Goal: Transaction & Acquisition: Purchase product/service

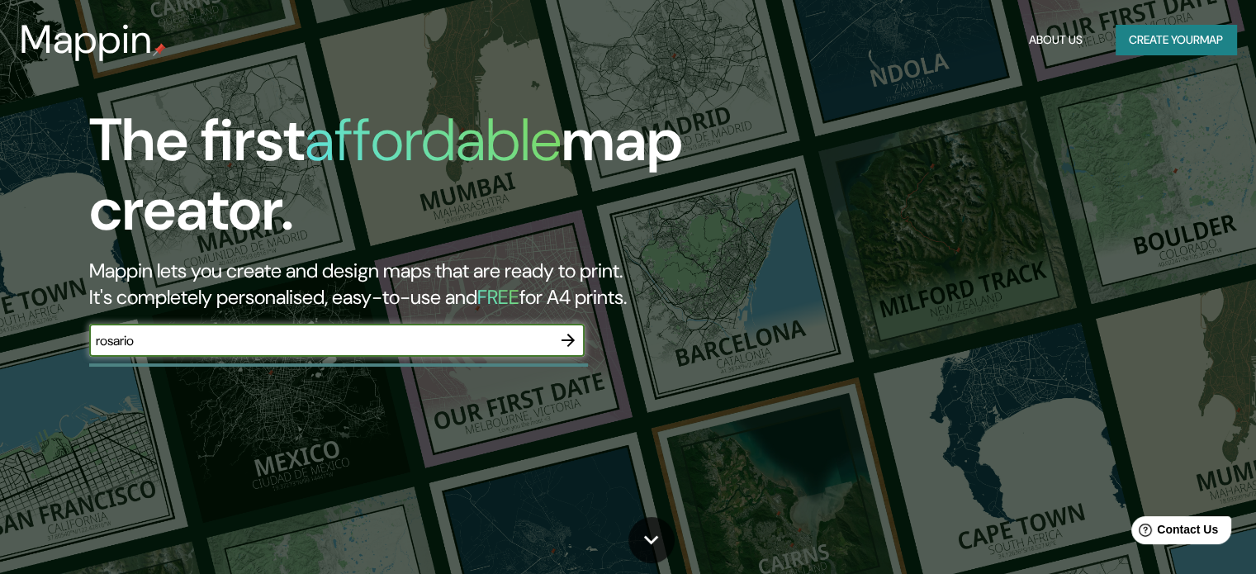
type input "rosario"
click at [562, 336] on icon "button" at bounding box center [568, 340] width 20 height 20
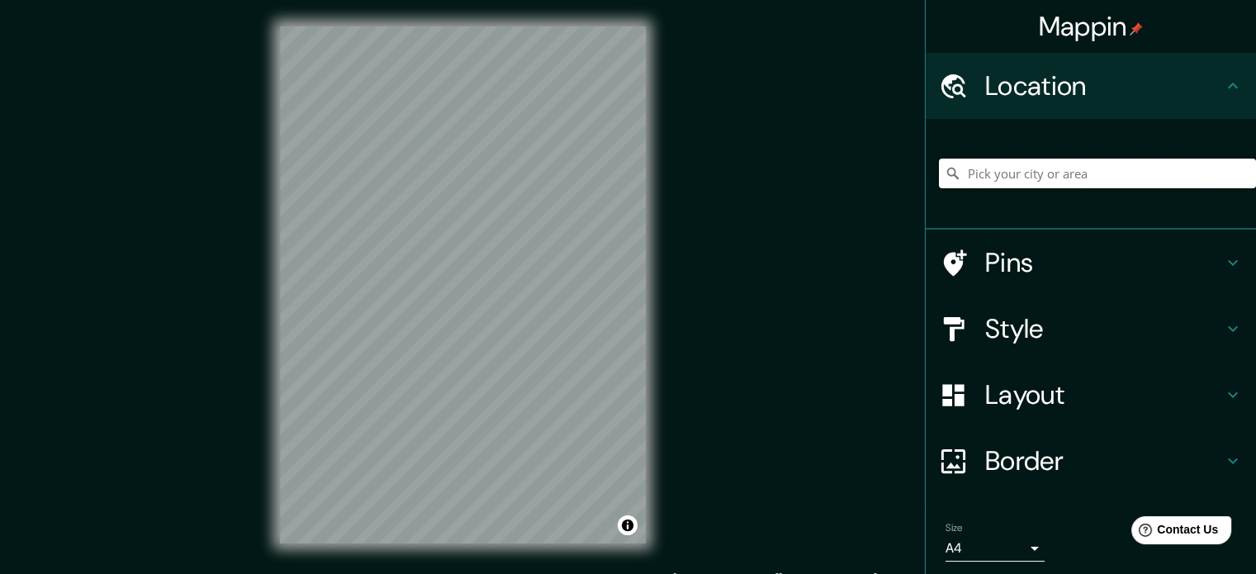
click at [1081, 159] on input "Pick your city or area" at bounding box center [1097, 174] width 317 height 30
click at [1074, 164] on input "Pick your city or area" at bounding box center [1097, 174] width 317 height 30
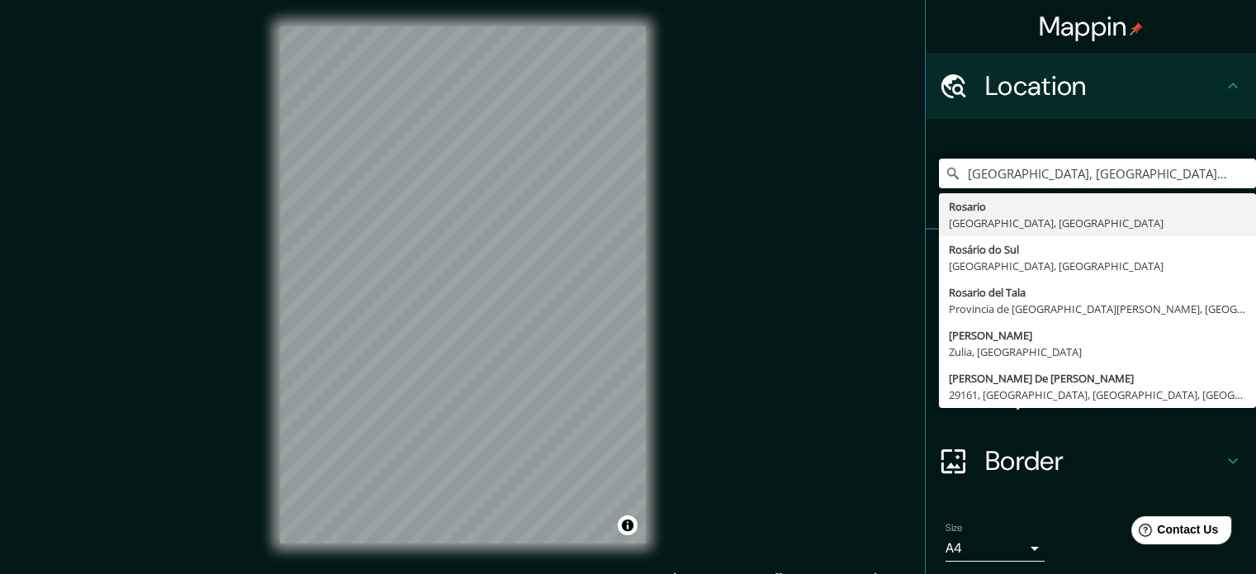
type input "[GEOGRAPHIC_DATA], [GEOGRAPHIC_DATA], [GEOGRAPHIC_DATA]"
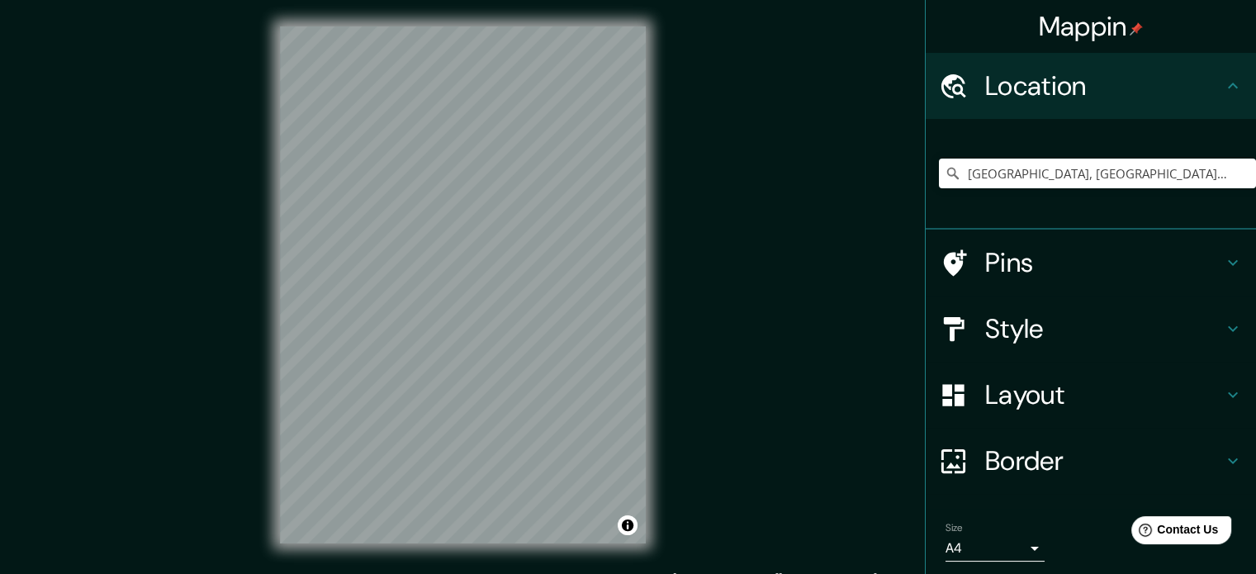
click at [1080, 253] on h4 "Pins" at bounding box center [1105, 262] width 238 height 33
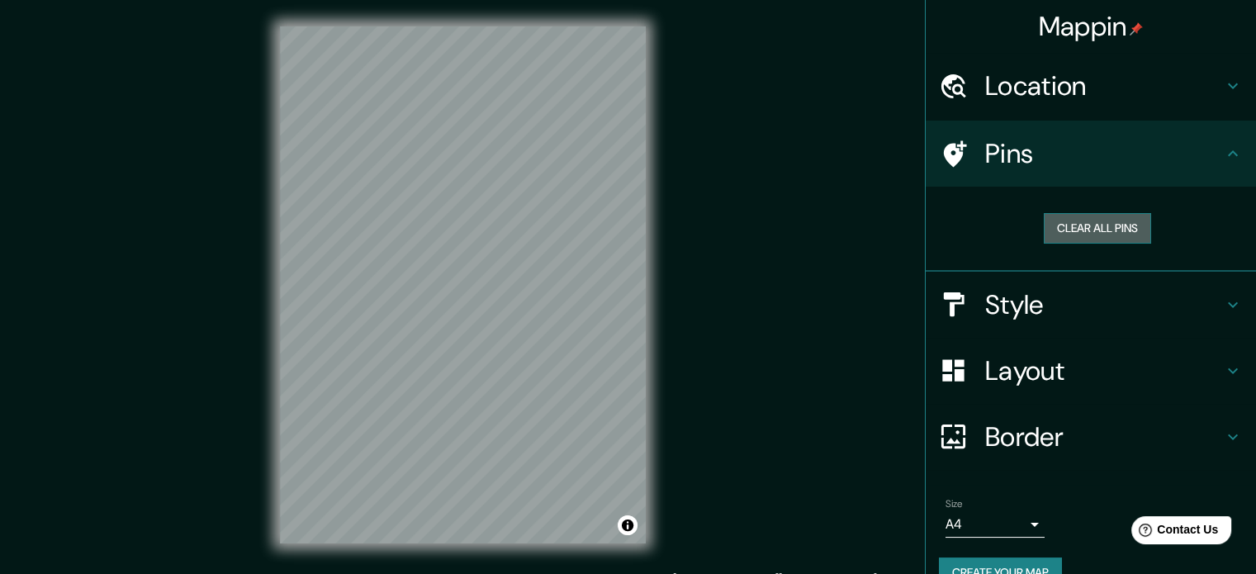
click at [1090, 230] on button "Clear all pins" at bounding box center [1097, 228] width 107 height 31
click at [1041, 300] on h4 "Style" at bounding box center [1105, 304] width 238 height 33
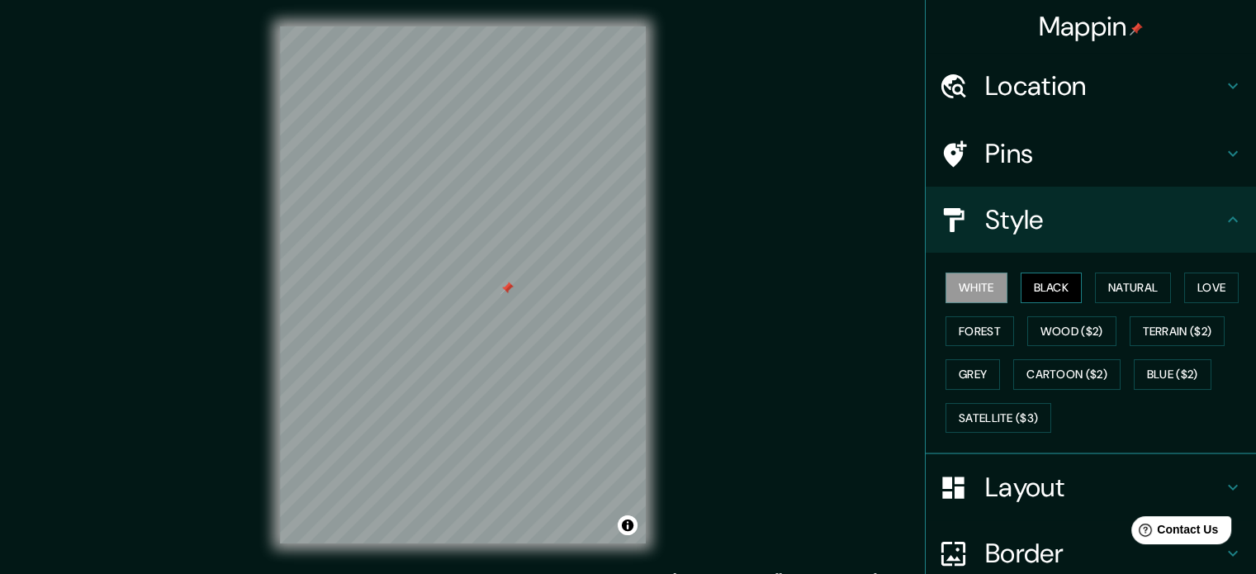
click at [1049, 293] on button "Black" at bounding box center [1052, 288] width 62 height 31
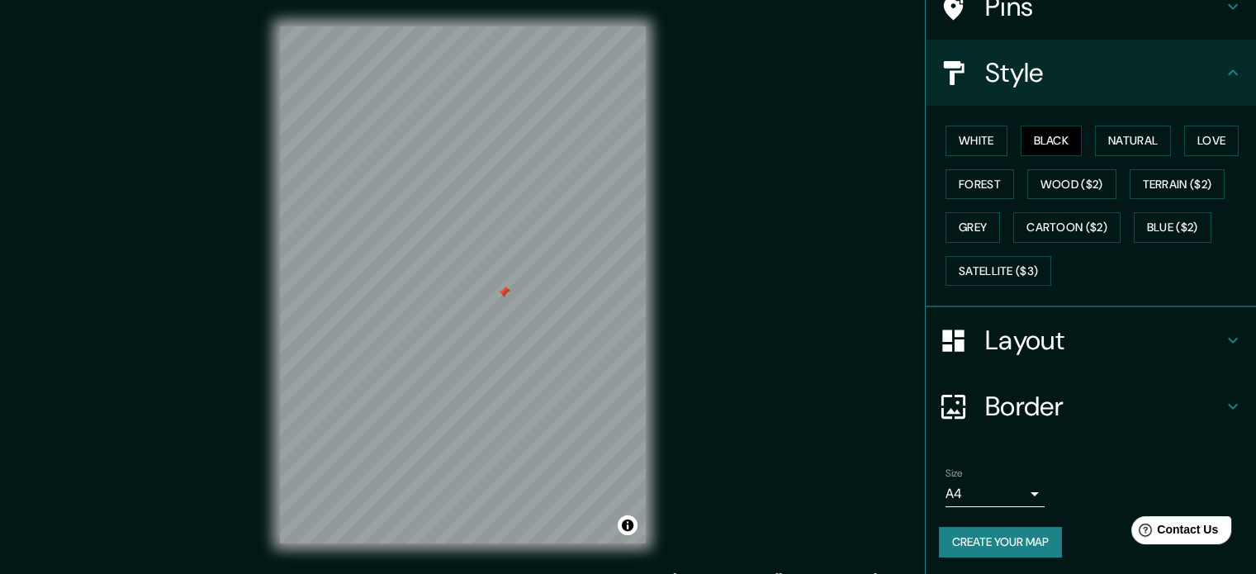
click at [1085, 407] on h4 "Border" at bounding box center [1105, 406] width 238 height 33
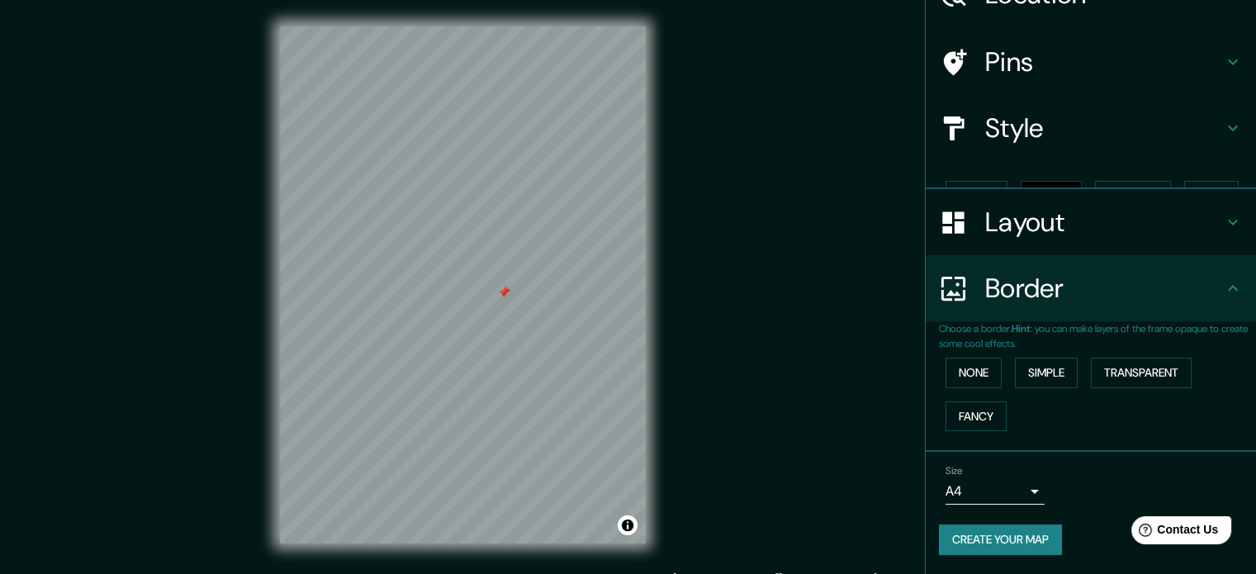
scroll to position [63, 0]
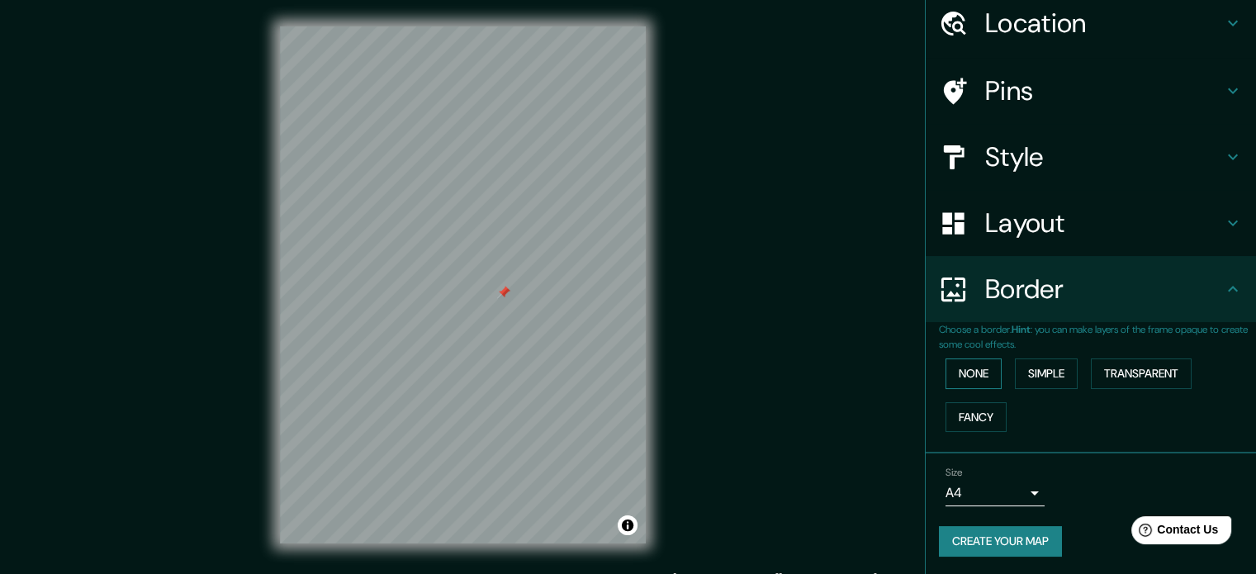
click at [976, 370] on button "None" at bounding box center [974, 374] width 56 height 31
click at [1057, 370] on button "Simple" at bounding box center [1046, 374] width 63 height 31
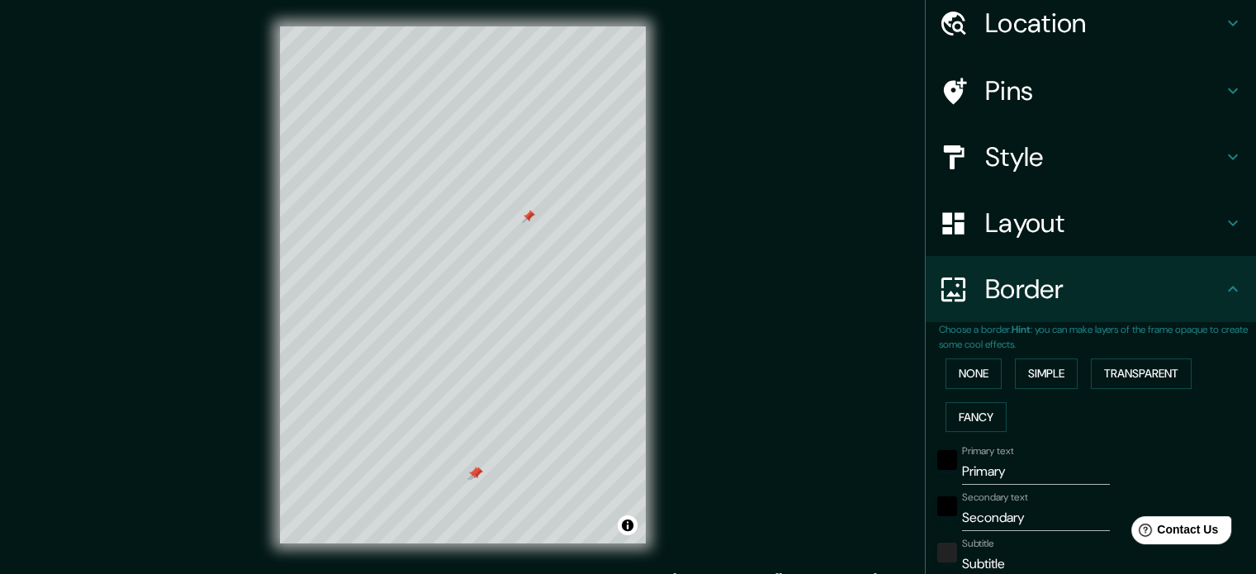
scroll to position [2, 0]
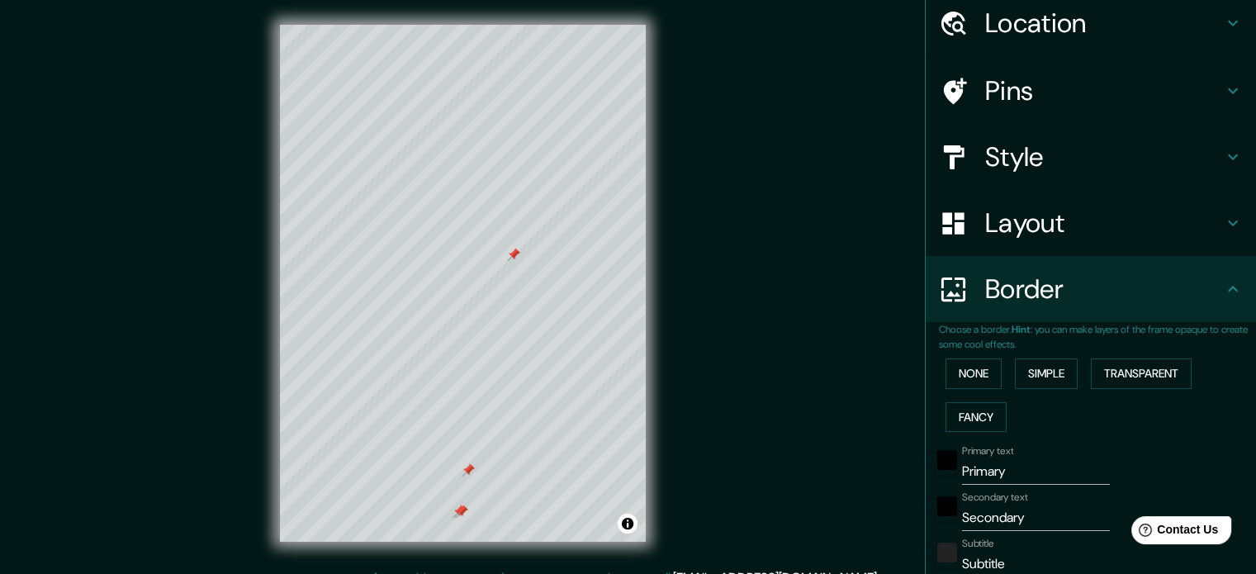
click at [462, 473] on div at bounding box center [468, 469] width 13 height 13
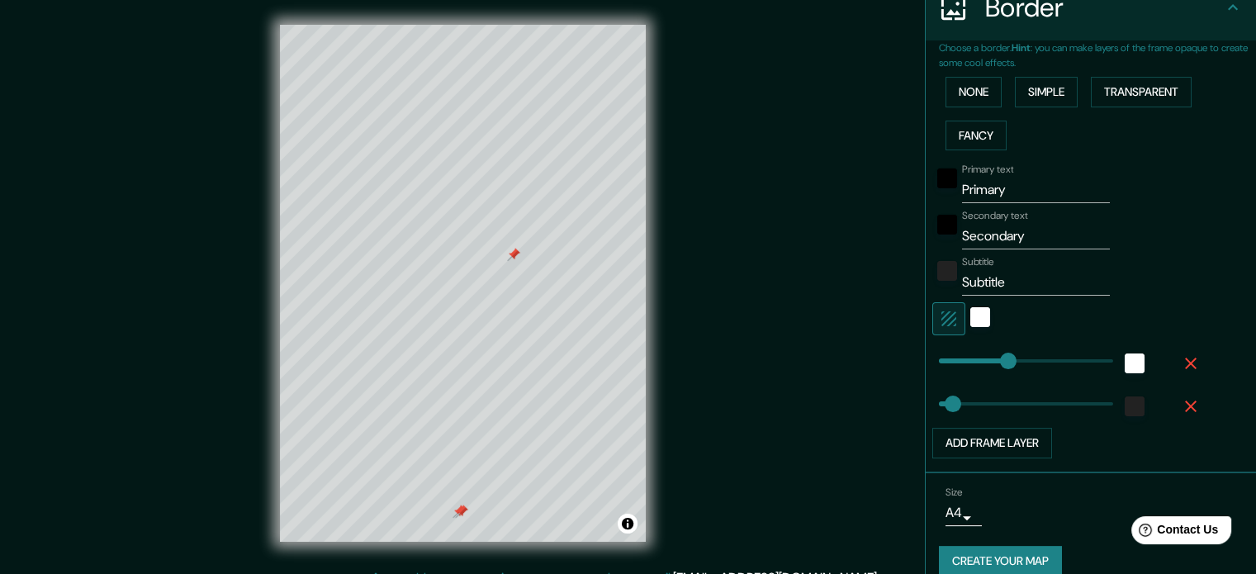
scroll to position [363, 0]
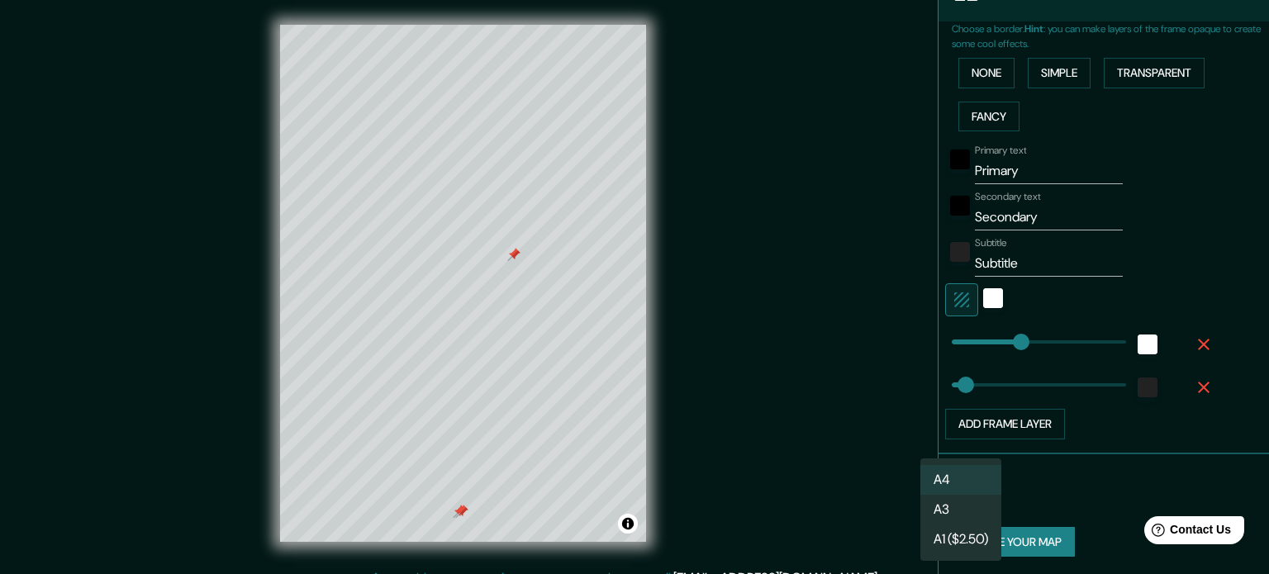
click at [945, 489] on body "Mappin Location [GEOGRAPHIC_DATA], [GEOGRAPHIC_DATA], [GEOGRAPHIC_DATA] [GEOGRA…" at bounding box center [634, 285] width 1269 height 574
click at [962, 520] on li "A3" at bounding box center [960, 510] width 81 height 30
type input "a4"
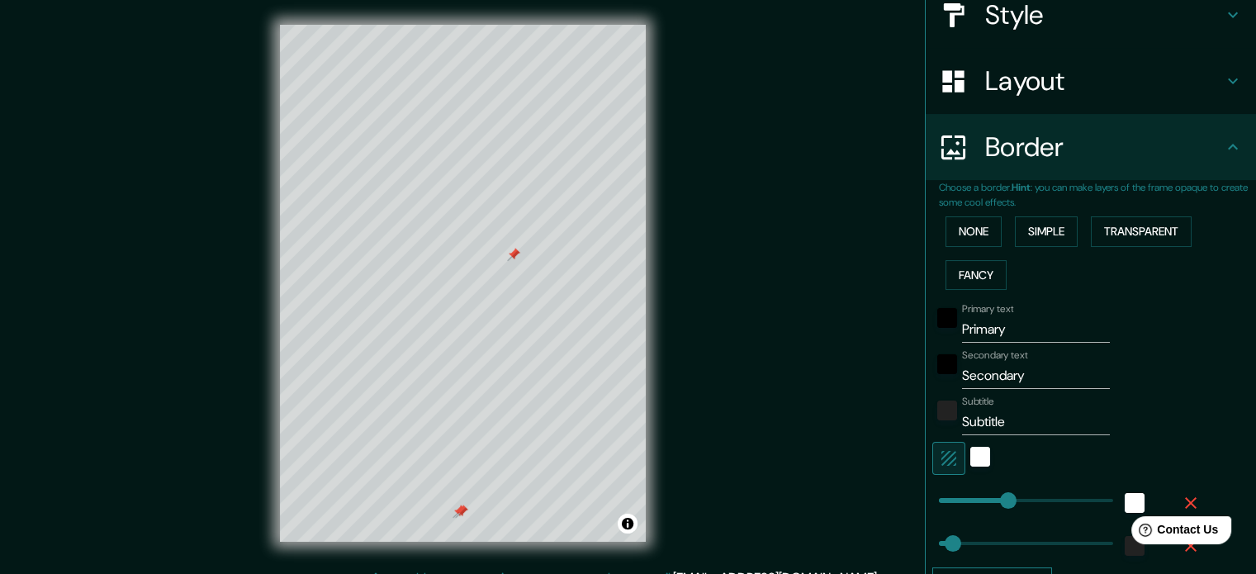
scroll to position [198, 0]
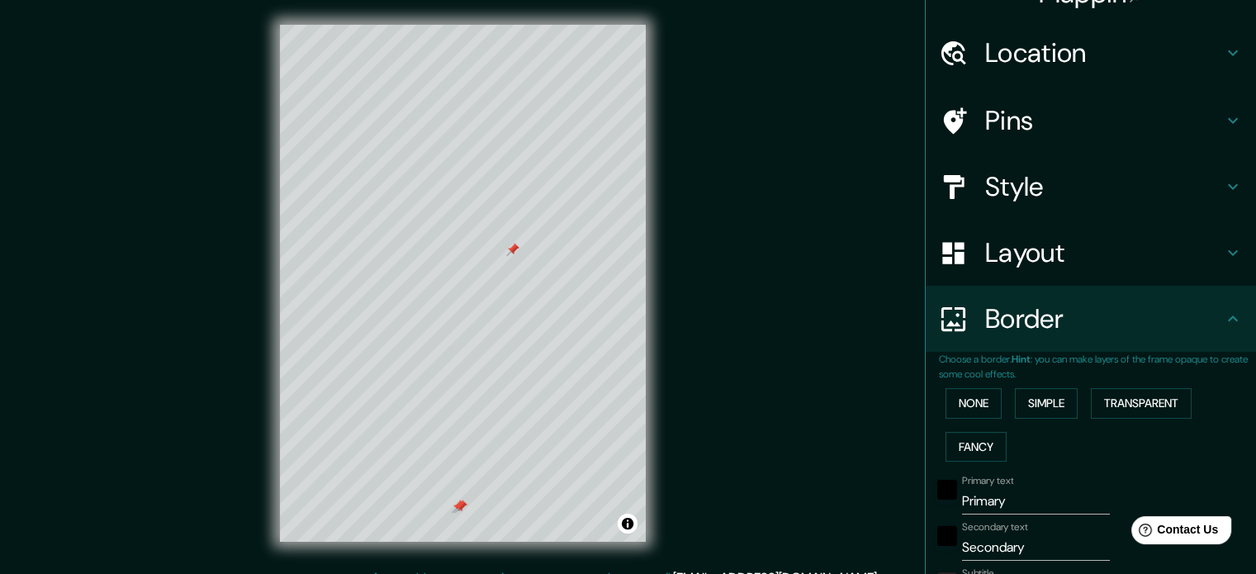
click at [1085, 258] on h4 "Layout" at bounding box center [1105, 252] width 238 height 33
type input "177"
type input "35"
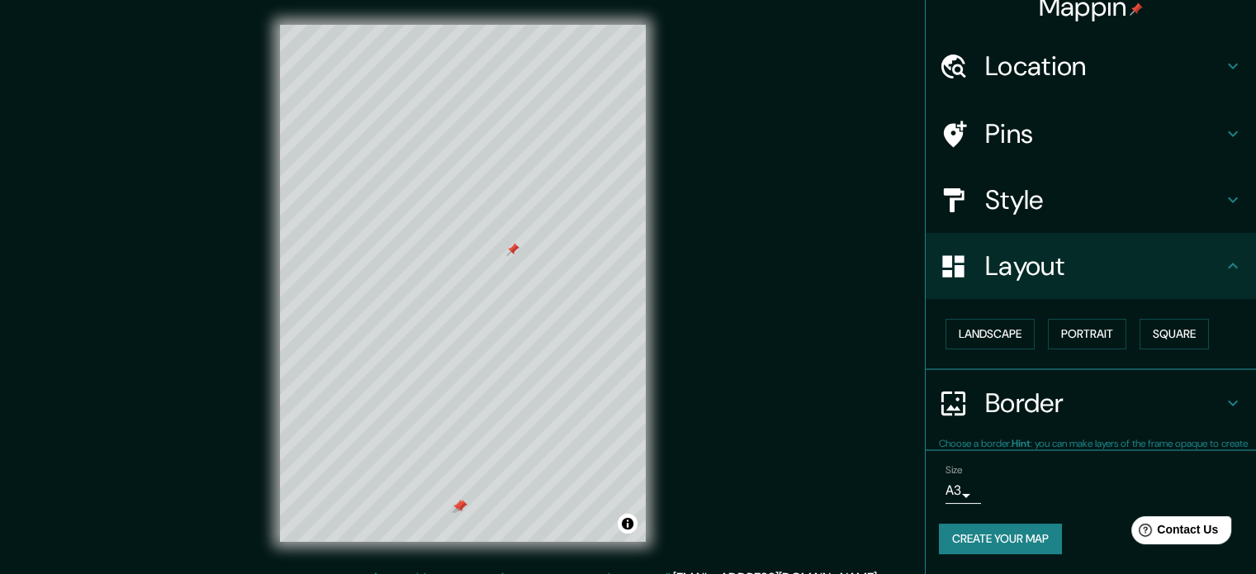
scroll to position [18, 0]
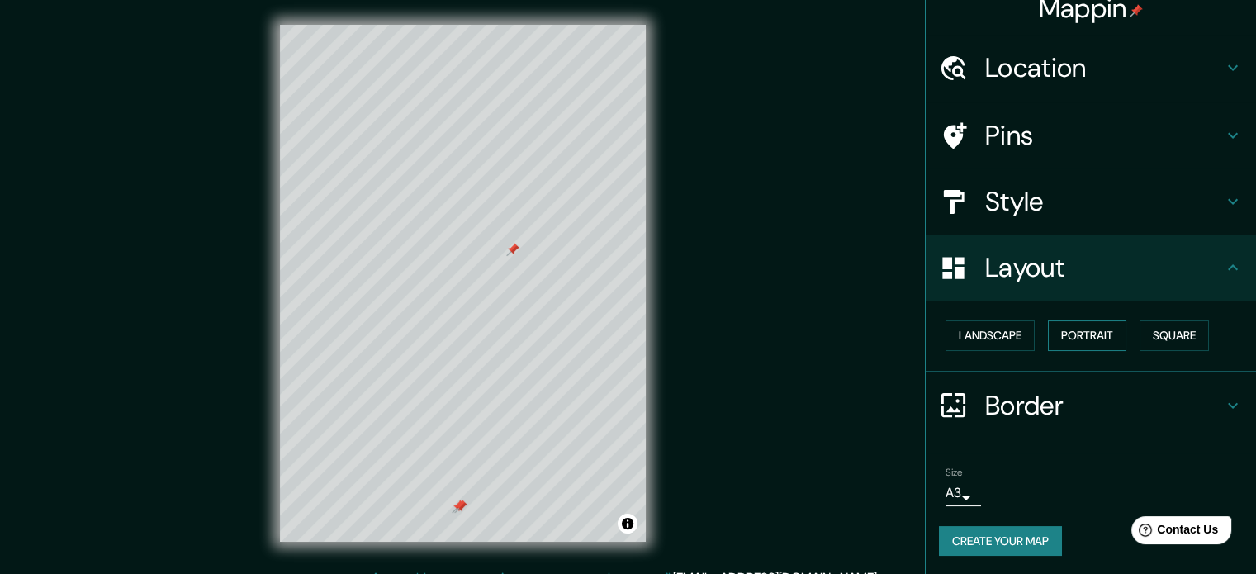
click at [1056, 340] on button "Portrait" at bounding box center [1087, 336] width 78 height 31
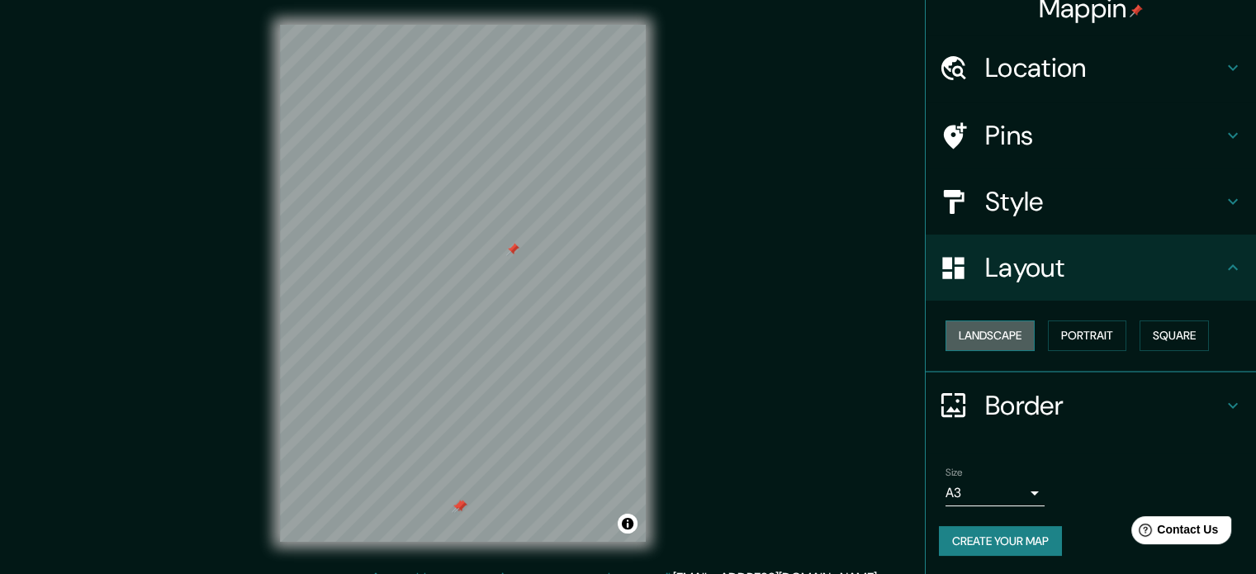
click at [990, 339] on button "Landscape" at bounding box center [990, 336] width 89 height 31
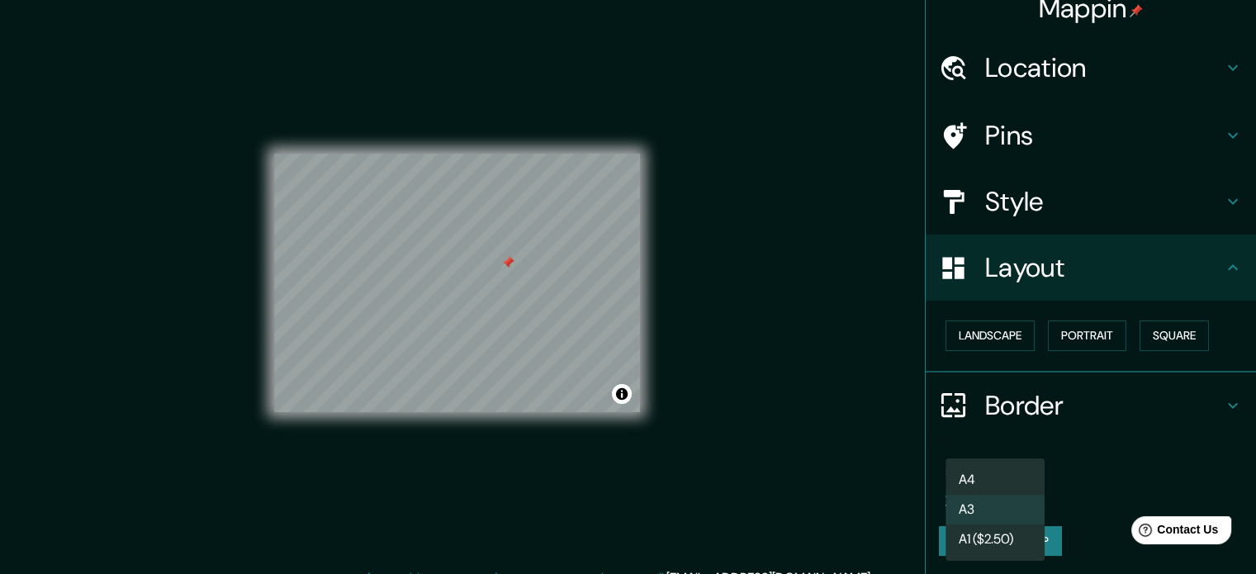
click at [1019, 503] on body "Mappin Location [GEOGRAPHIC_DATA], [GEOGRAPHIC_DATA], [GEOGRAPHIC_DATA] [GEOGRA…" at bounding box center [628, 285] width 1256 height 574
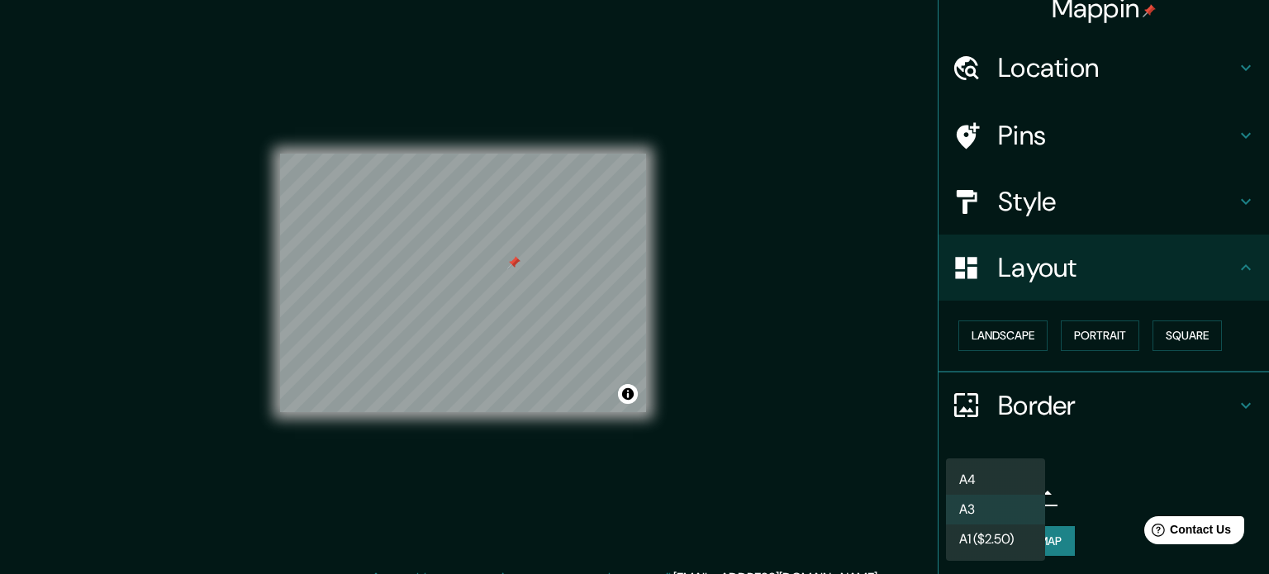
click at [1014, 540] on li "A1 ($2.50)" at bounding box center [995, 540] width 99 height 30
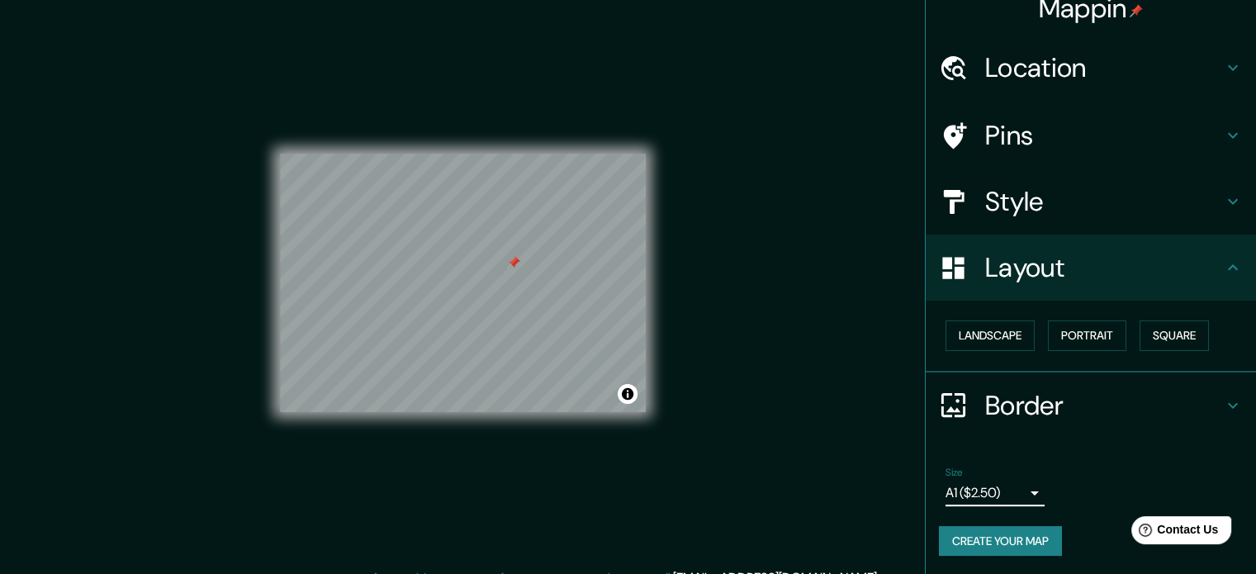
click at [1014, 487] on body "Mappin Location [GEOGRAPHIC_DATA], [GEOGRAPHIC_DATA], [GEOGRAPHIC_DATA] [GEOGRA…" at bounding box center [628, 285] width 1256 height 574
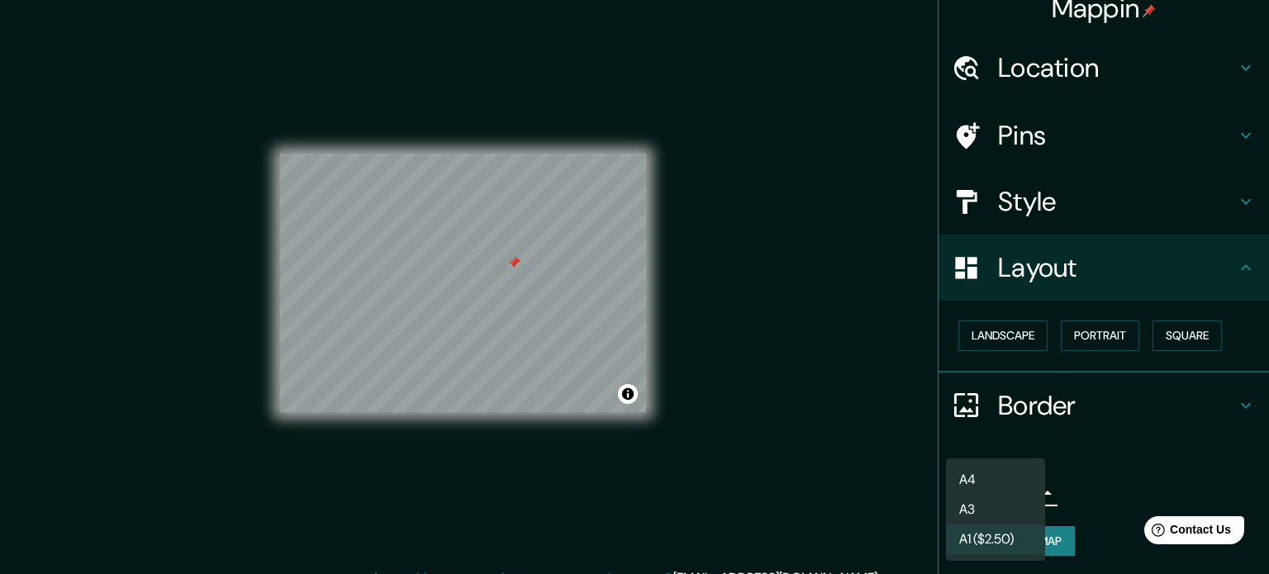
click at [984, 514] on li "A3" at bounding box center [995, 510] width 99 height 30
type input "a4"
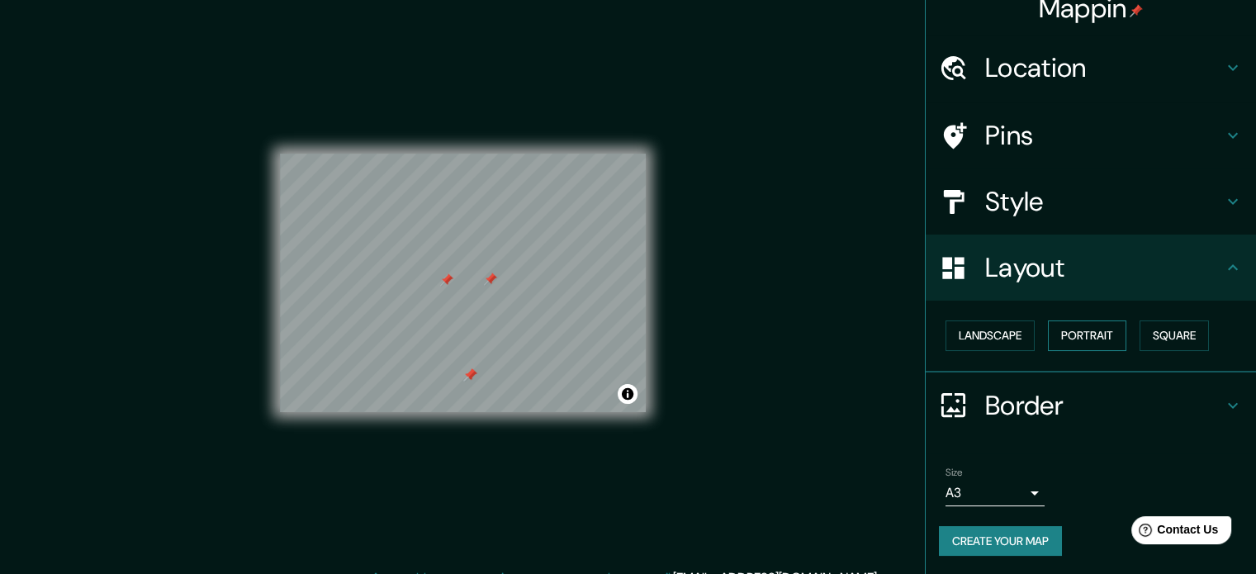
click at [1070, 330] on button "Portrait" at bounding box center [1087, 336] width 78 height 31
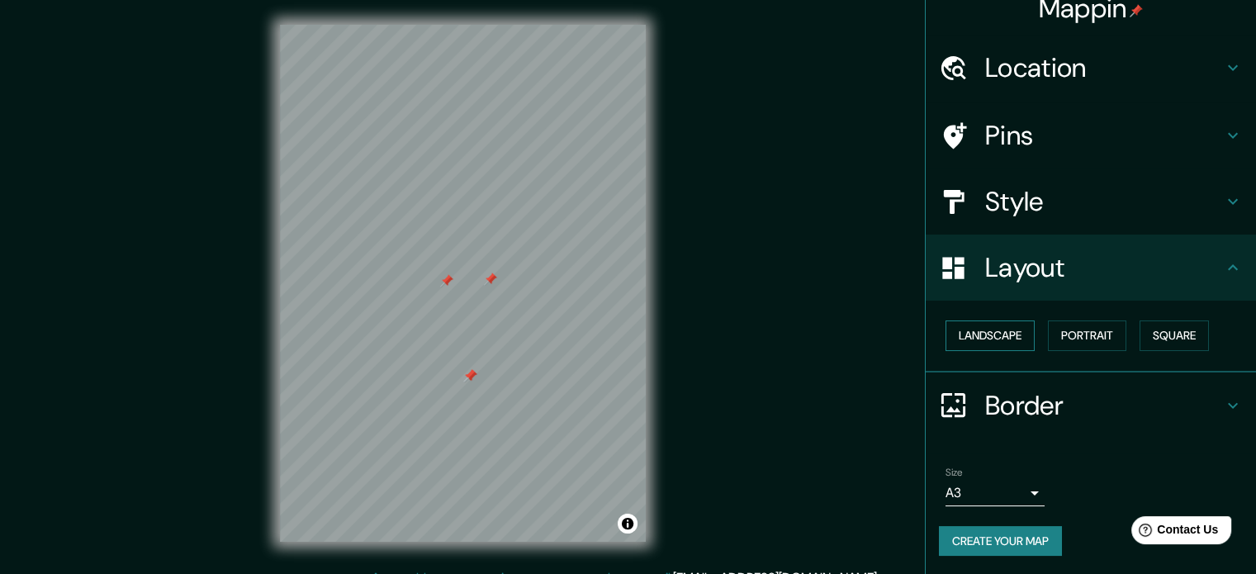
click at [995, 335] on button "Landscape" at bounding box center [990, 336] width 89 height 31
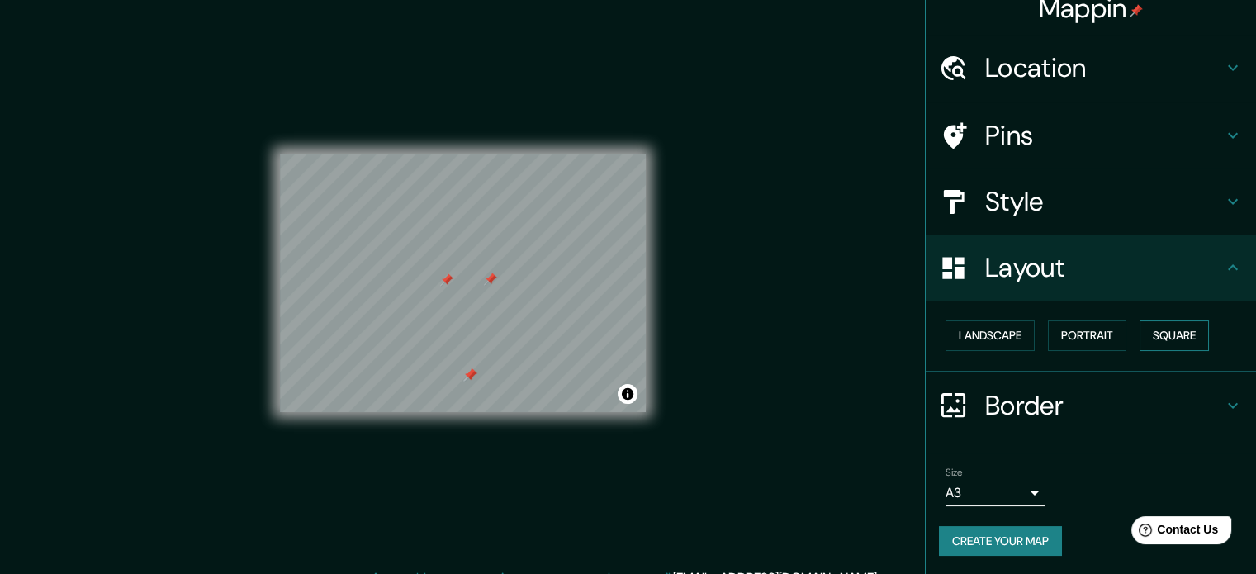
click at [1140, 344] on button "Square" at bounding box center [1174, 336] width 69 height 31
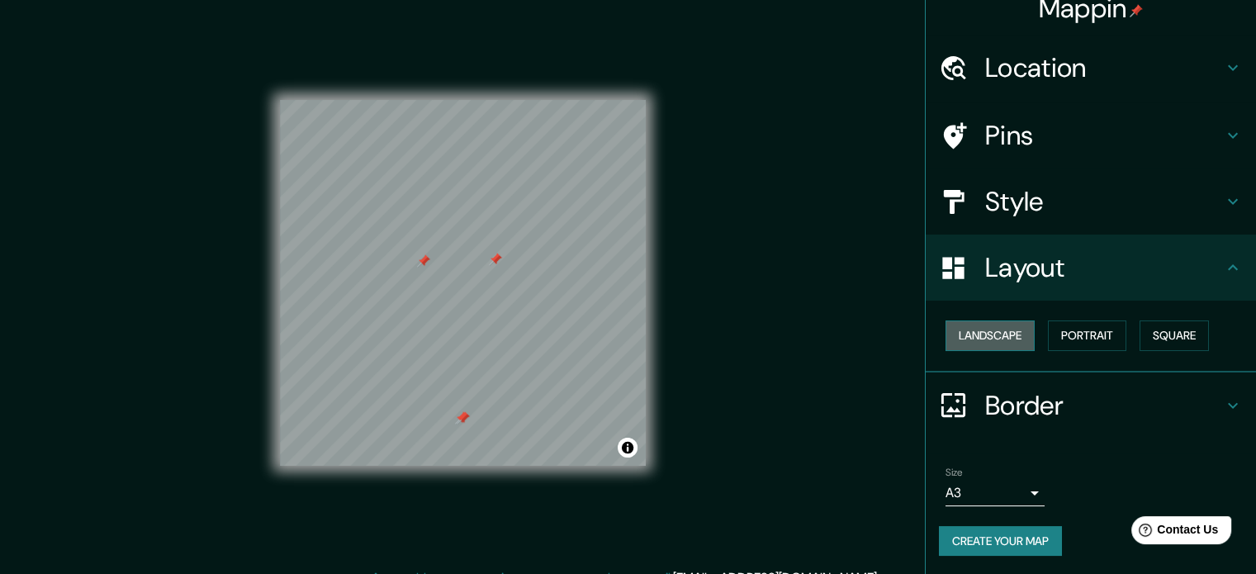
click at [959, 340] on button "Landscape" at bounding box center [990, 336] width 89 height 31
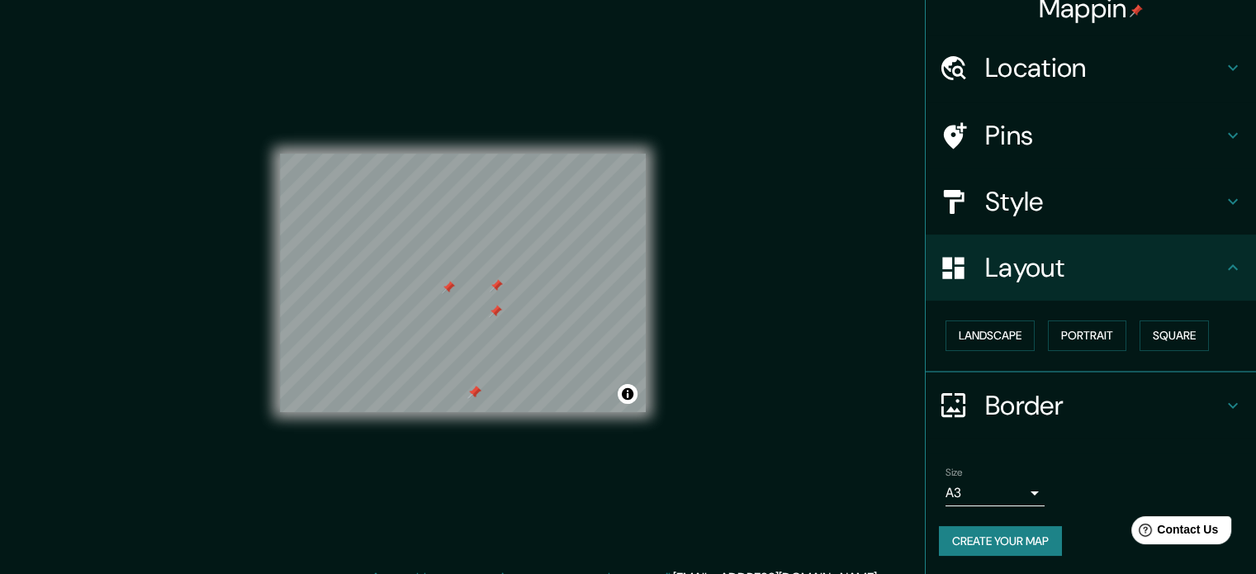
click at [1017, 196] on h4 "Style" at bounding box center [1105, 201] width 238 height 33
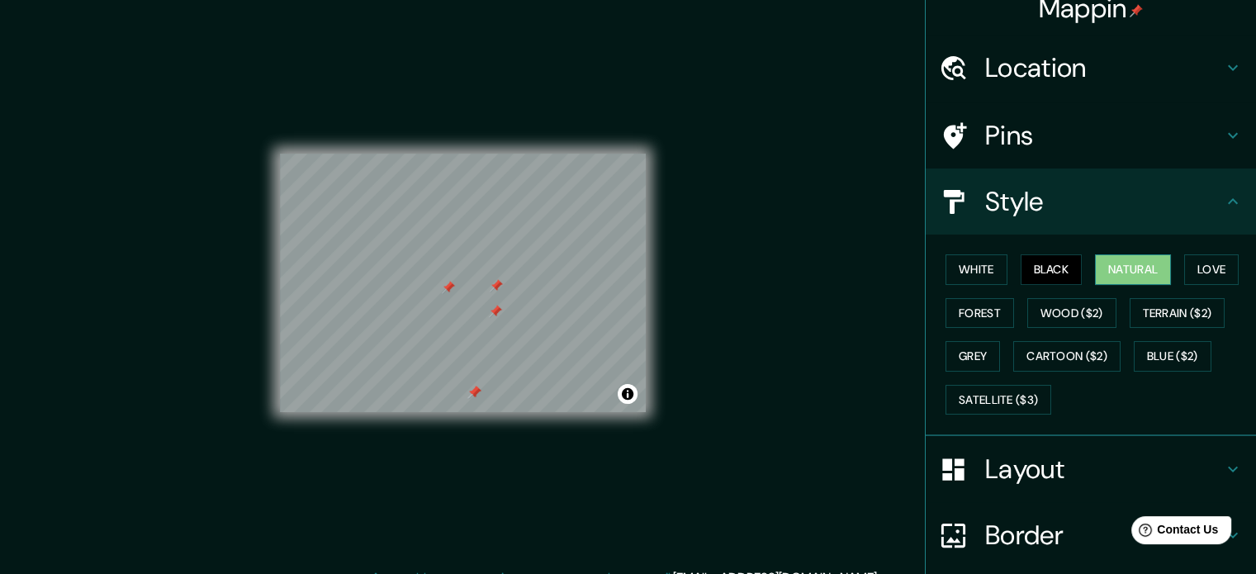
click at [1100, 264] on button "Natural" at bounding box center [1133, 269] width 76 height 31
click at [1173, 283] on div "White Black Natural Love Forest Wood ($2) Terrain ($2) Grey Cartoon ($2) Blue (…" at bounding box center [1097, 334] width 317 height 173
click at [926, 310] on div "White Black Natural Love Forest Wood ($2) Terrain ($2) Grey Cartoon ($2) Blue (…" at bounding box center [1091, 336] width 330 height 202
click at [971, 311] on button "Forest" at bounding box center [980, 313] width 69 height 31
click at [1056, 283] on button "Black" at bounding box center [1052, 269] width 62 height 31
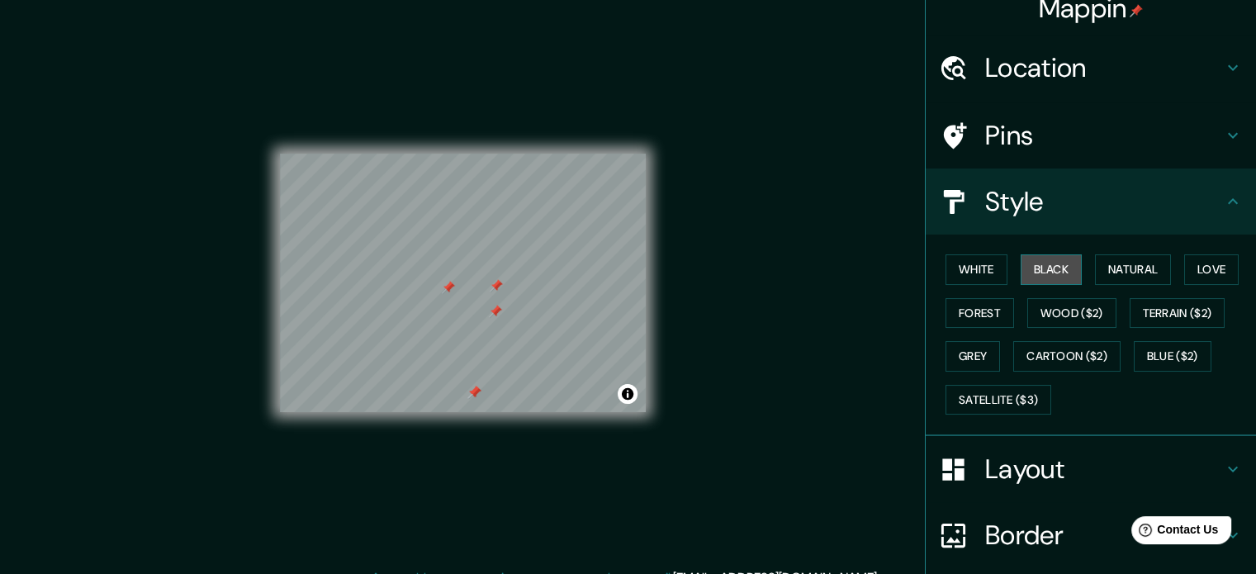
click at [1052, 273] on button "Black" at bounding box center [1052, 269] width 62 height 31
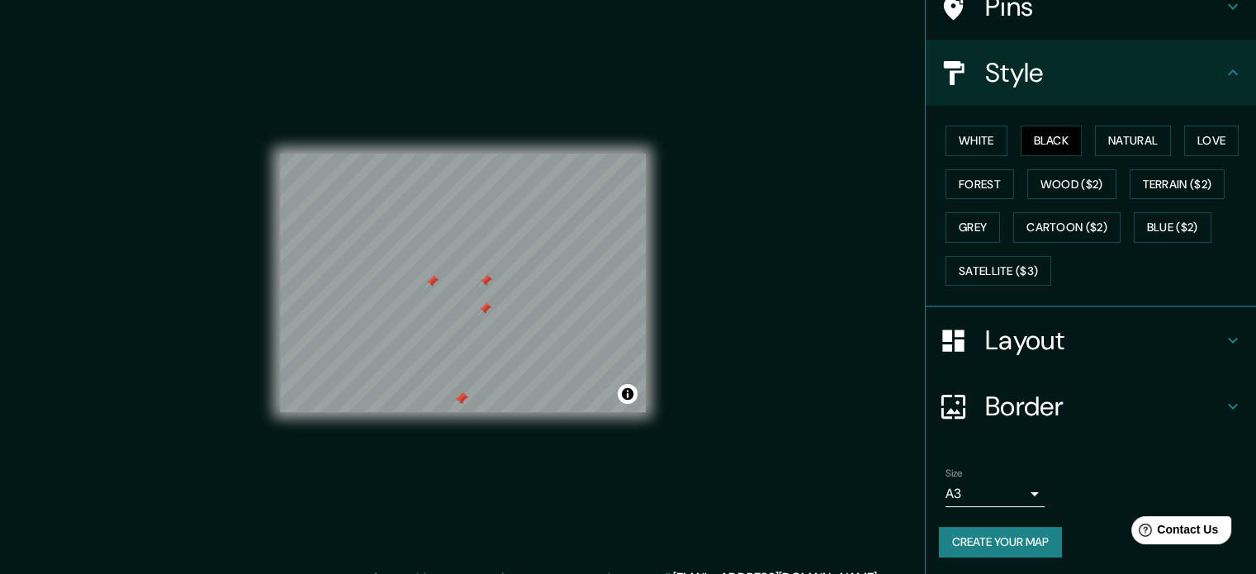
click at [1064, 406] on h4 "Border" at bounding box center [1105, 406] width 238 height 33
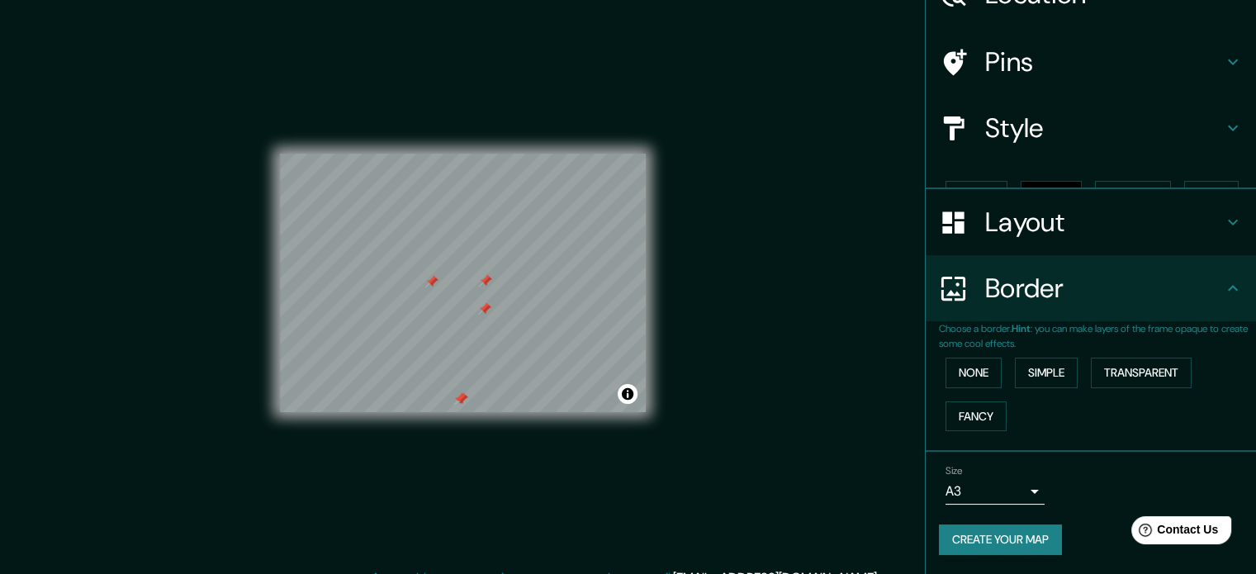
scroll to position [63, 0]
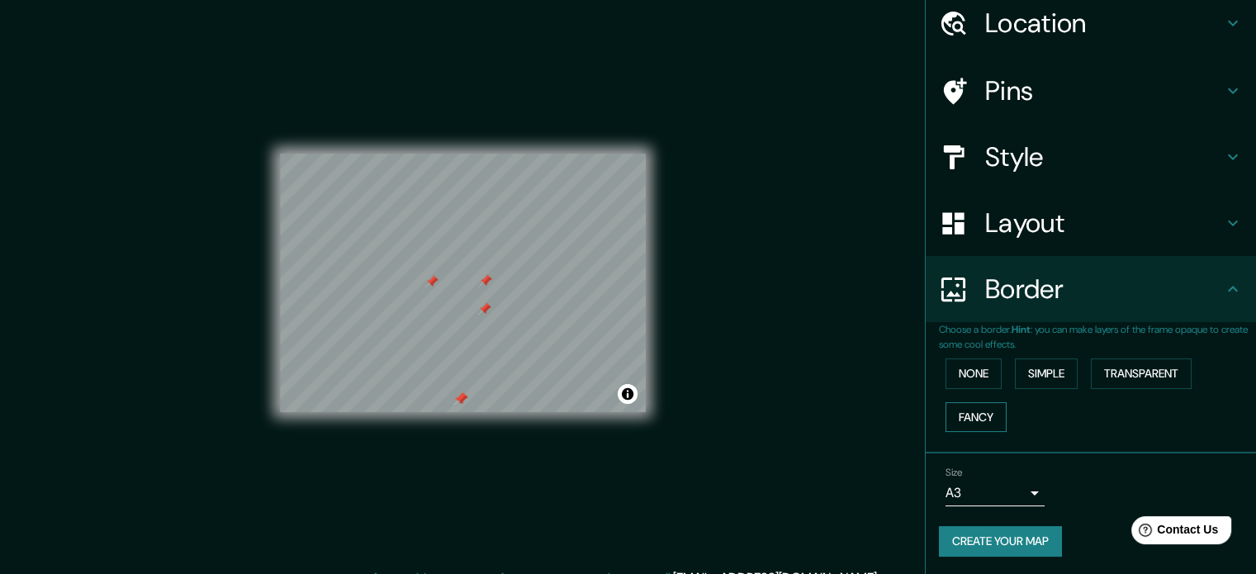
click at [981, 402] on button "Fancy" at bounding box center [976, 417] width 61 height 31
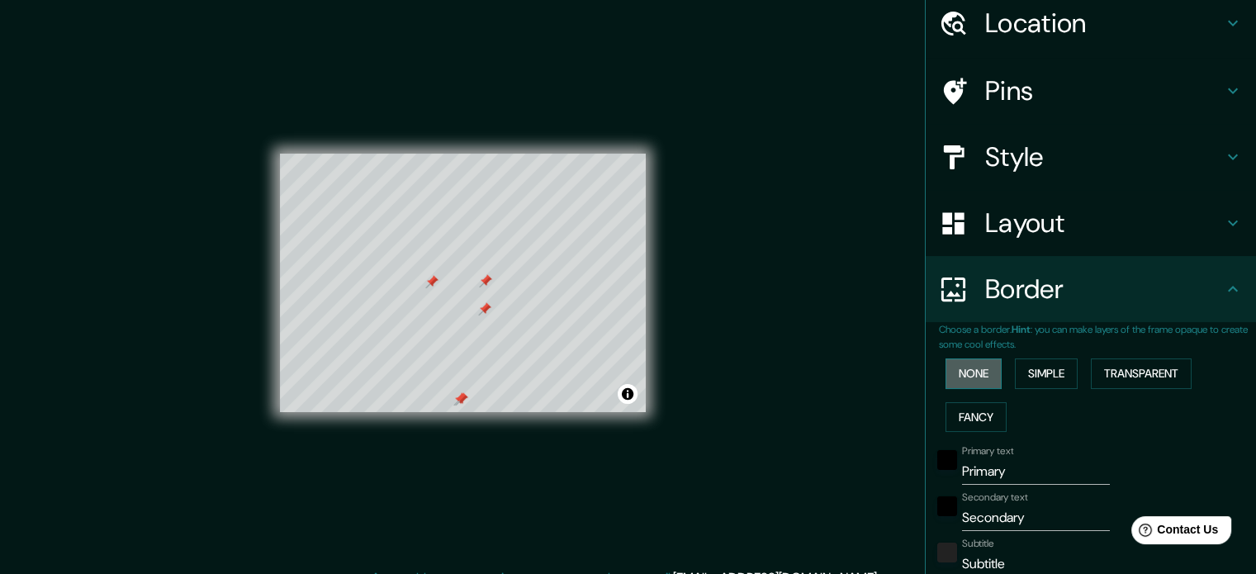
click at [975, 379] on button "None" at bounding box center [974, 374] width 56 height 31
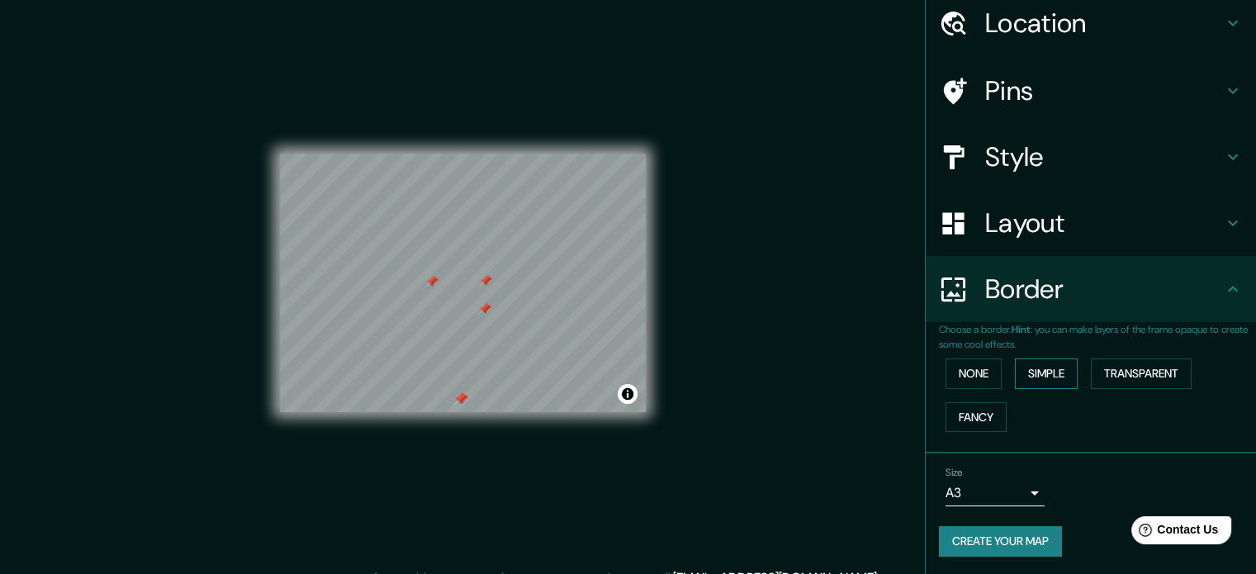
click at [1026, 379] on button "Simple" at bounding box center [1046, 374] width 63 height 31
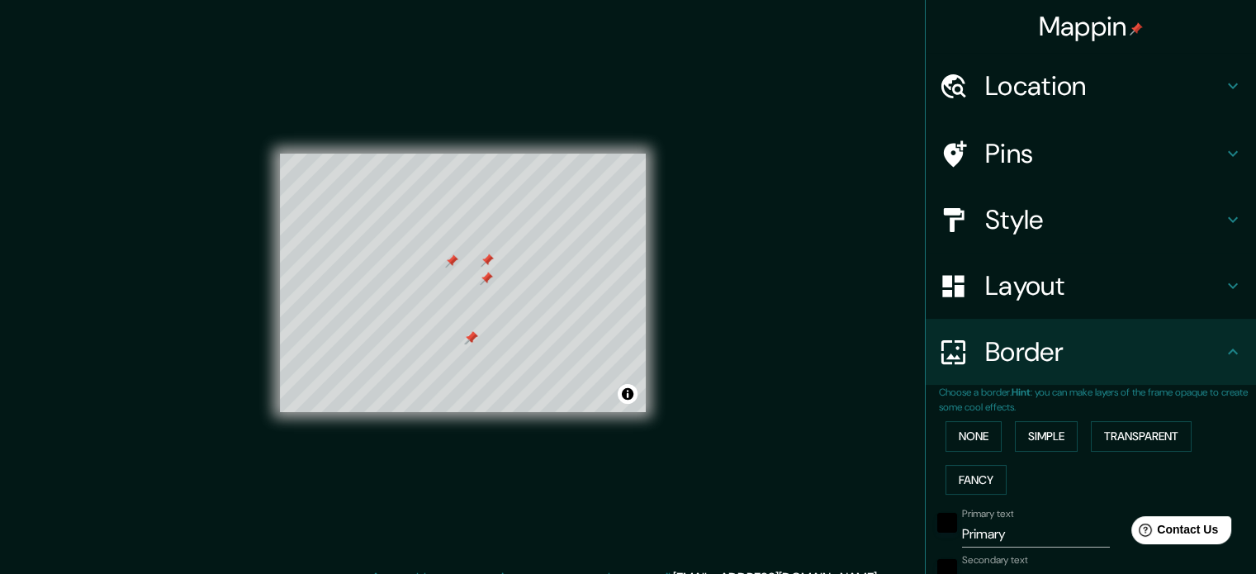
scroll to position [0, 0]
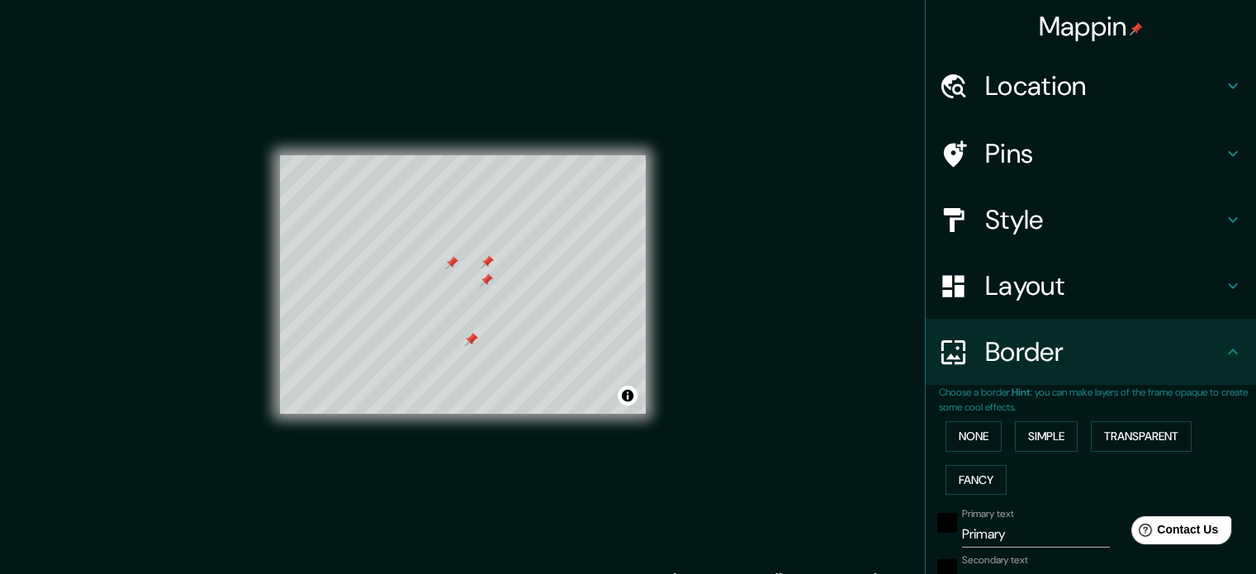
click at [1035, 165] on h4 "Pins" at bounding box center [1105, 153] width 238 height 33
type input "177"
type input "35"
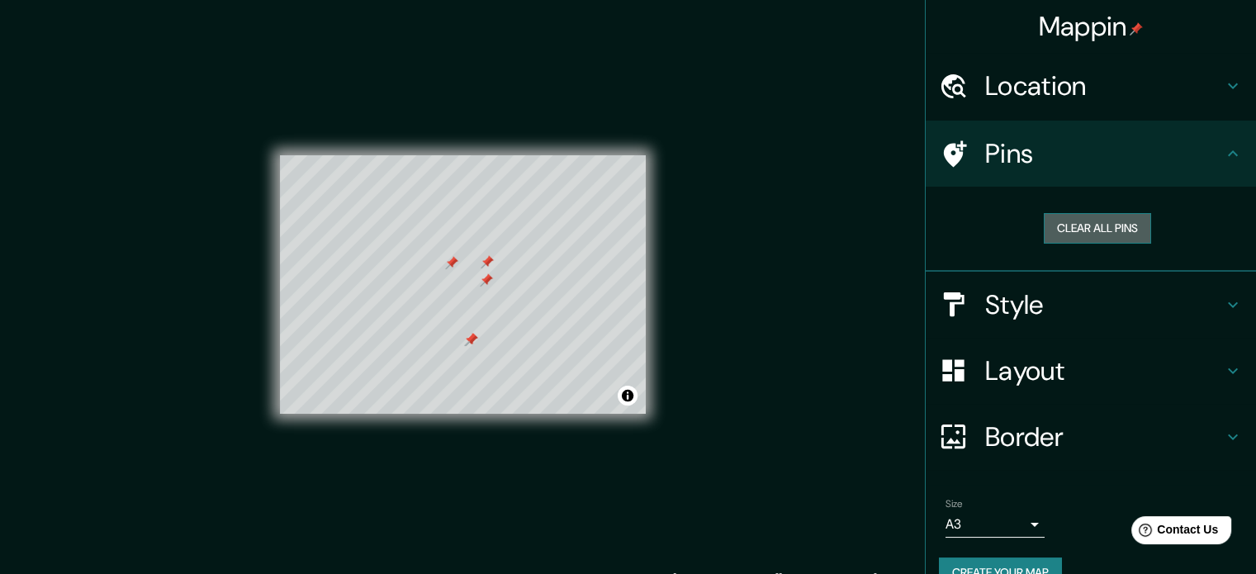
click at [1081, 230] on button "Clear all pins" at bounding box center [1097, 228] width 107 height 31
click at [1044, 82] on h4 "Location" at bounding box center [1105, 85] width 238 height 33
type input "177"
type input "35"
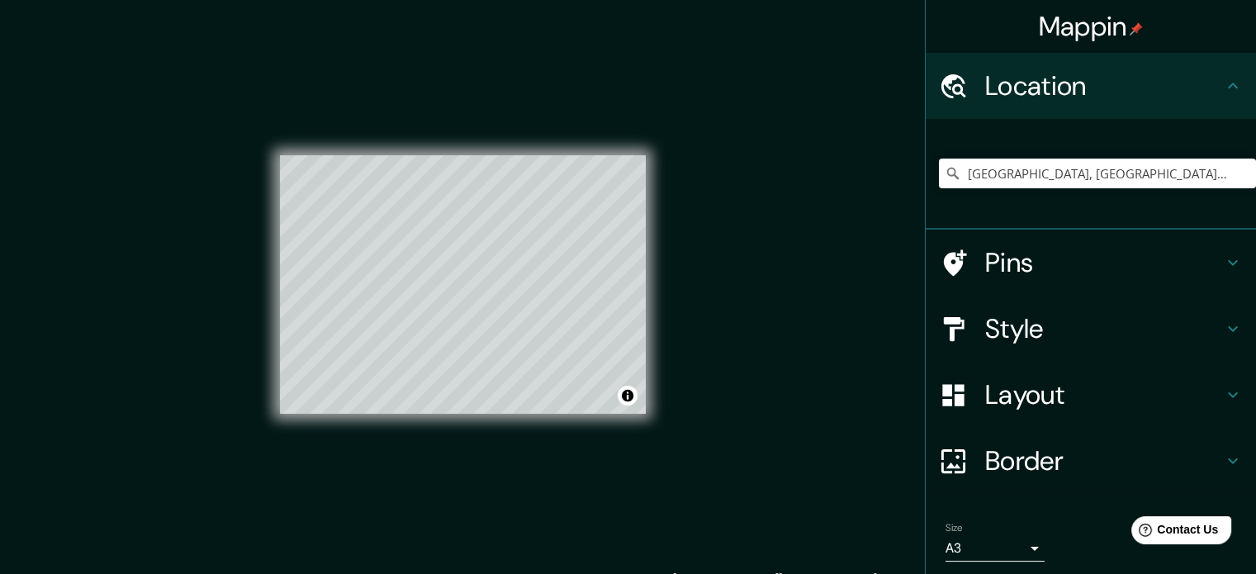
scroll to position [56, 0]
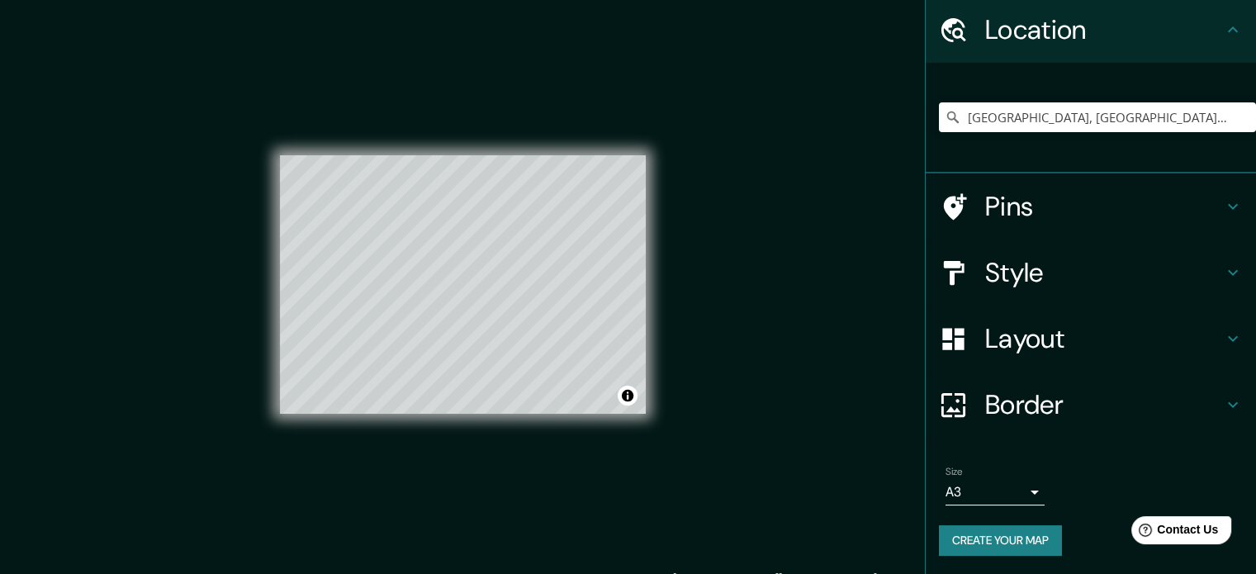
click at [1070, 260] on h4 "Style" at bounding box center [1105, 272] width 238 height 33
type input "177"
type input "35"
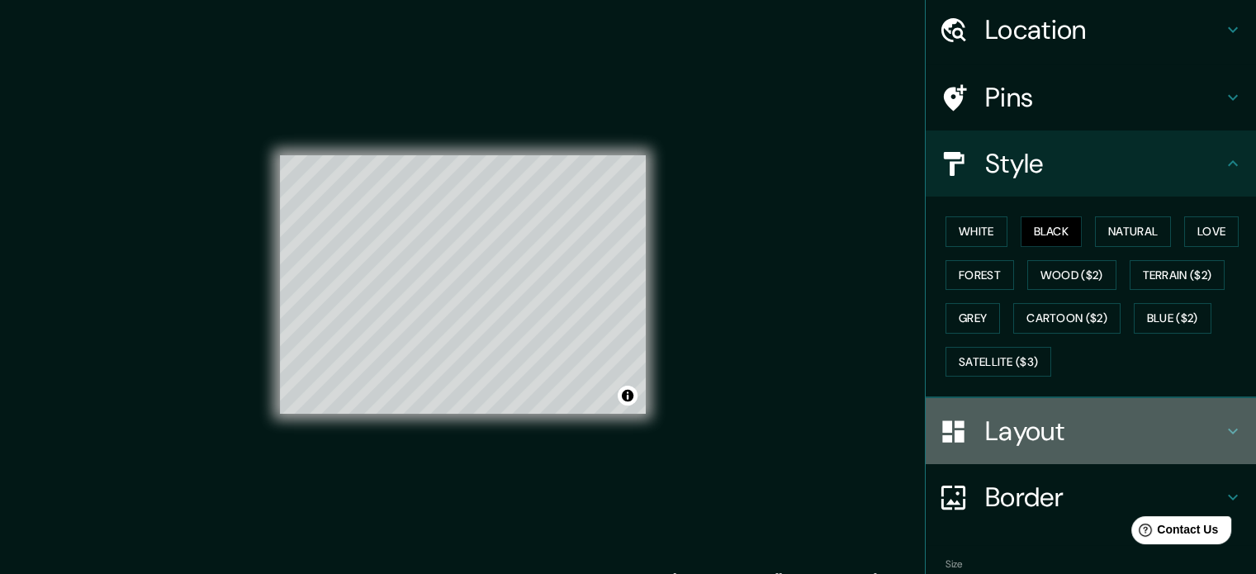
click at [1044, 417] on h4 "Layout" at bounding box center [1105, 431] width 238 height 33
type input "177"
type input "35"
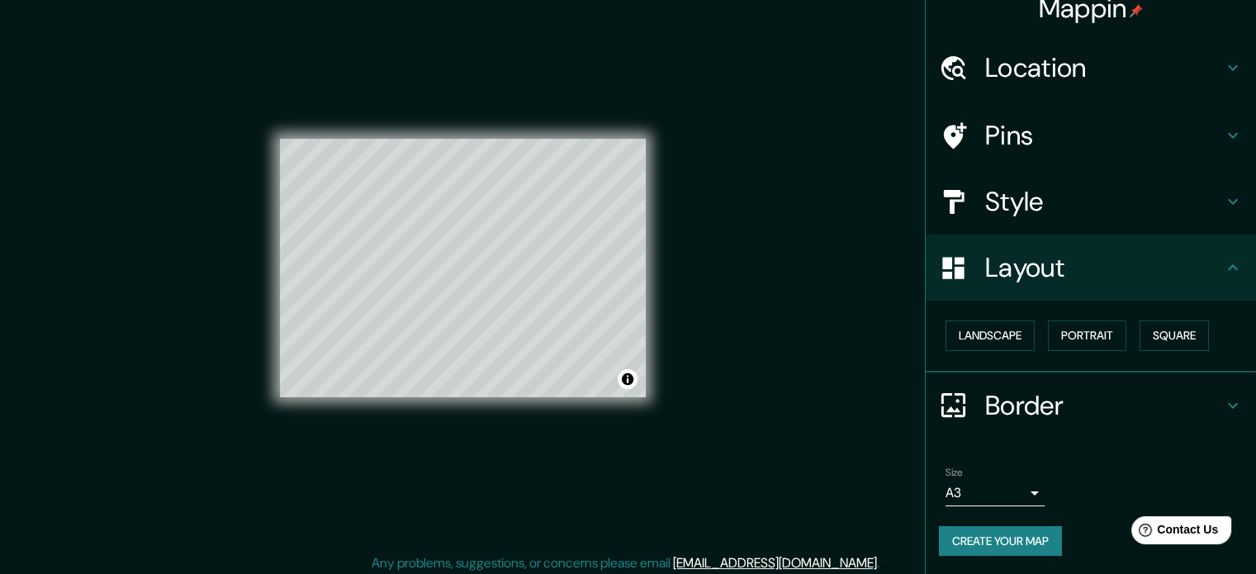
scroll to position [21, 0]
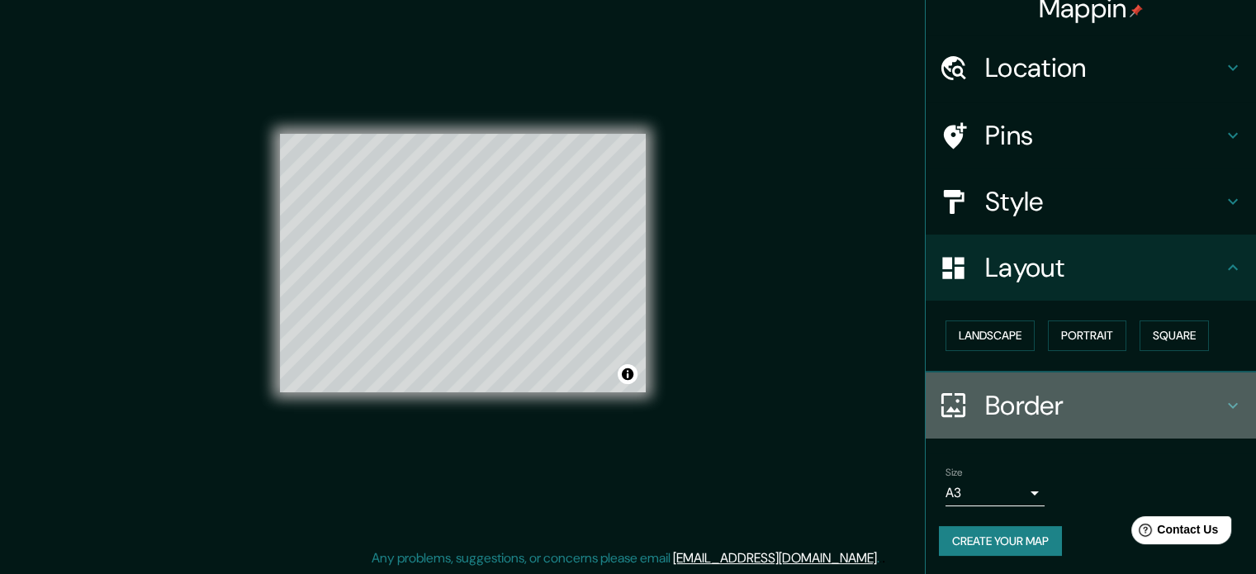
click at [1053, 402] on h4 "Border" at bounding box center [1105, 405] width 238 height 33
type input "177"
type input "35"
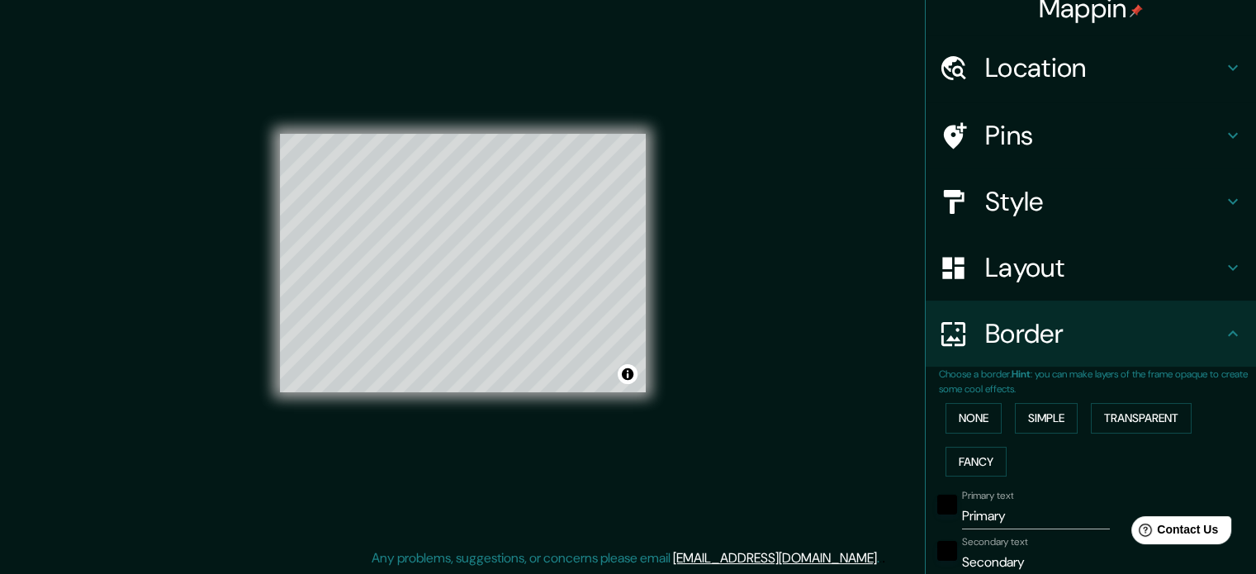
click at [1061, 340] on h4 "Border" at bounding box center [1105, 333] width 238 height 33
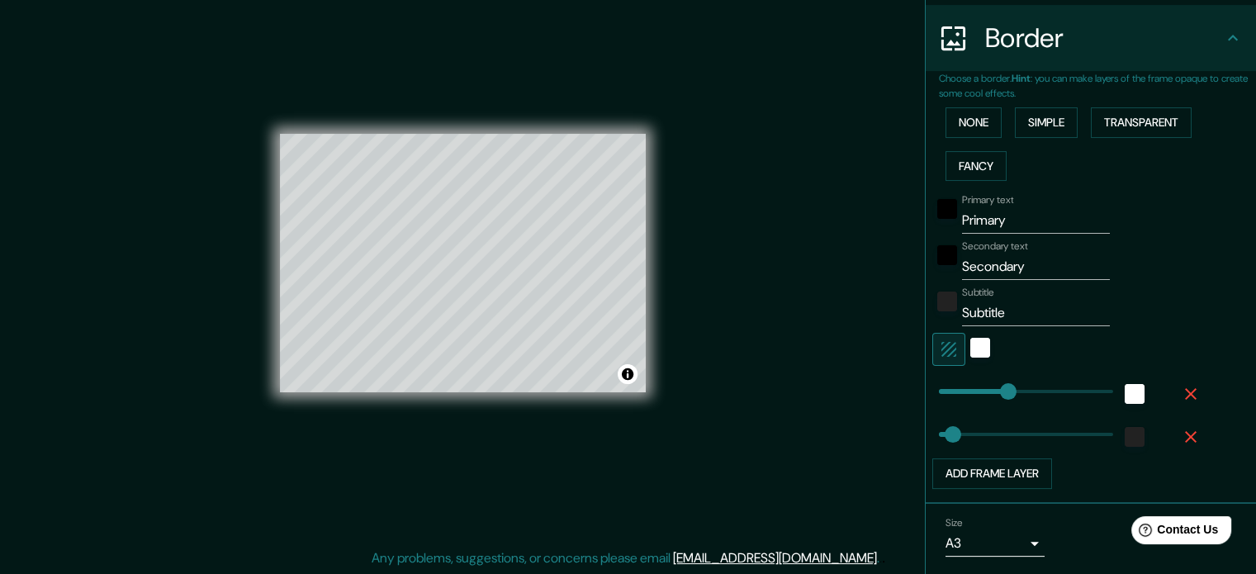
scroll to position [363, 0]
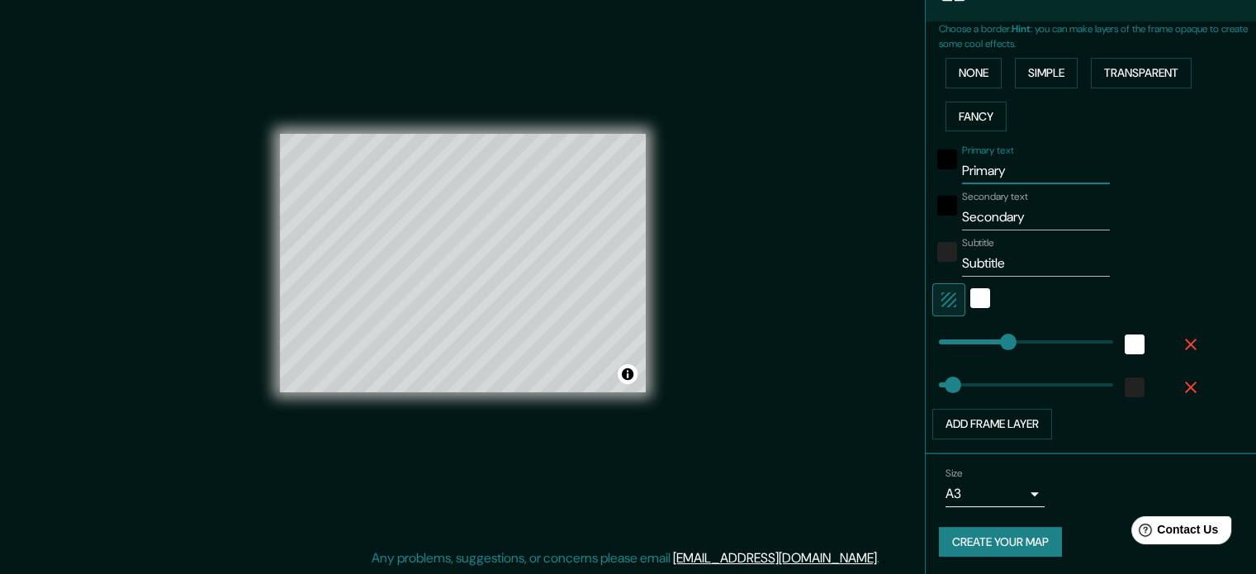
click at [999, 169] on input "Primary" at bounding box center [1036, 171] width 148 height 26
drag, startPoint x: 1001, startPoint y: 169, endPoint x: 895, endPoint y: 169, distance: 106.6
click at [895, 169] on div "Mappin Location [GEOGRAPHIC_DATA], [GEOGRAPHIC_DATA], [GEOGRAPHIC_DATA] [GEOGRA…" at bounding box center [628, 277] width 1256 height 596
type input "r"
type input "177"
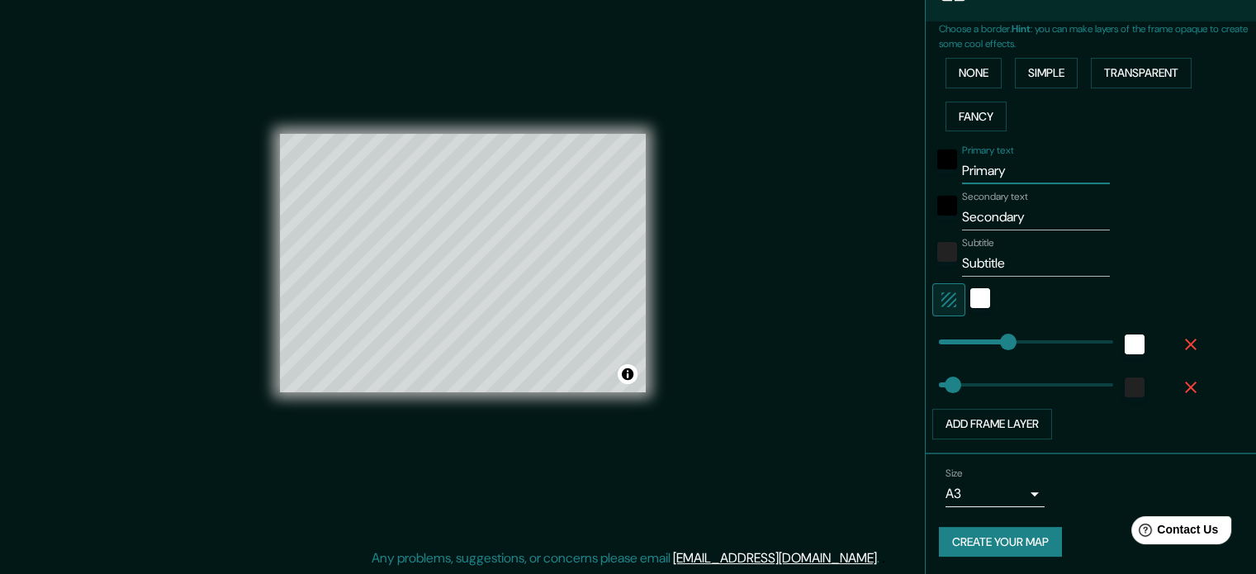
type input "35"
type input "ro"
type input "177"
type input "35"
type input "ros"
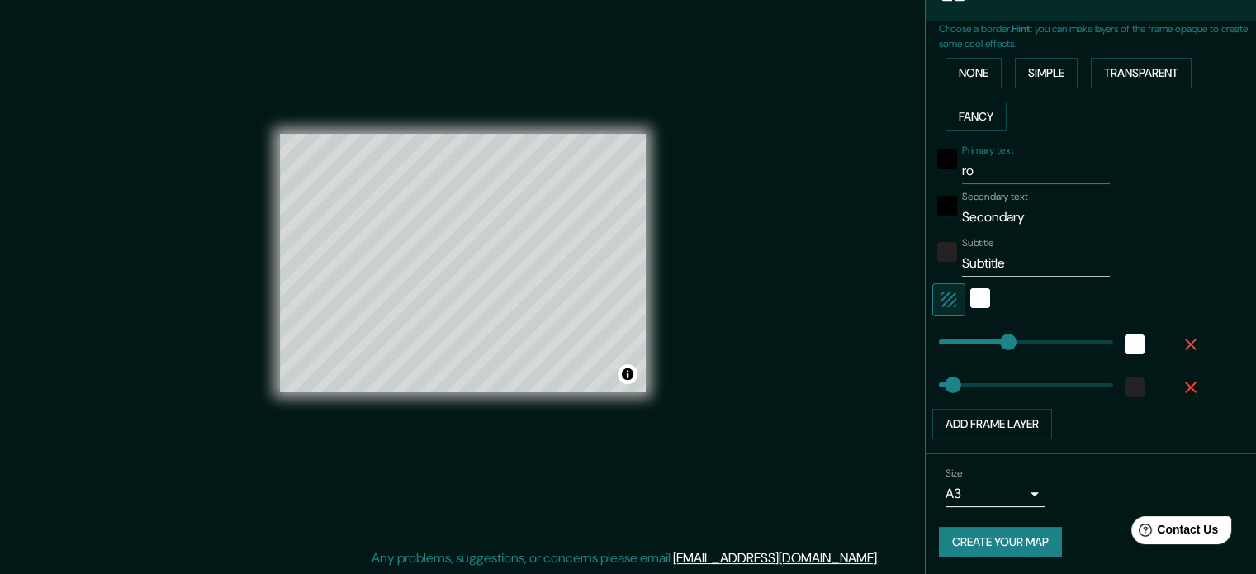
type input "177"
type input "35"
type input "[PERSON_NAME]"
type input "177"
type input "35"
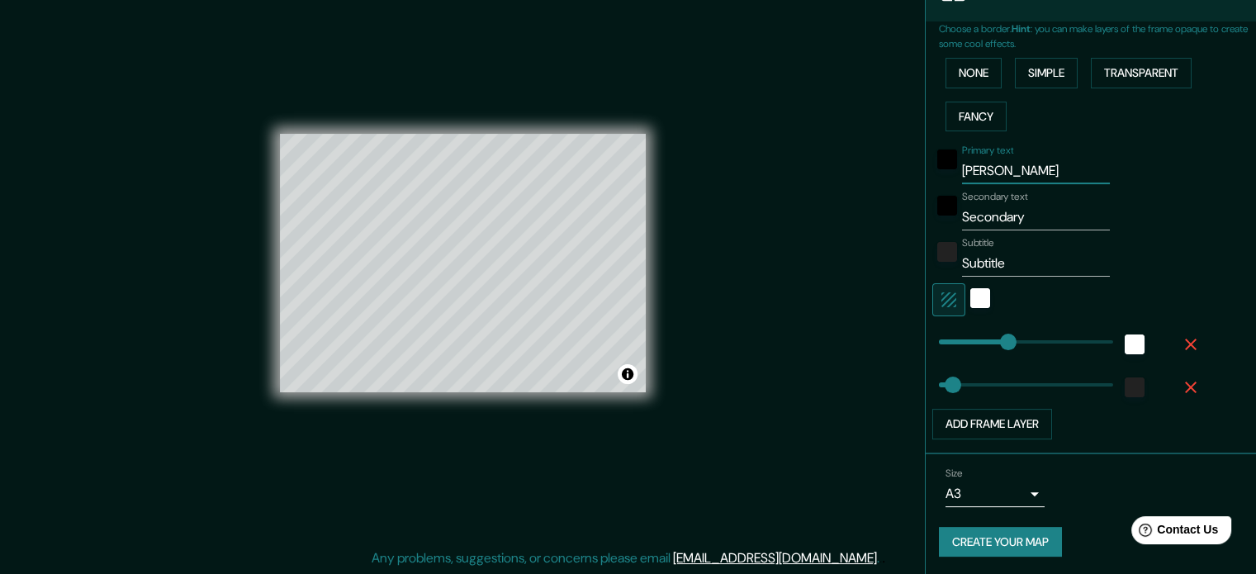
type input "rosar"
type input "177"
type input "35"
type input "rosari"
type input "177"
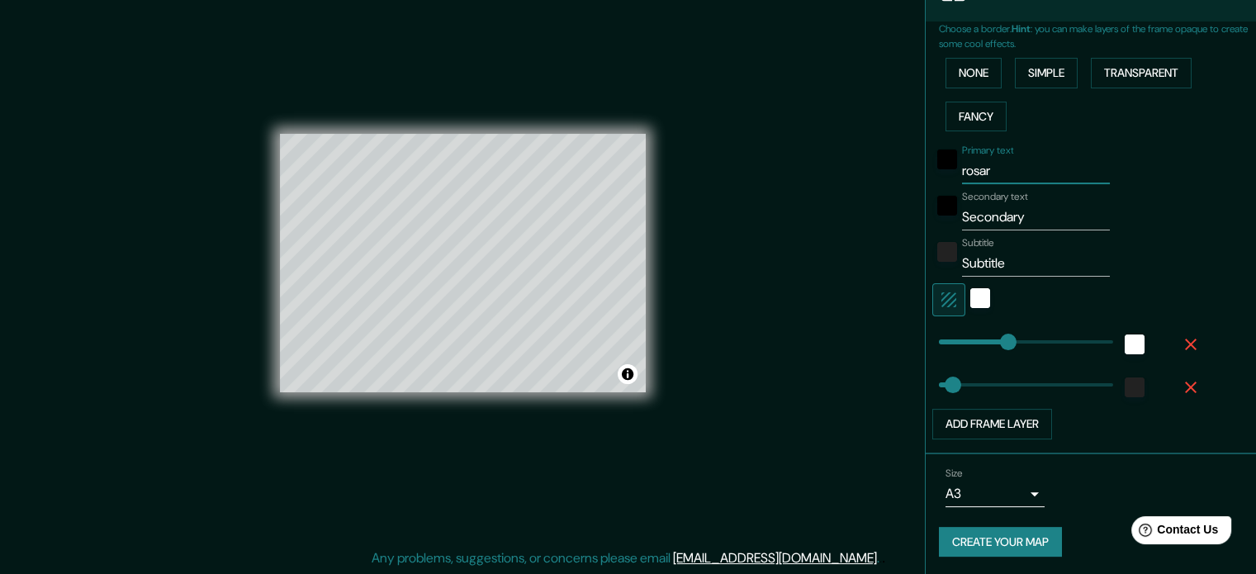
type input "35"
type input "rosario"
type input "177"
type input "35"
type input "rosario"
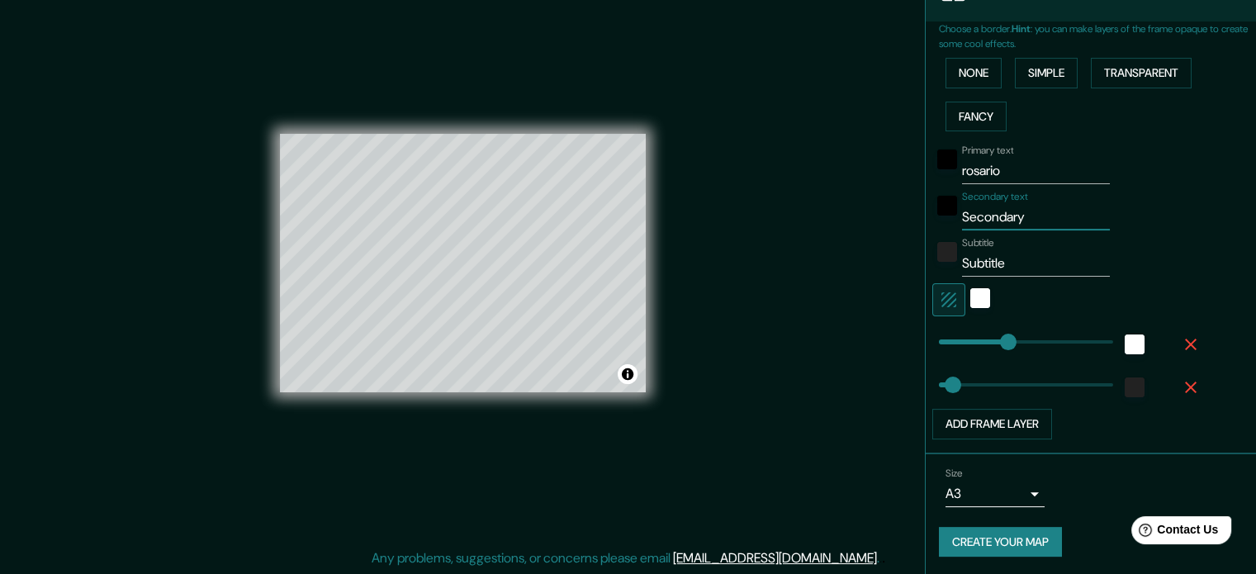
drag, startPoint x: 1021, startPoint y: 211, endPoint x: 913, endPoint y: 214, distance: 108.3
click at [926, 214] on div "Choose a border. Hint : you can make layers of the frame opaque to create some …" at bounding box center [1091, 237] width 330 height 433
type input "s"
type input "177"
type input "35"
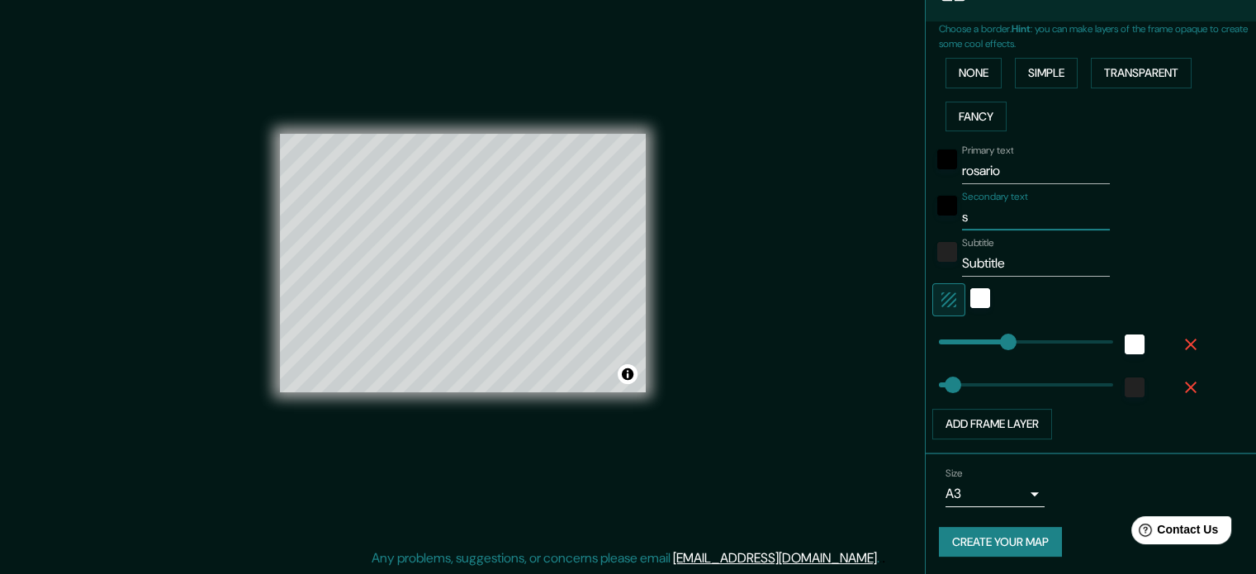
type input "sa"
type input "177"
type input "35"
type input "s"
type input "177"
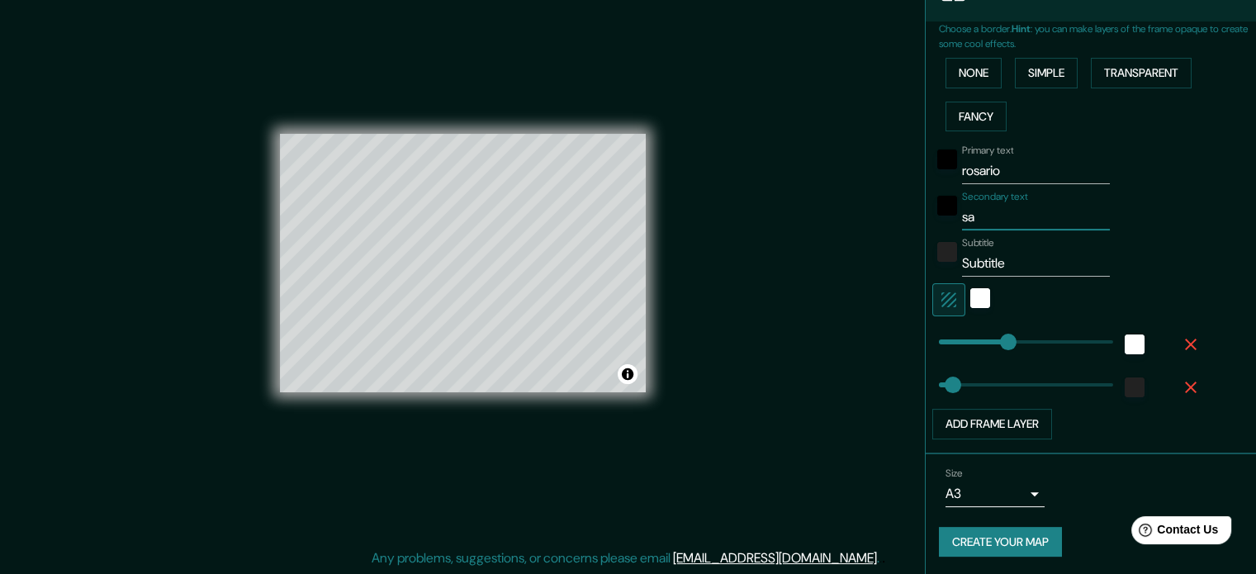
type input "35"
type input "177"
type input "35"
type input "A"
type input "177"
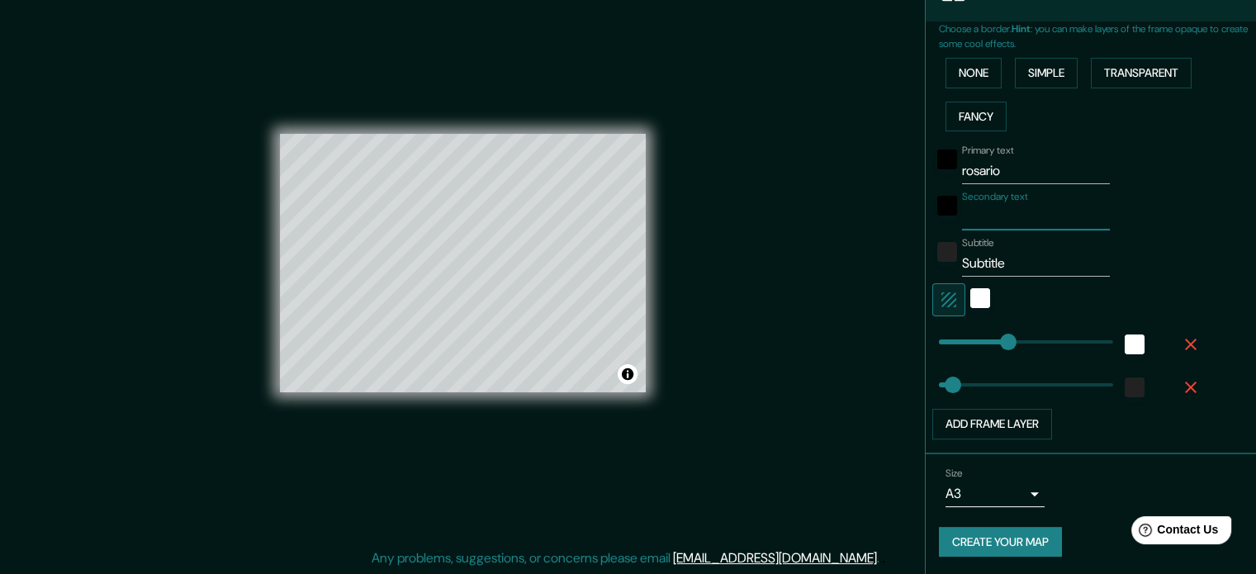
type input "35"
type input "177"
type input "35"
type input "S"
type input "177"
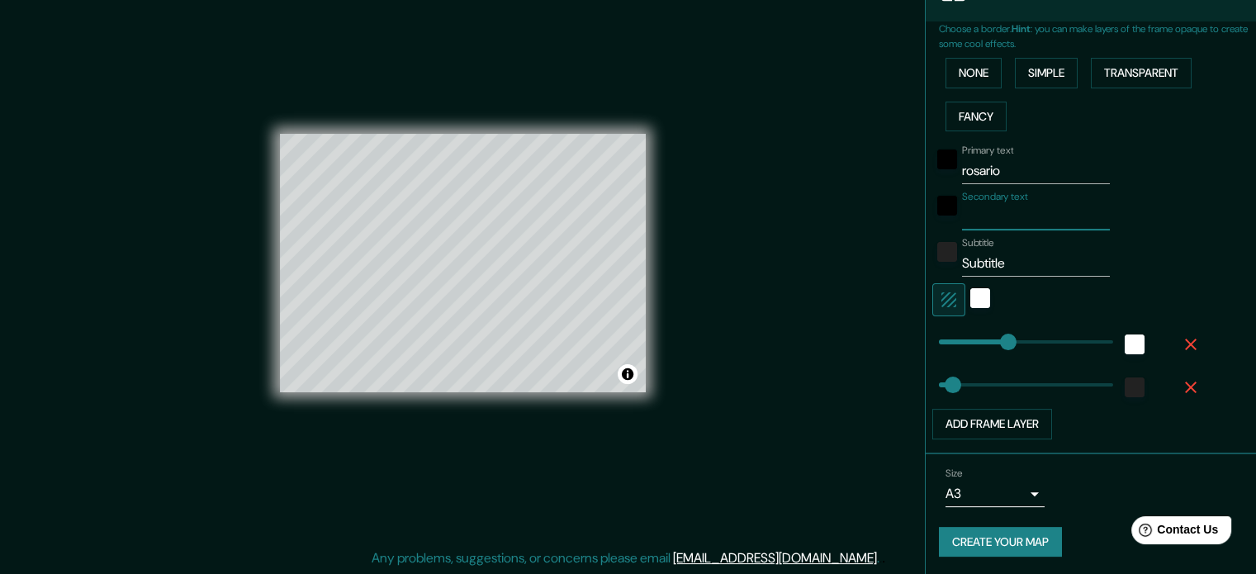
type input "35"
type input "Sa"
type input "177"
type input "35"
type input "San"
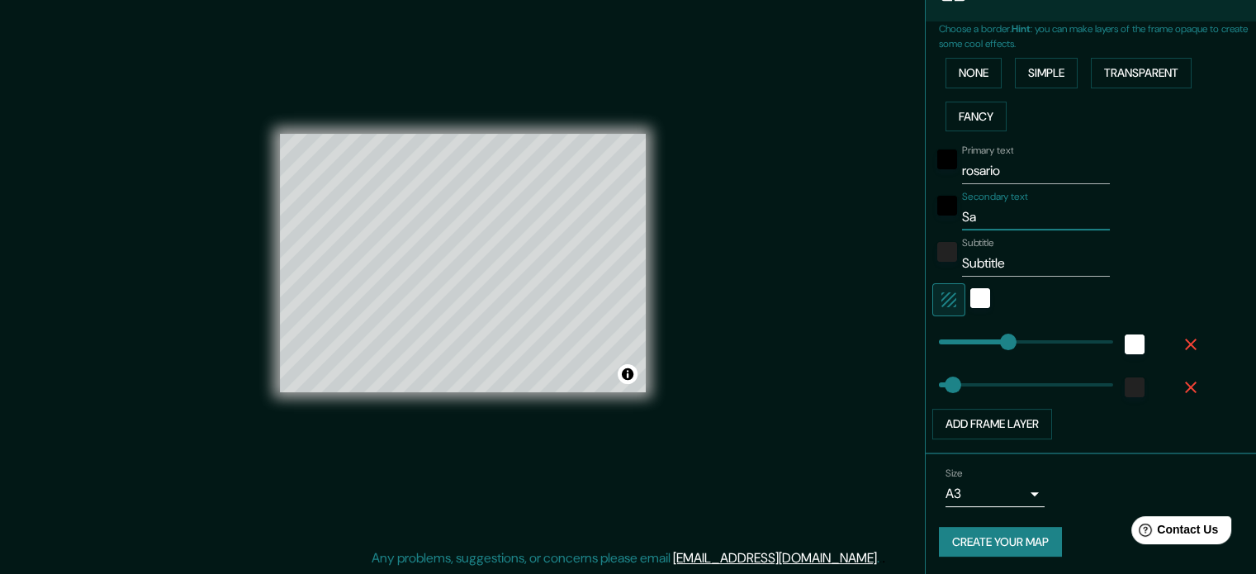
type input "177"
type input "35"
type input "Sant"
type input "177"
type input "35"
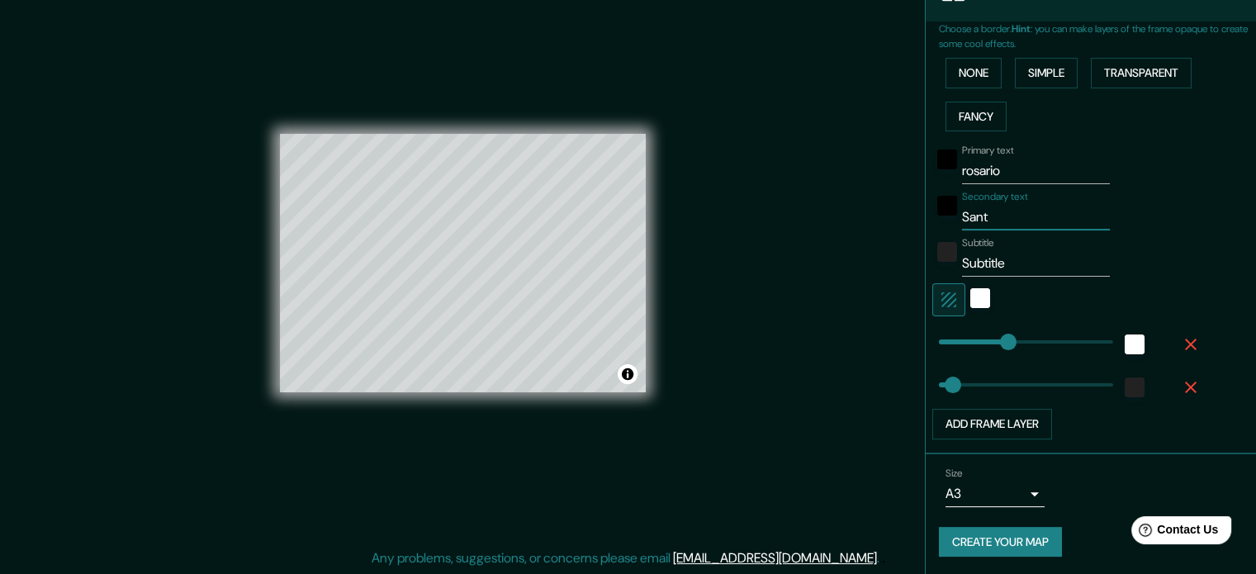
type input "[DEMOGRAPHIC_DATA]"
type input "177"
type input "35"
type input "[DEMOGRAPHIC_DATA]"
type input "177"
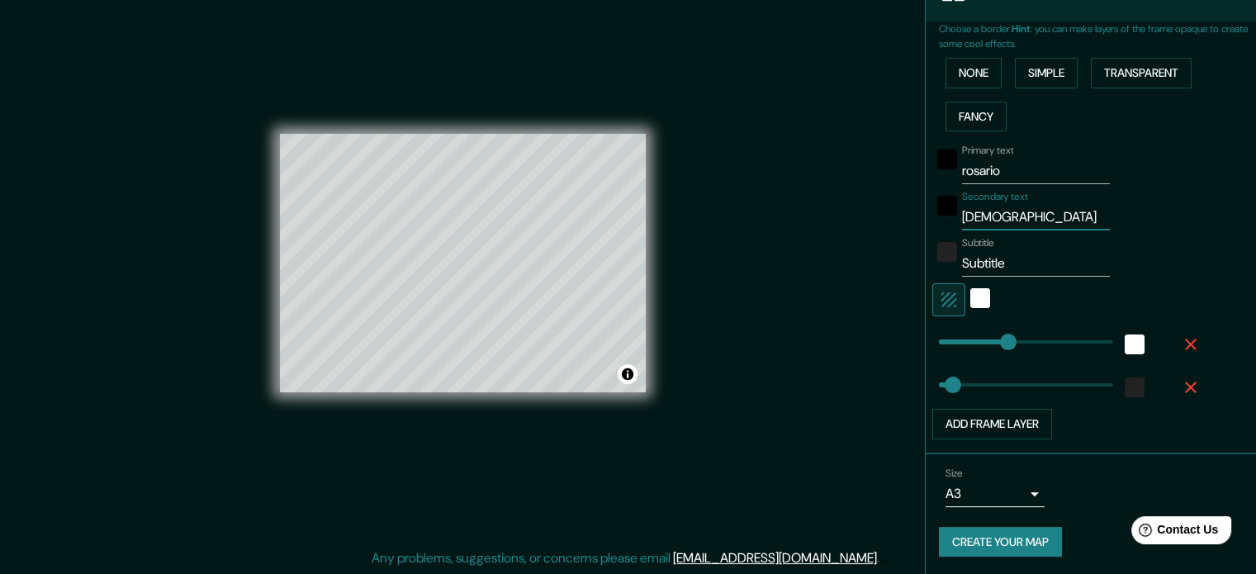
type input "35"
type input "[DEMOGRAPHIC_DATA] d"
type input "177"
type input "35"
type input "[DEMOGRAPHIC_DATA] de"
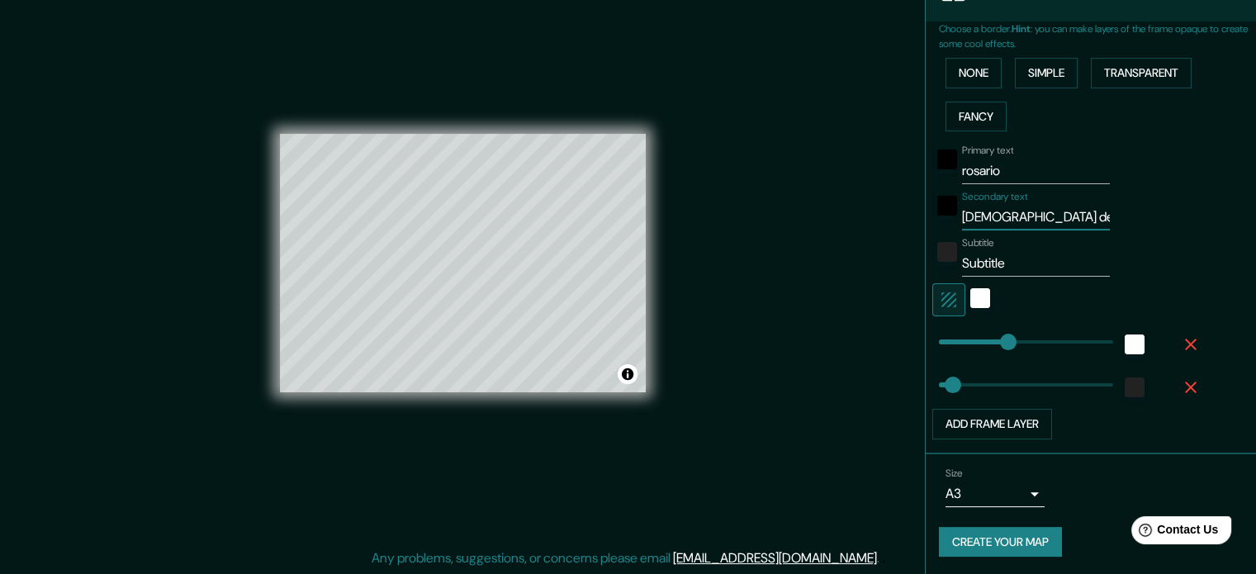
type input "177"
type input "35"
type input "[DEMOGRAPHIC_DATA] d"
type input "177"
type input "35"
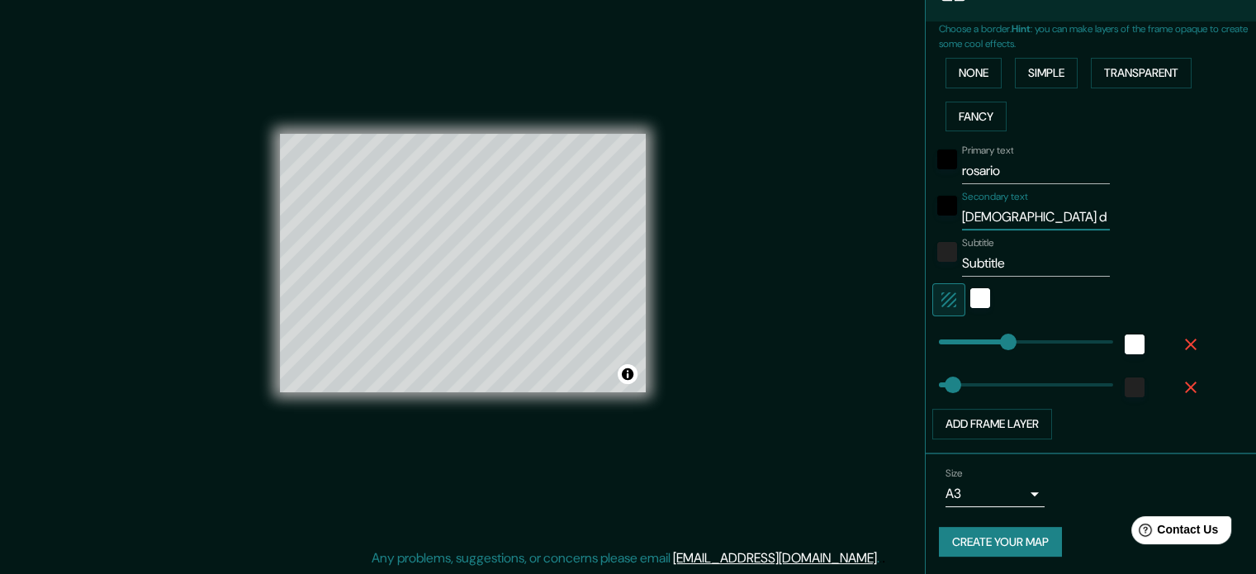
type input "[DEMOGRAPHIC_DATA]"
type input "177"
type input "35"
type input "Sante f"
type input "177"
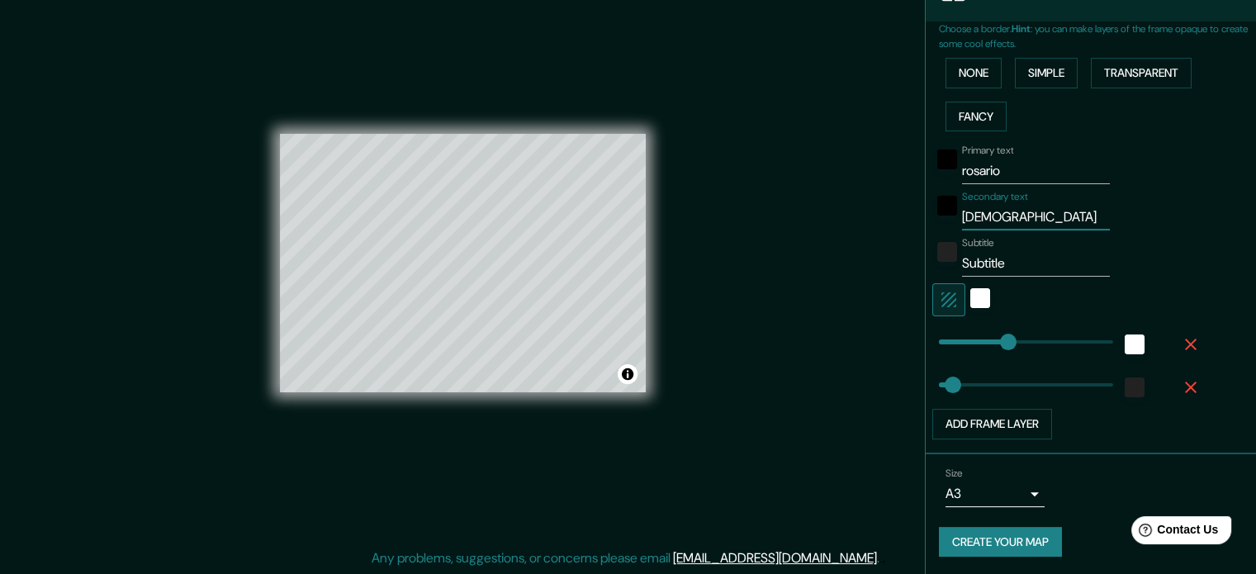
type input "35"
type input "Sante fe"
type input "177"
type input "35"
type input "Sante fe"
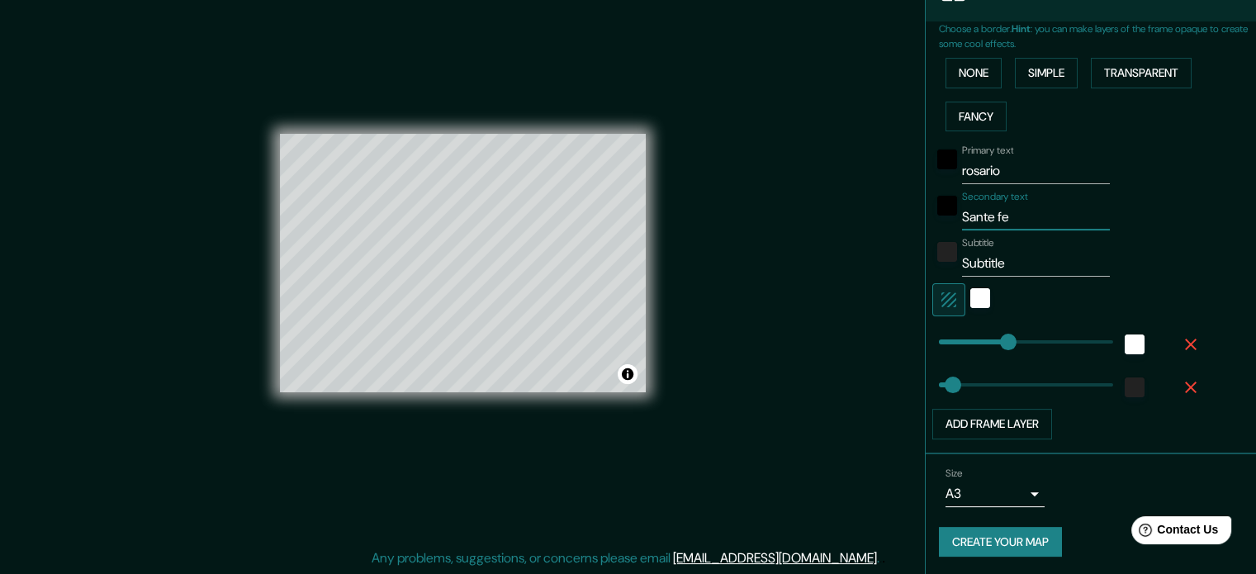
type input "177"
type input "35"
type input "Sante fe"
type input "177"
type input "35"
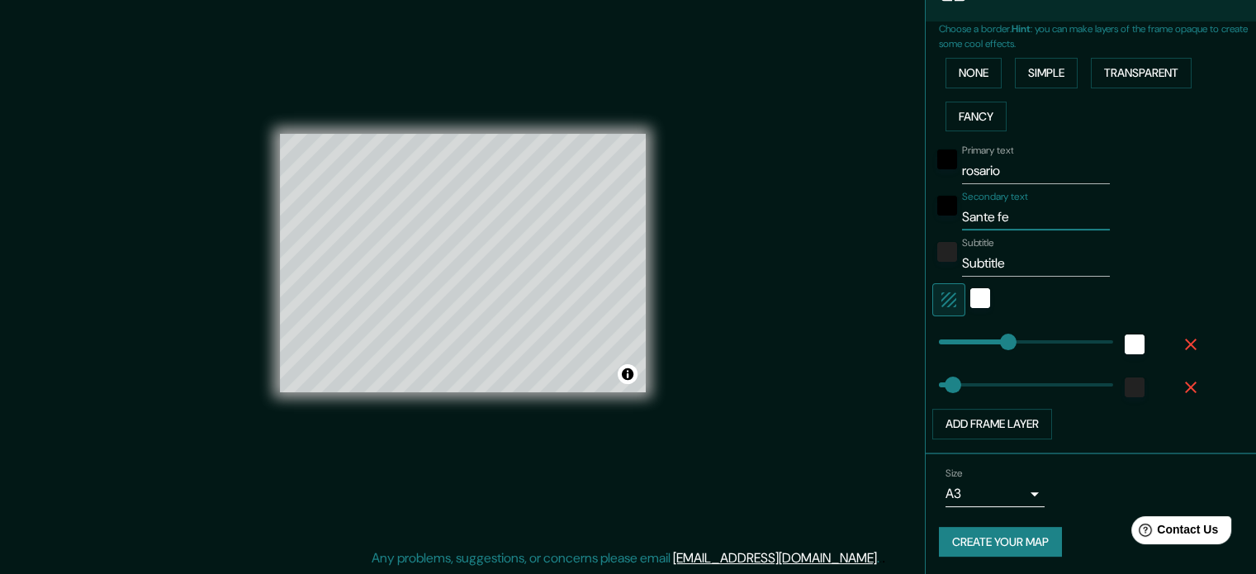
type input "Sante fe"
click at [1001, 264] on input "Subtitle" at bounding box center [1036, 263] width 148 height 26
drag, startPoint x: 1007, startPoint y: 264, endPoint x: 891, endPoint y: 260, distance: 115.7
click at [891, 260] on div "Mappin Location [GEOGRAPHIC_DATA], [GEOGRAPHIC_DATA], [GEOGRAPHIC_DATA] [GEOGRA…" at bounding box center [628, 277] width 1256 height 596
type input "F"
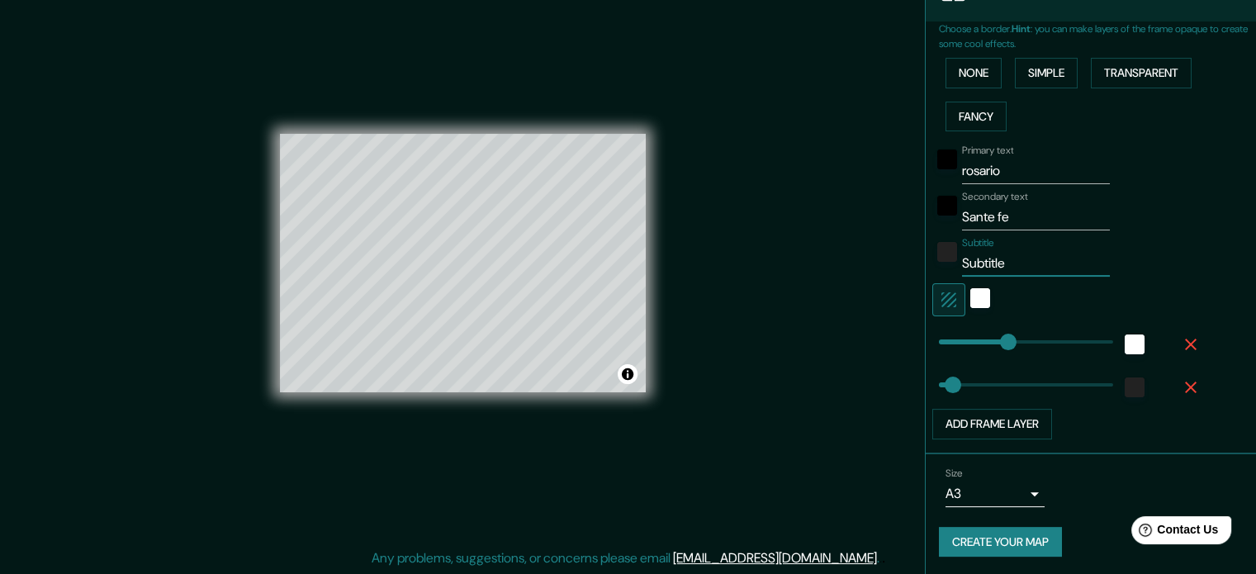
type input "177"
type input "35"
type input "FA"
type input "177"
type input "35"
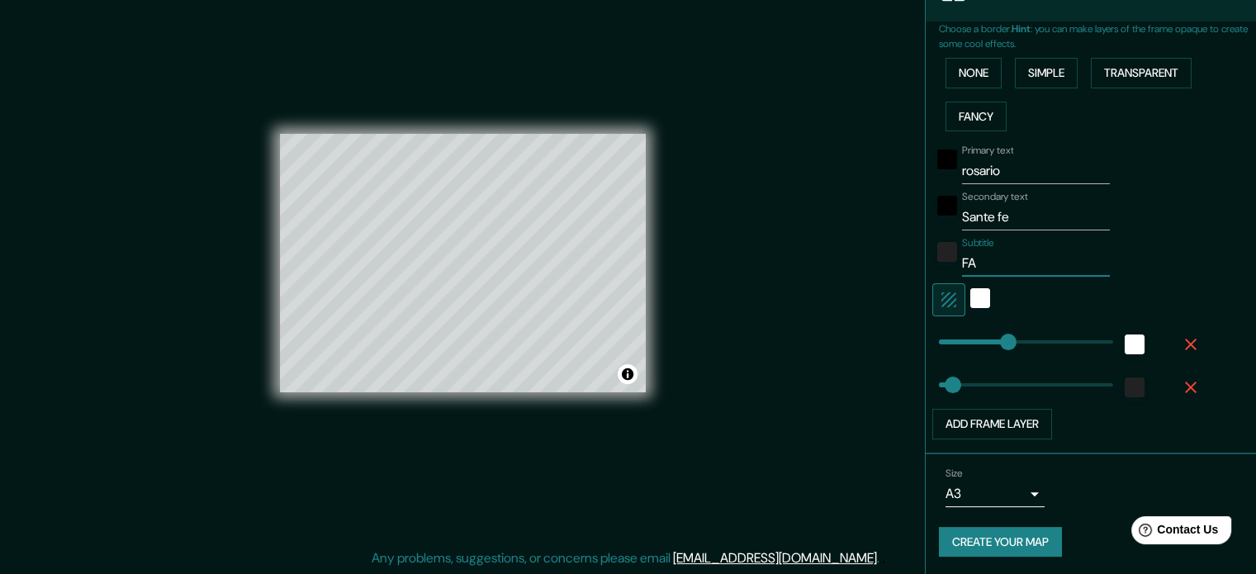
type input "FAT"
type input "177"
type input "35"
type input "FA"
type input "177"
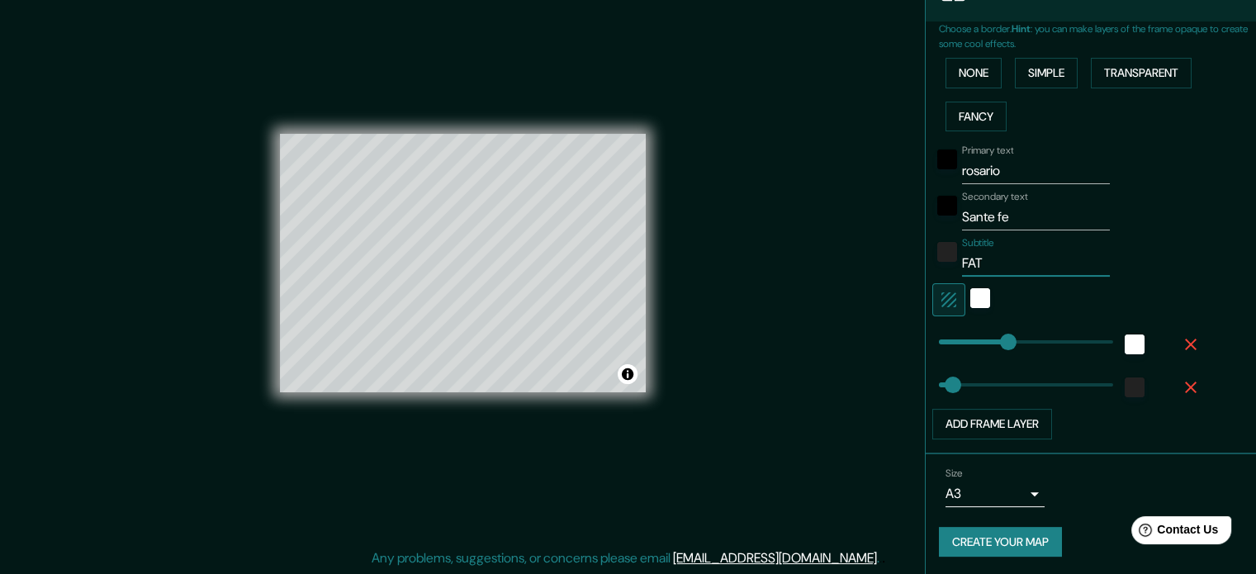
type input "35"
type input "[PERSON_NAME]"
type input "177"
type input "35"
type input "FAYD"
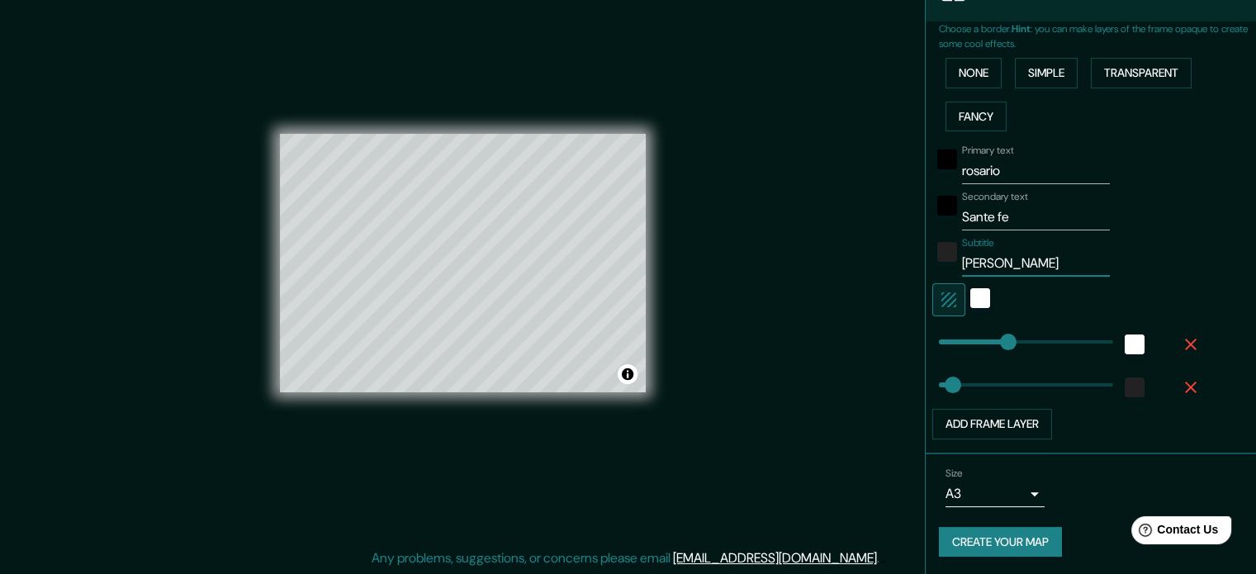
type input "177"
type input "35"
type input "FAYD-"
type input "177"
type input "35"
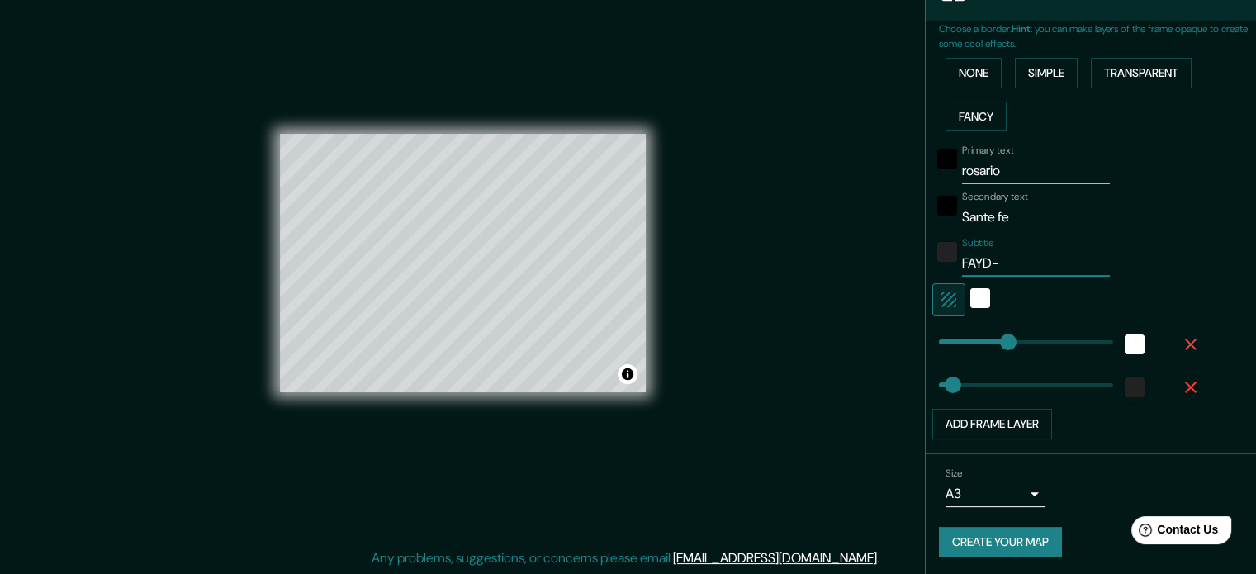
type input "FAYD-U"
type input "177"
type input "35"
type input "FAYD-UN"
type input "177"
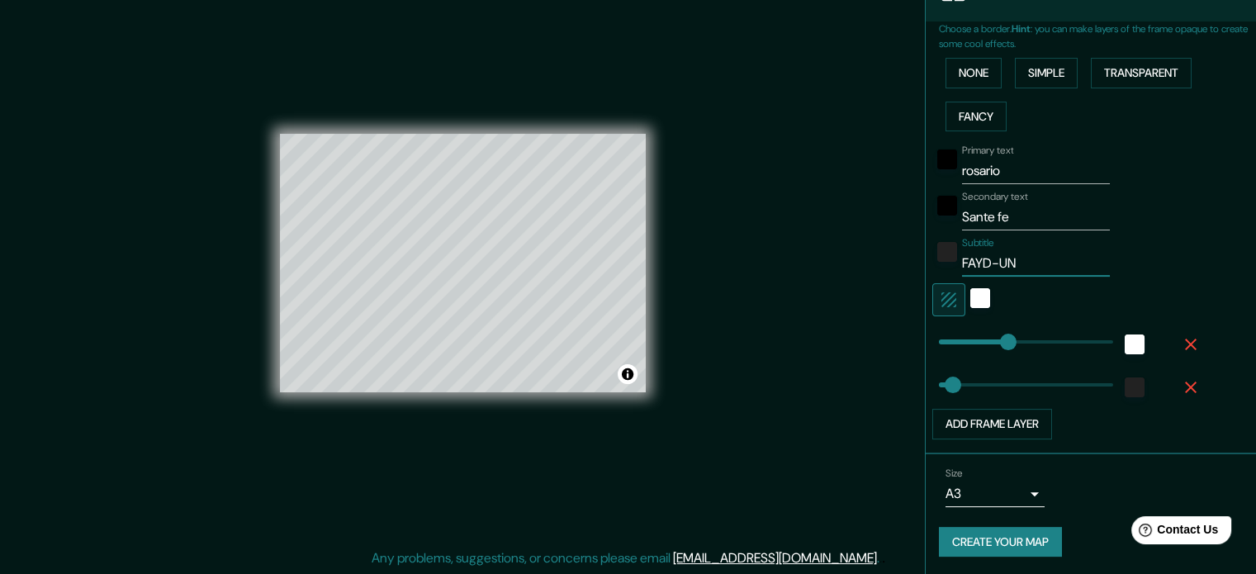
type input "35"
type input "FAYD-UNR"
type input "177"
type input "35"
type input "177"
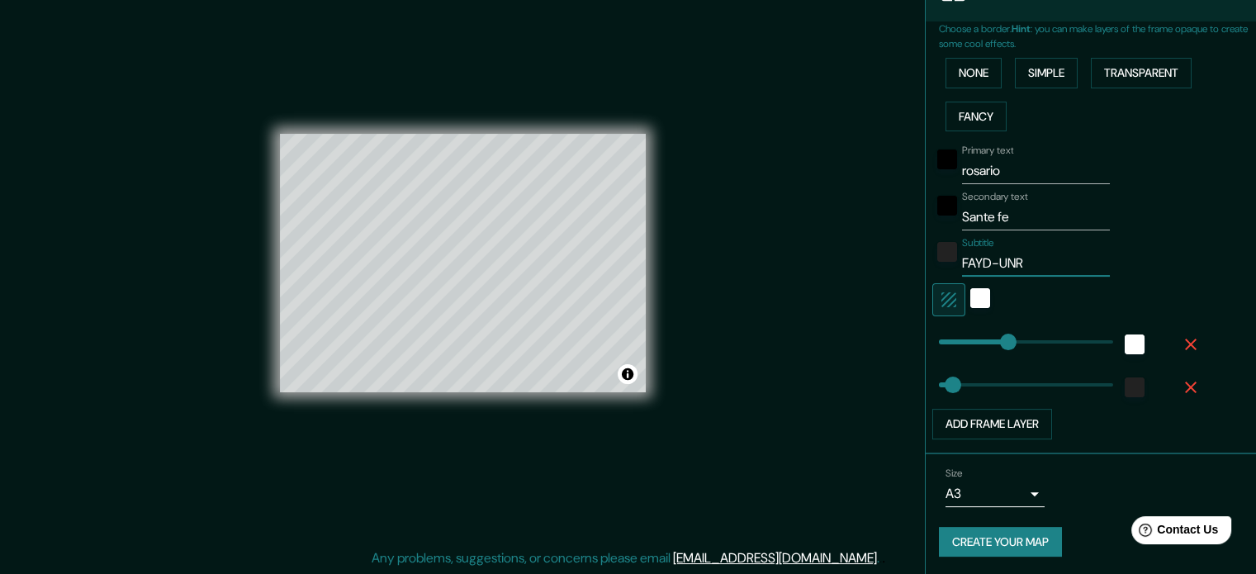
type input "35"
type input "FAYD-UNR"
click at [870, 389] on div "Mappin Location [GEOGRAPHIC_DATA], [GEOGRAPHIC_DATA], [GEOGRAPHIC_DATA] [GEOGRA…" at bounding box center [628, 277] width 1256 height 596
type input "35"
click at [1080, 417] on div "Add frame layer" at bounding box center [1068, 424] width 271 height 31
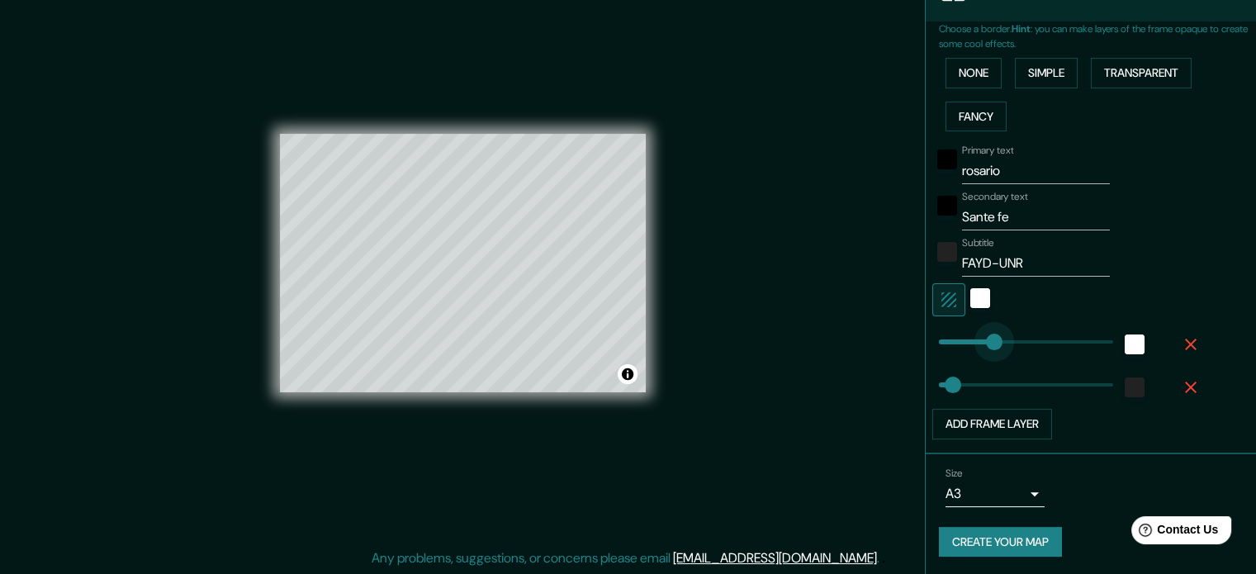
type input "150"
drag, startPoint x: 1002, startPoint y: 335, endPoint x: 986, endPoint y: 334, distance: 16.5
click at [971, 289] on div "white" at bounding box center [981, 298] width 20 height 20
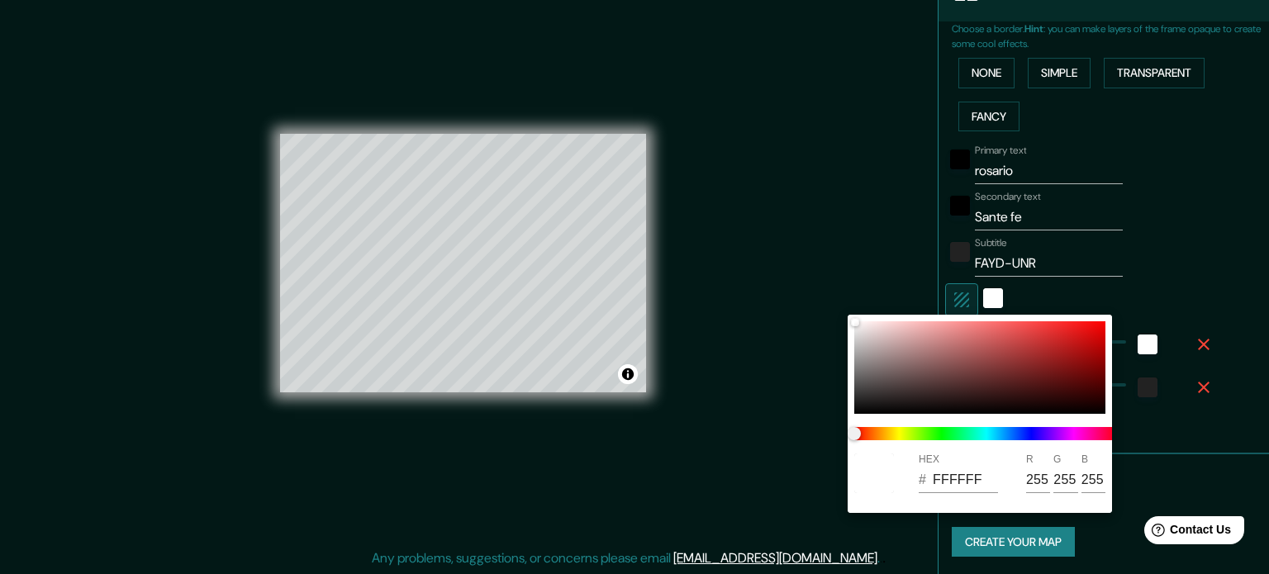
click at [946, 302] on div at bounding box center [634, 287] width 1269 height 574
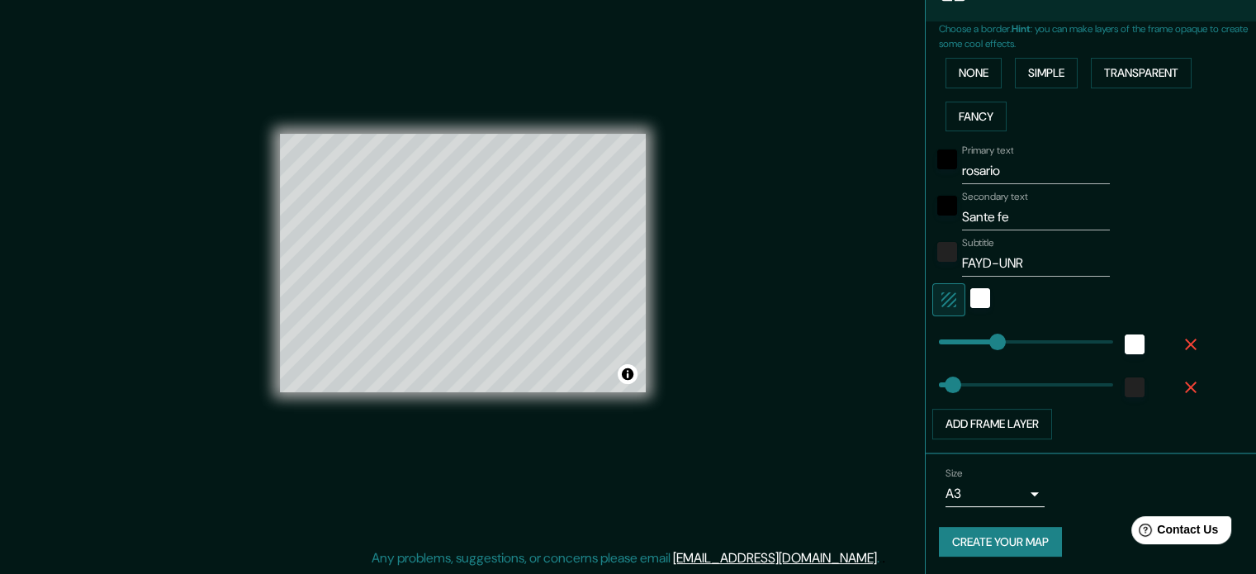
click at [876, 260] on div "Mappin Location [GEOGRAPHIC_DATA], [GEOGRAPHIC_DATA], [GEOGRAPHIC_DATA] [GEOGRA…" at bounding box center [628, 277] width 1256 height 596
type input "35"
click at [1084, 463] on div "Size A3 a4" at bounding box center [1091, 487] width 304 height 53
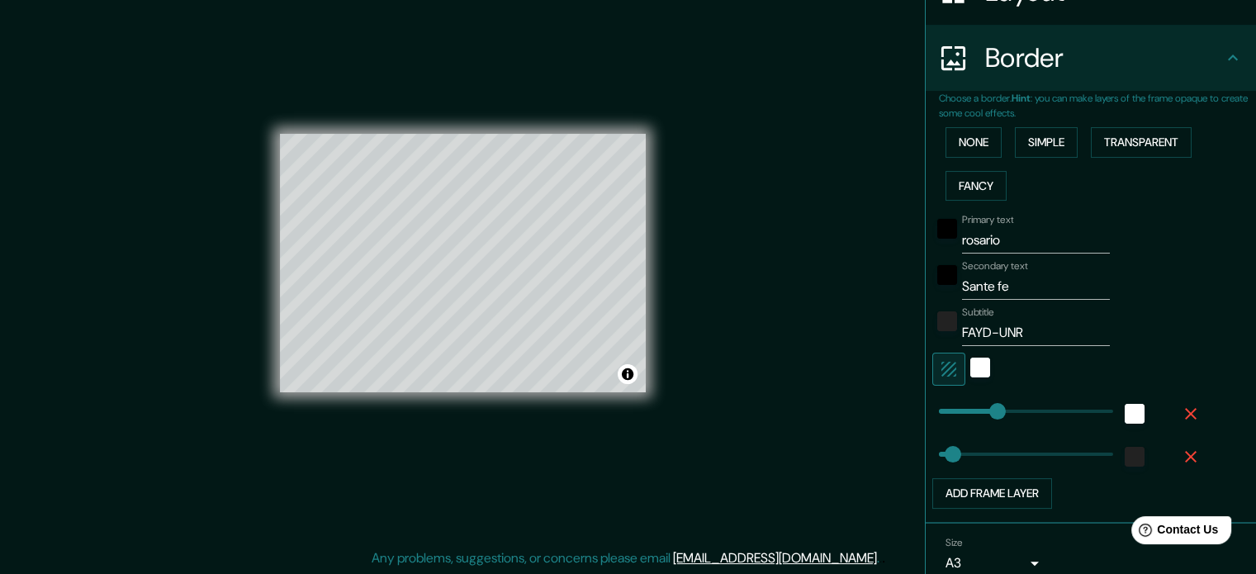
scroll to position [198, 0]
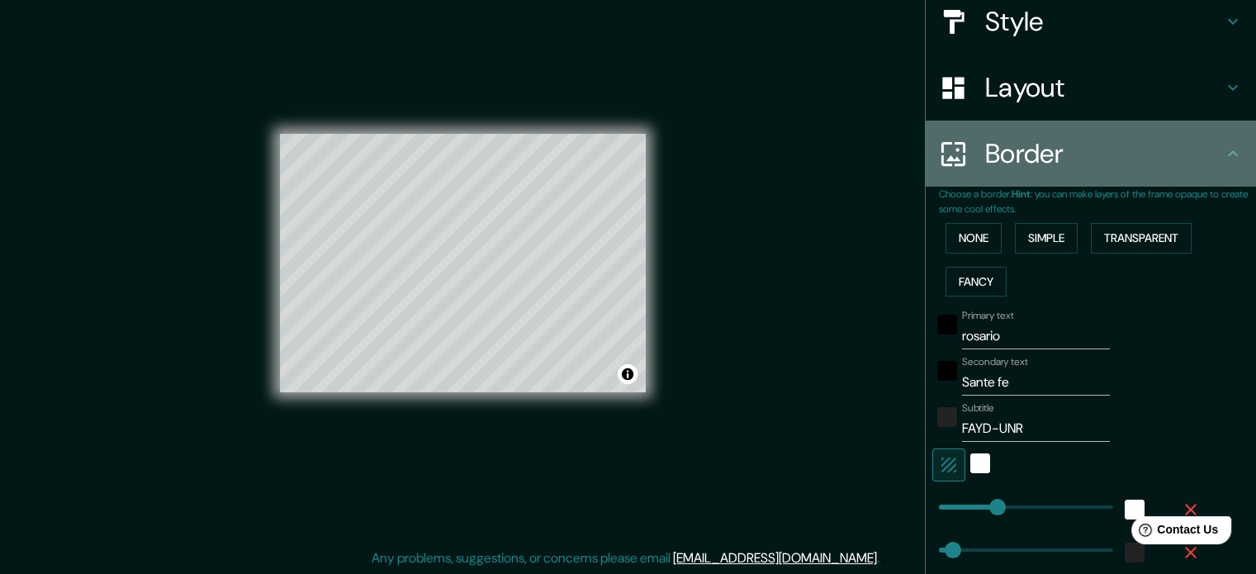
click at [990, 151] on h4 "Border" at bounding box center [1105, 153] width 238 height 33
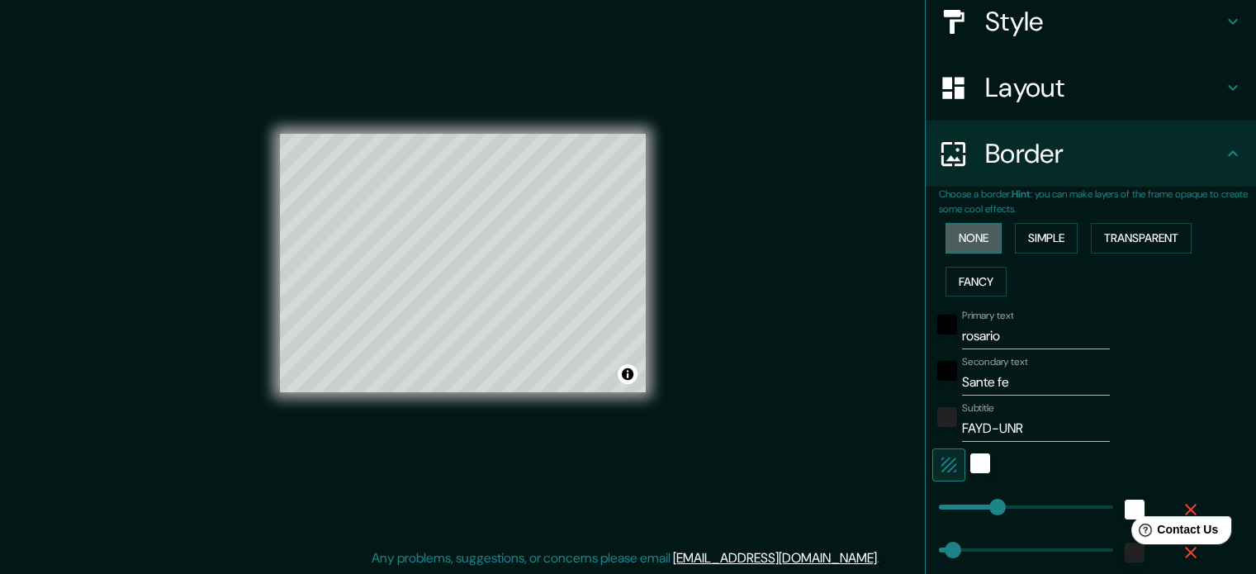
click at [971, 225] on button "None" at bounding box center [974, 238] width 56 height 31
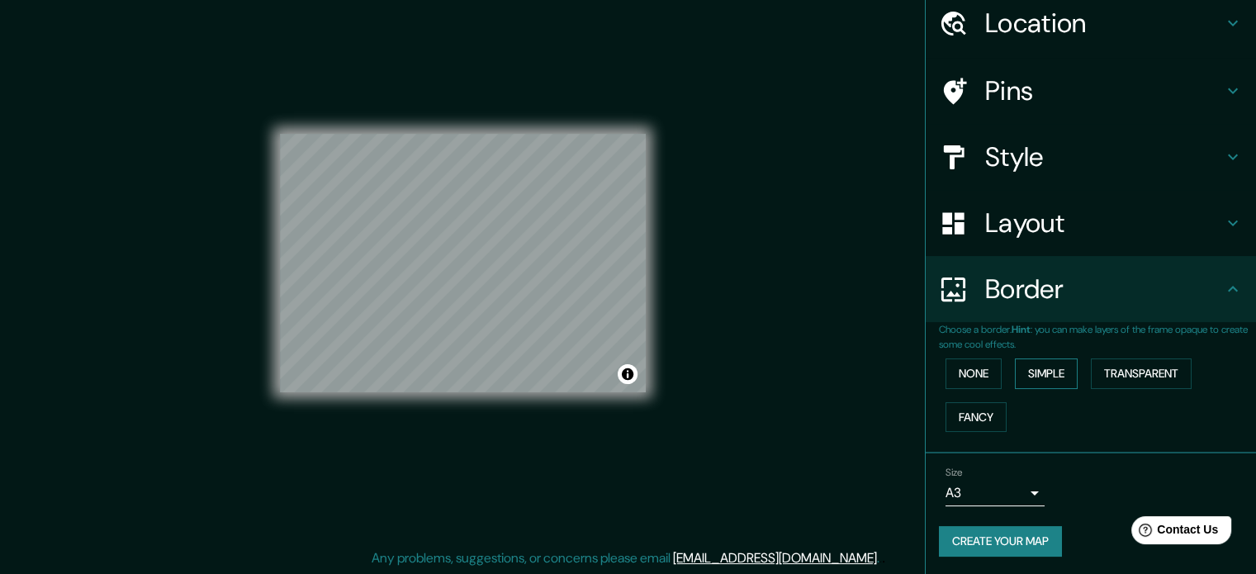
click at [1033, 367] on button "Simple" at bounding box center [1046, 374] width 63 height 31
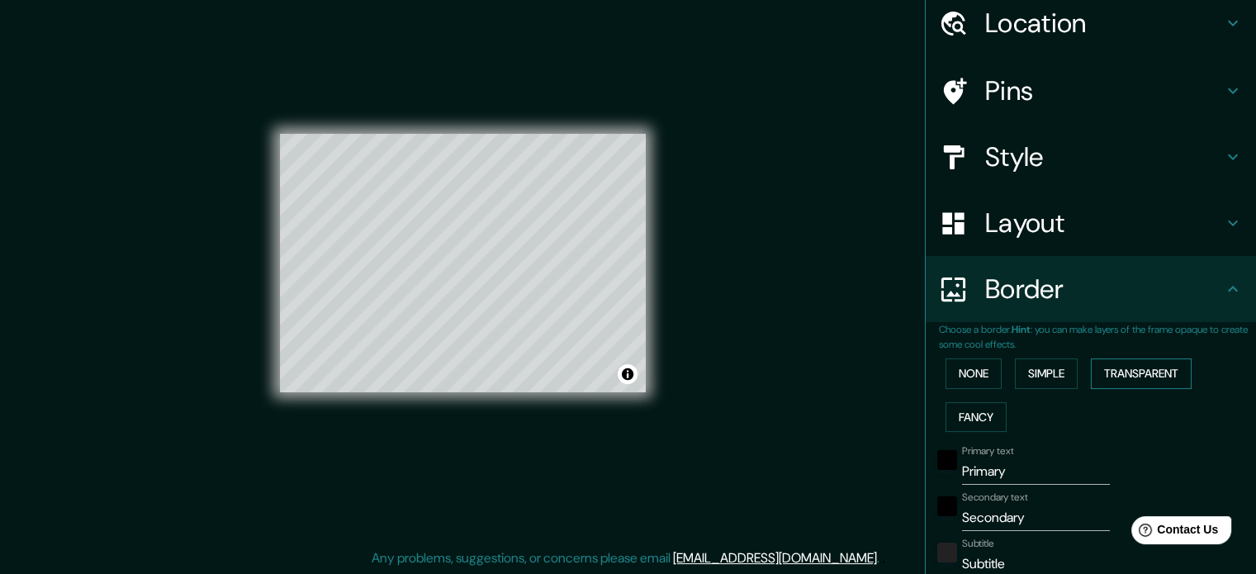
click at [1133, 363] on button "Transparent" at bounding box center [1141, 374] width 101 height 31
click at [962, 414] on button "Fancy" at bounding box center [976, 417] width 61 height 31
click at [975, 377] on button "None" at bounding box center [974, 374] width 56 height 31
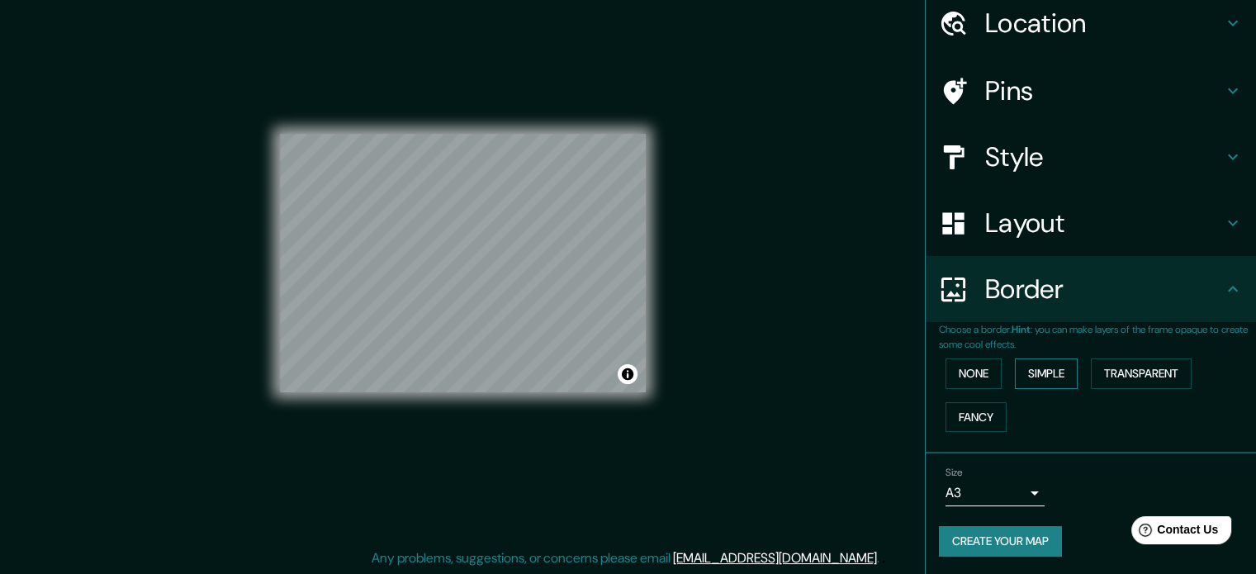
click at [1034, 373] on button "Simple" at bounding box center [1046, 374] width 63 height 31
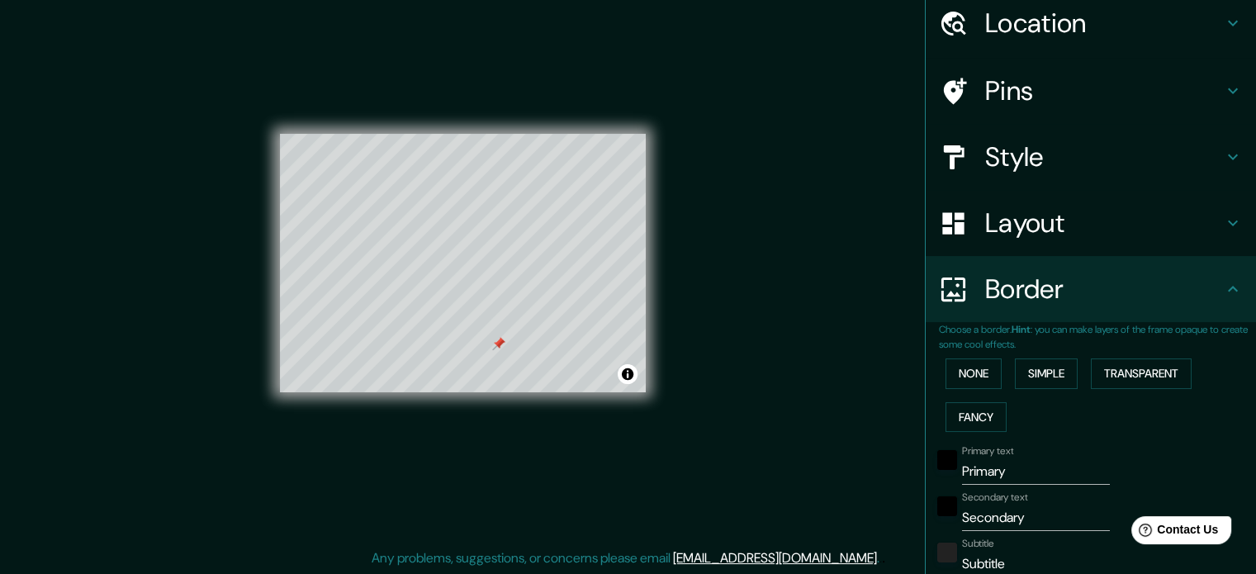
click at [1064, 83] on h4 "Pins" at bounding box center [1105, 90] width 238 height 33
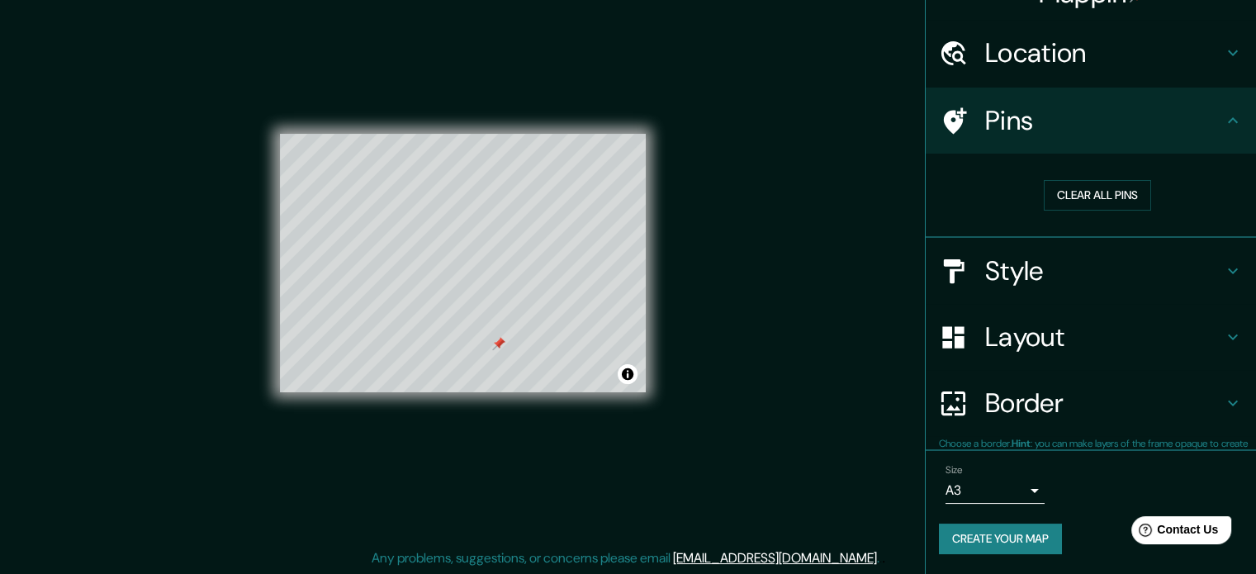
scroll to position [31, 0]
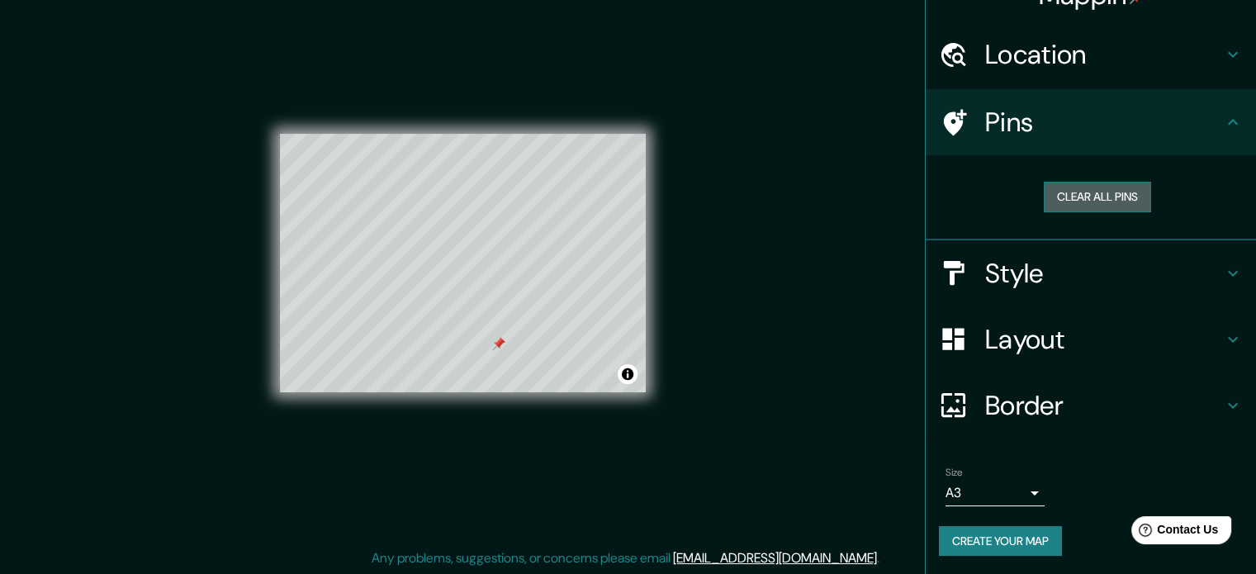
click at [1090, 189] on button "Clear all pins" at bounding box center [1097, 197] width 107 height 31
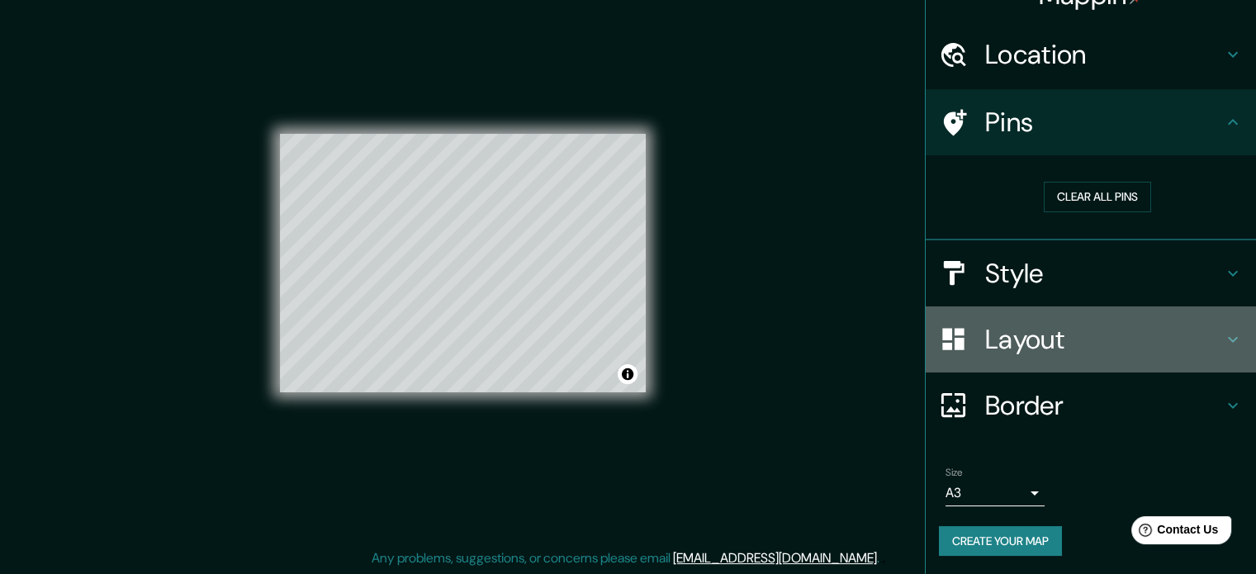
click at [1029, 356] on div "Layout" at bounding box center [1091, 339] width 330 height 66
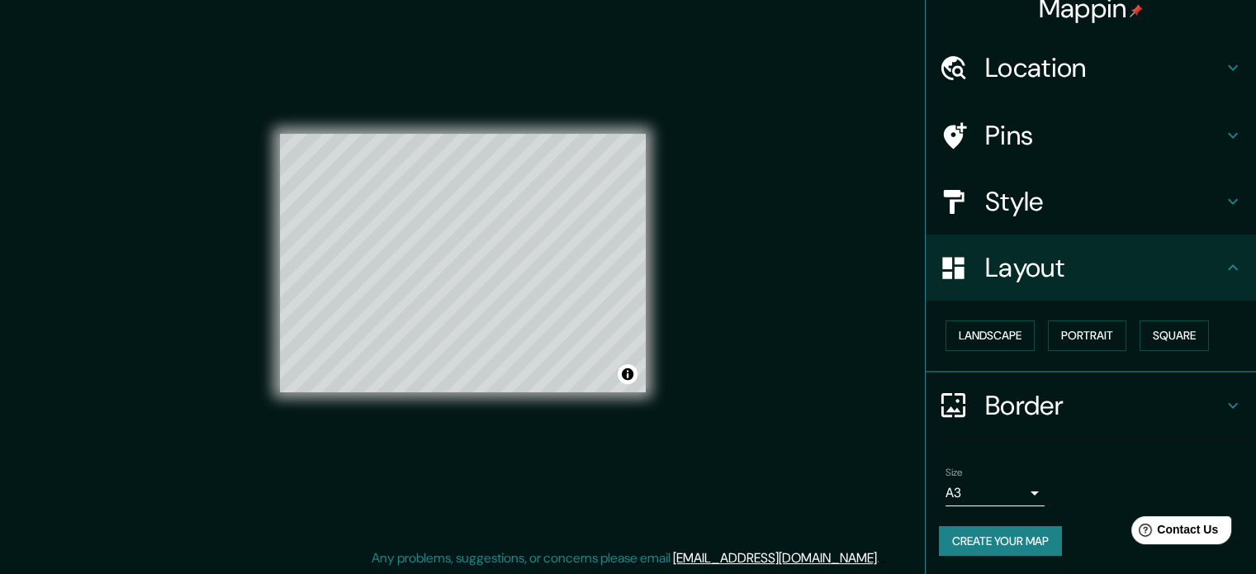
click at [1018, 390] on h4 "Border" at bounding box center [1105, 405] width 238 height 33
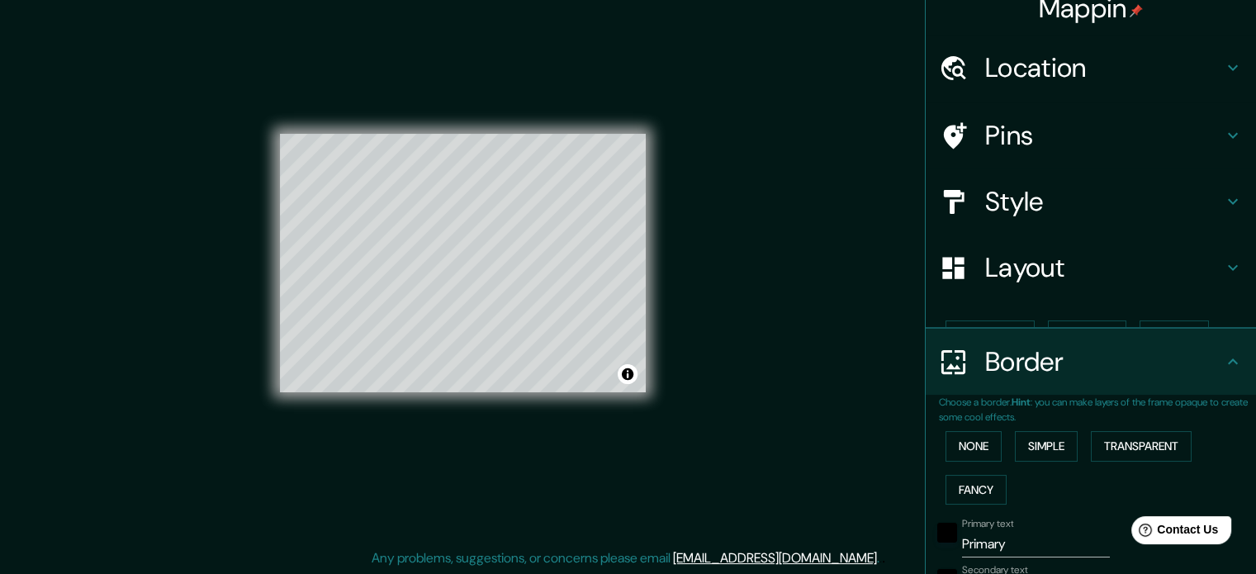
type input "35"
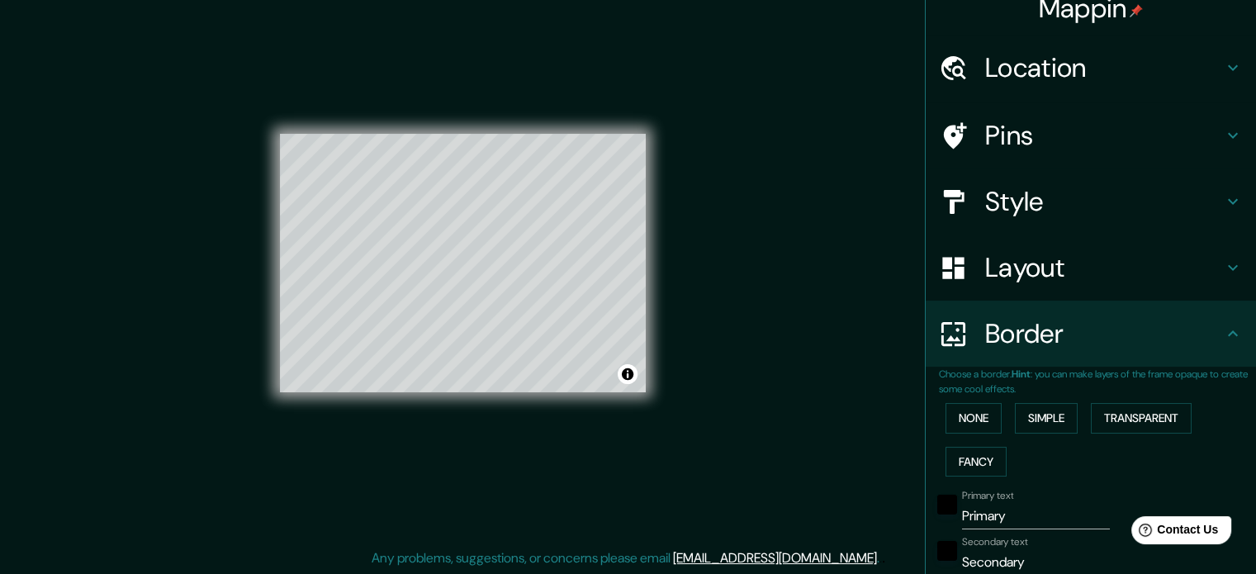
scroll to position [183, 0]
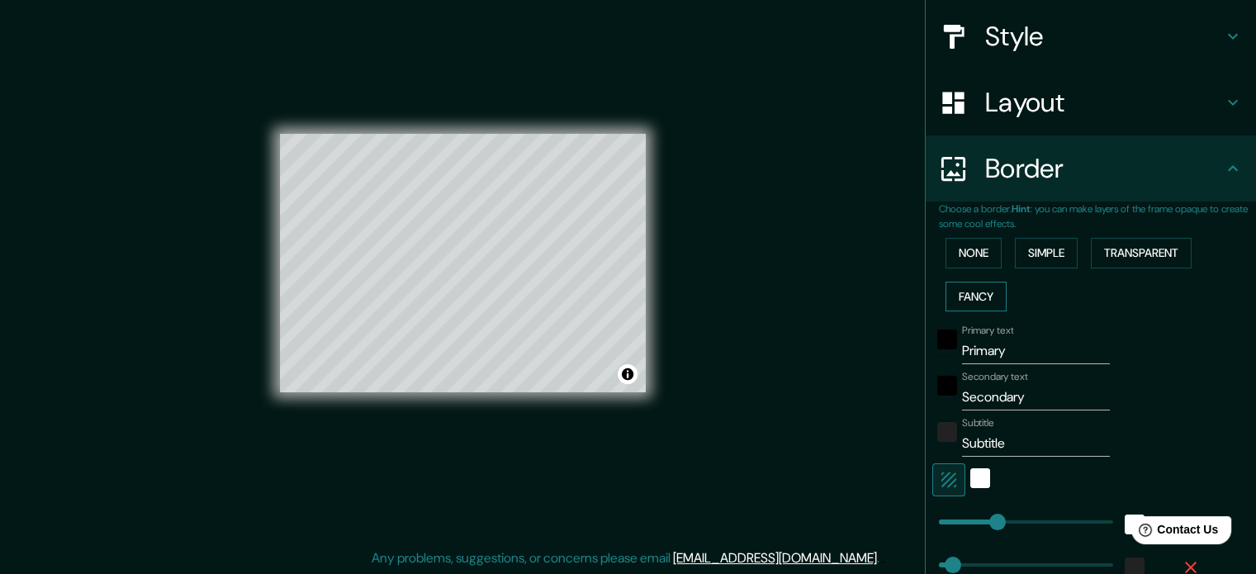
click at [968, 301] on button "Fancy" at bounding box center [976, 297] width 61 height 31
click at [970, 297] on button "Fancy" at bounding box center [976, 297] width 61 height 31
type input "177"
type input "35"
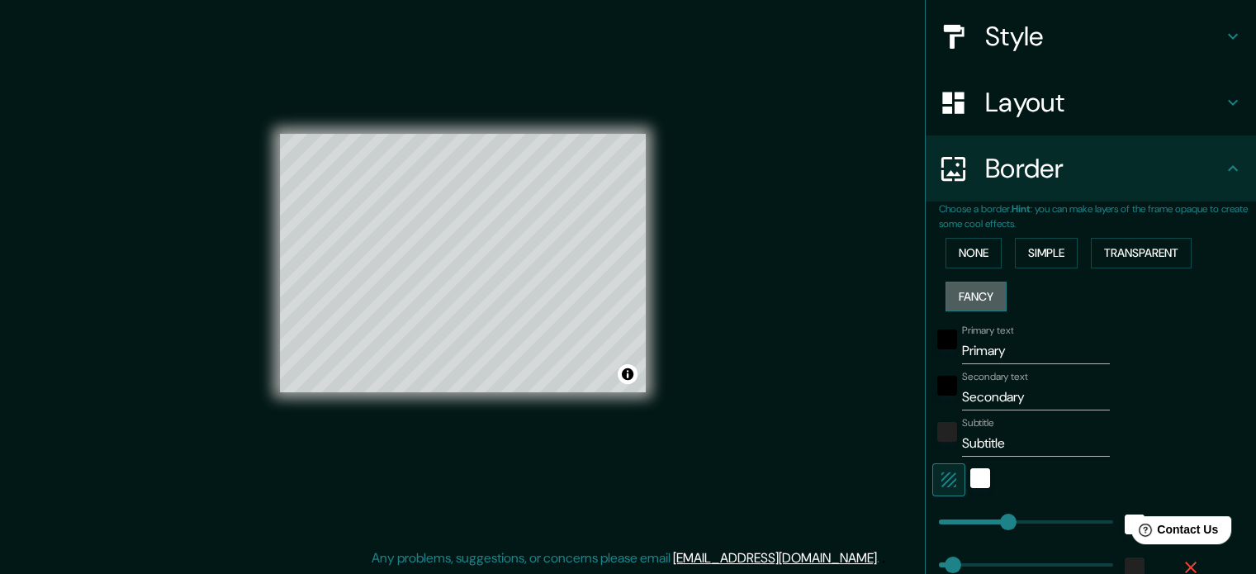
type input "18"
click at [967, 247] on button "None" at bounding box center [974, 253] width 56 height 31
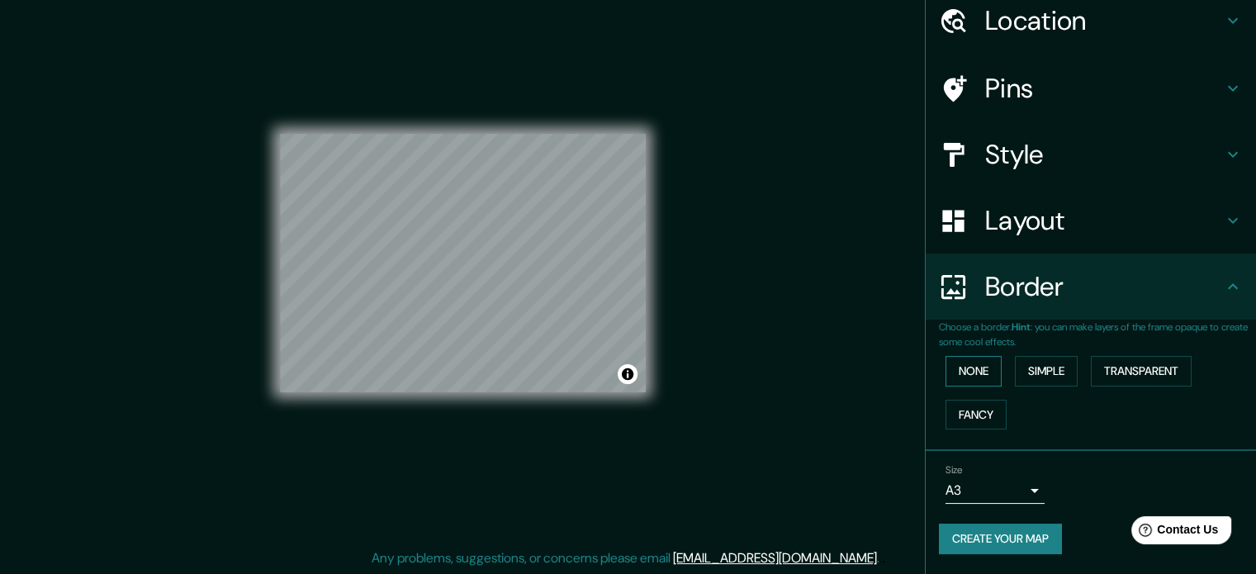
scroll to position [63, 0]
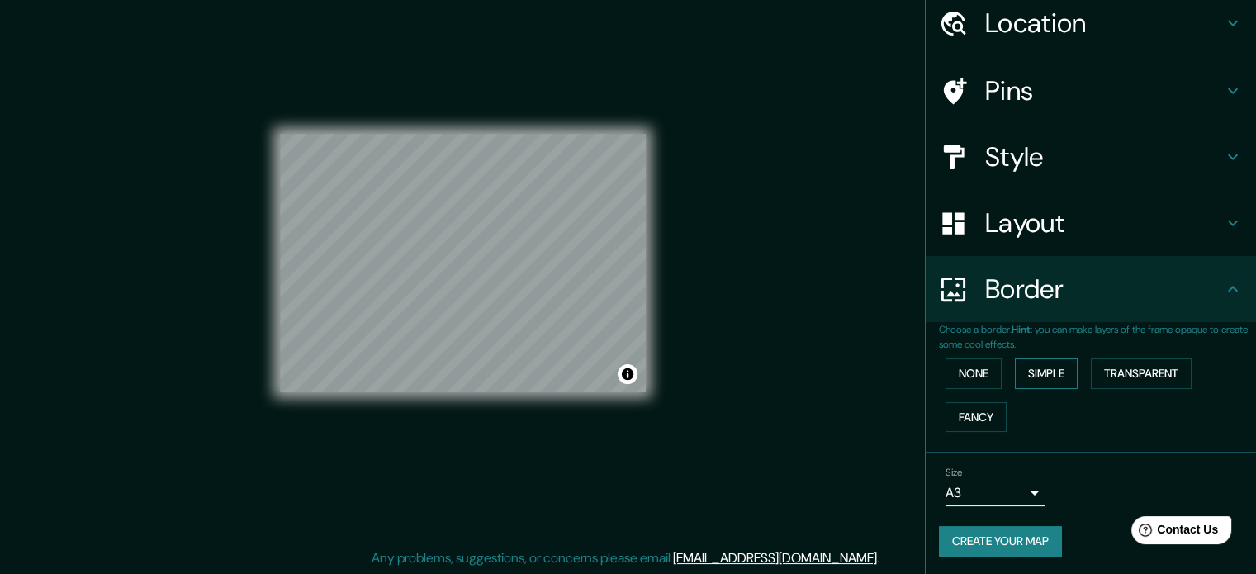
click at [1028, 376] on button "Simple" at bounding box center [1046, 374] width 63 height 31
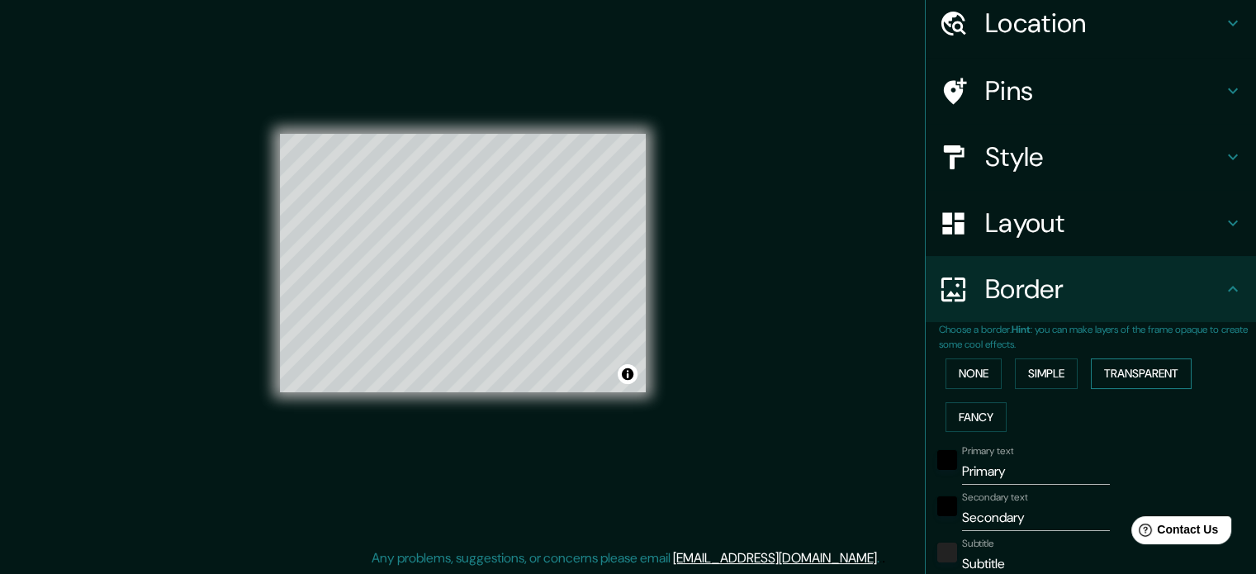
click at [1117, 374] on button "Transparent" at bounding box center [1141, 374] width 101 height 31
click at [1026, 359] on button "Simple" at bounding box center [1046, 374] width 63 height 31
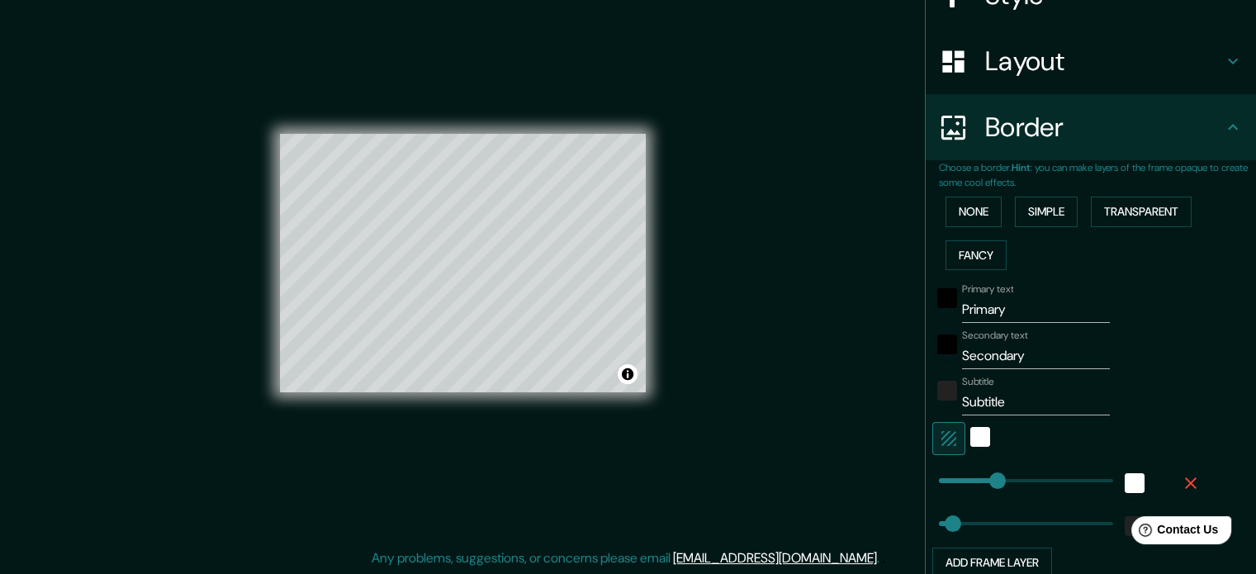
scroll to position [228, 0]
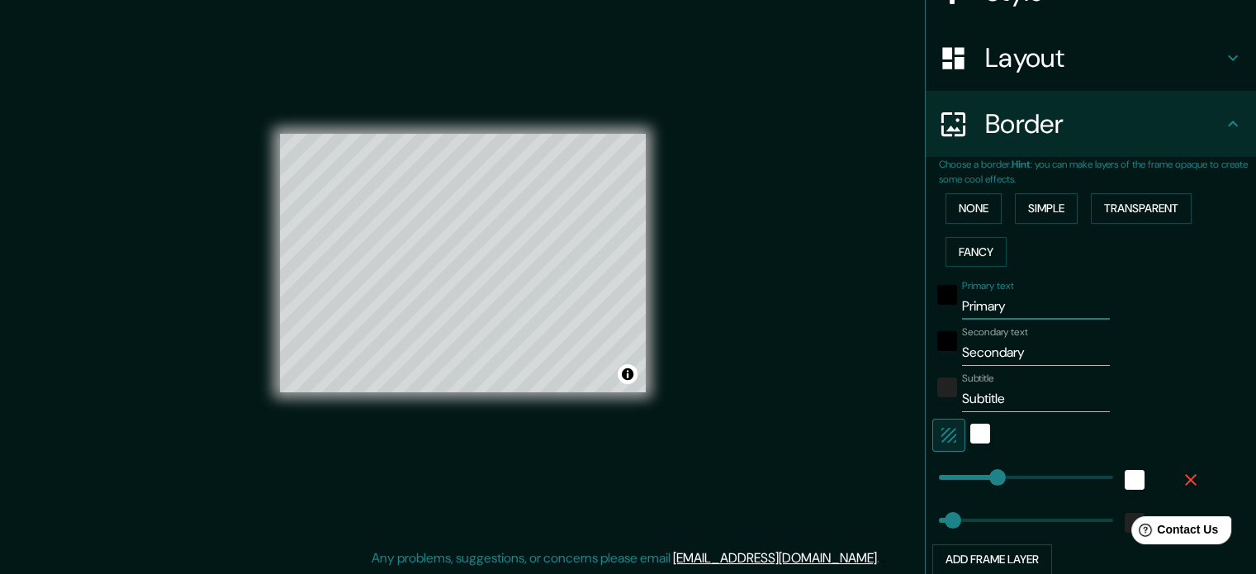
drag, startPoint x: 1014, startPoint y: 297, endPoint x: 933, endPoint y: 306, distance: 81.6
click at [933, 306] on div "Primary text Primary" at bounding box center [1068, 300] width 271 height 40
type input "R"
type input "35"
type input "RO"
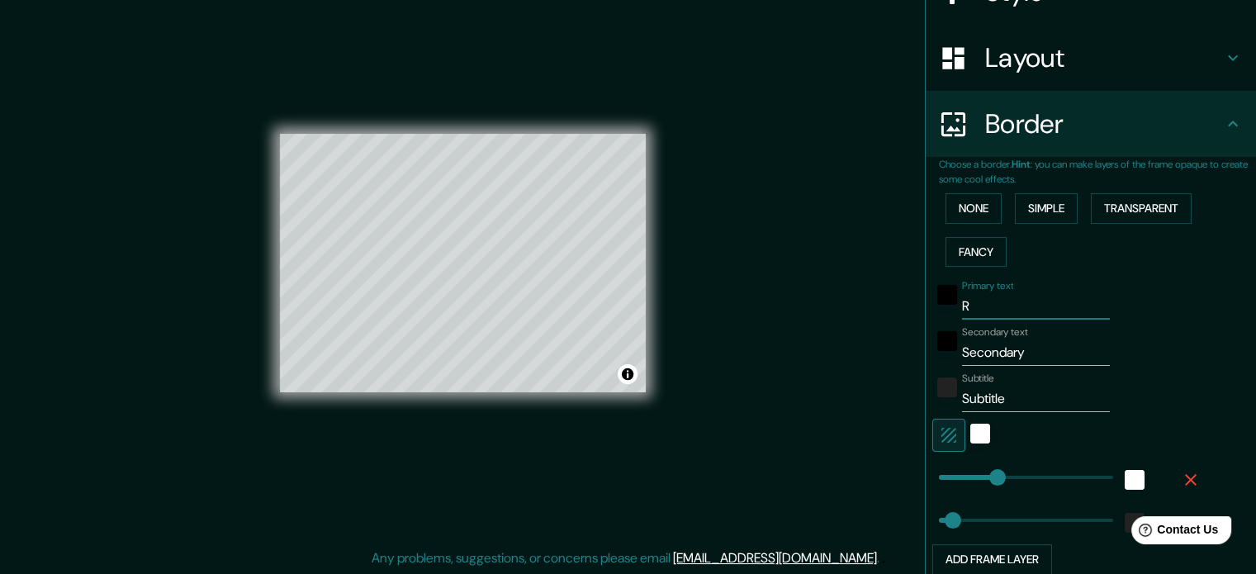
type input "35"
type input "ROS"
type input "35"
type input "[PERSON_NAME]"
type input "35"
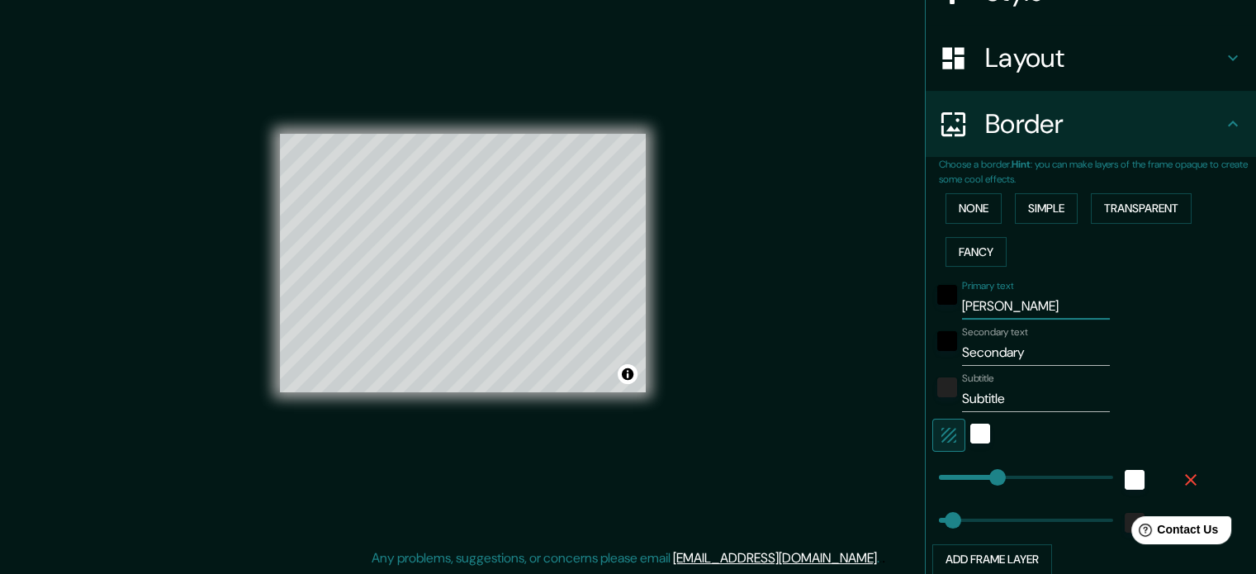
type input "[PERSON_NAME]"
type input "35"
type input "ROSARI"
type input "35"
type input "[PERSON_NAME]"
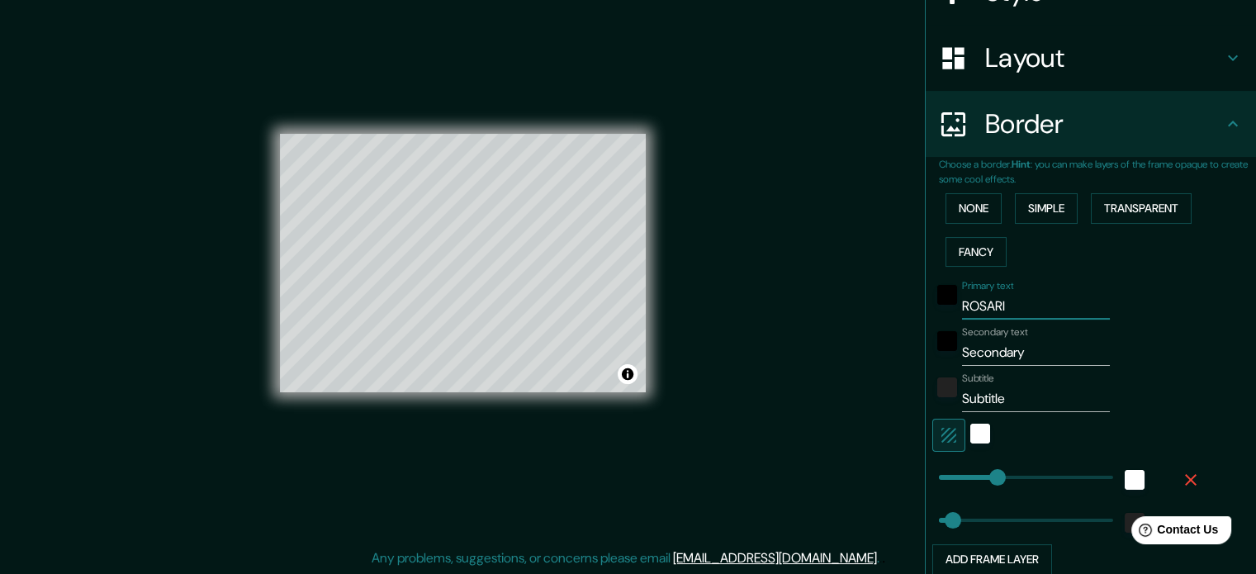
type input "35"
type input "[PERSON_NAME]"
click at [968, 354] on input "Secondary" at bounding box center [1036, 353] width 148 height 26
drag, startPoint x: 1012, startPoint y: 351, endPoint x: 886, endPoint y: 363, distance: 126.9
click at [886, 363] on div "Mappin Location [GEOGRAPHIC_DATA], [GEOGRAPHIC_DATA], [GEOGRAPHIC_DATA] [GEOGRA…" at bounding box center [628, 277] width 1256 height 596
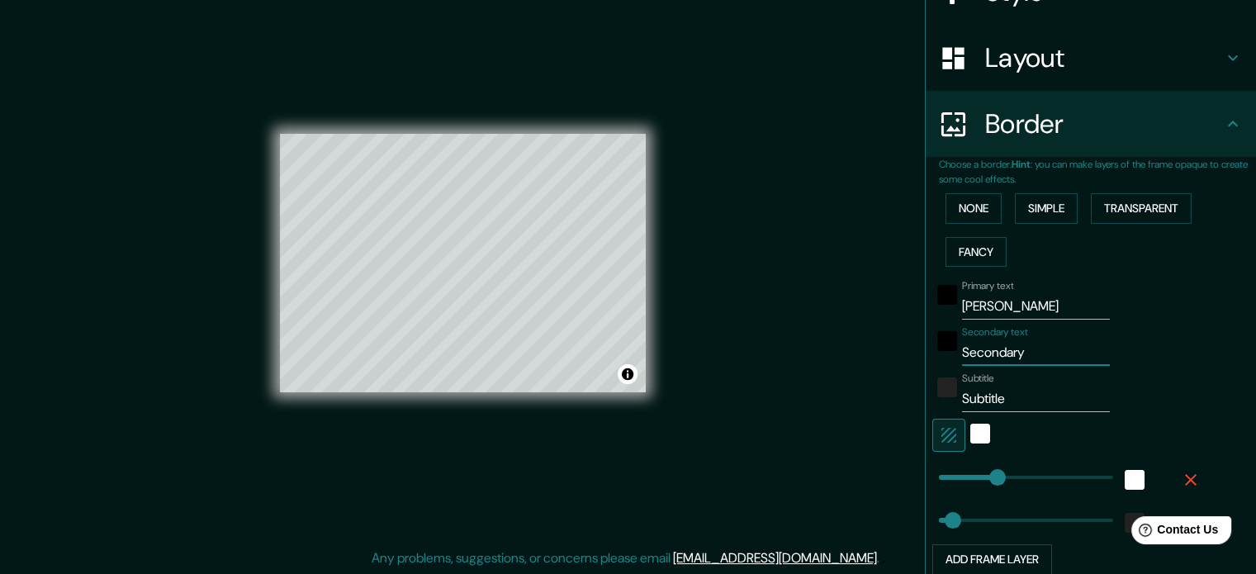
type input "s"
type input "35"
type input "sA"
type input "35"
type input "sAJ"
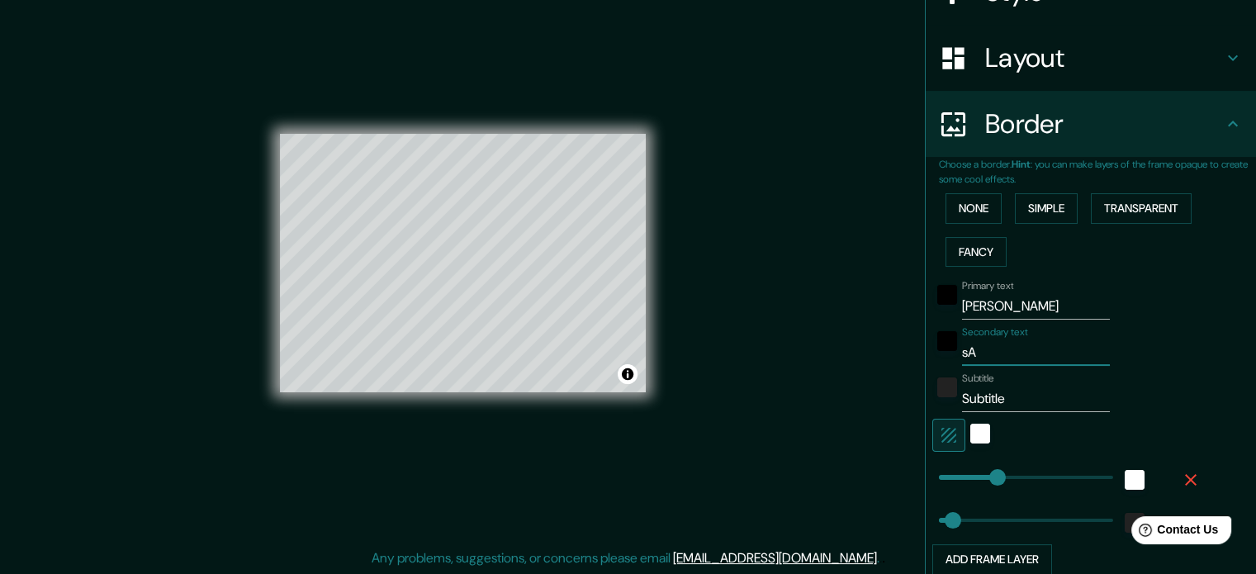
type input "35"
type input "sA"
type input "35"
type input "sAN"
type input "35"
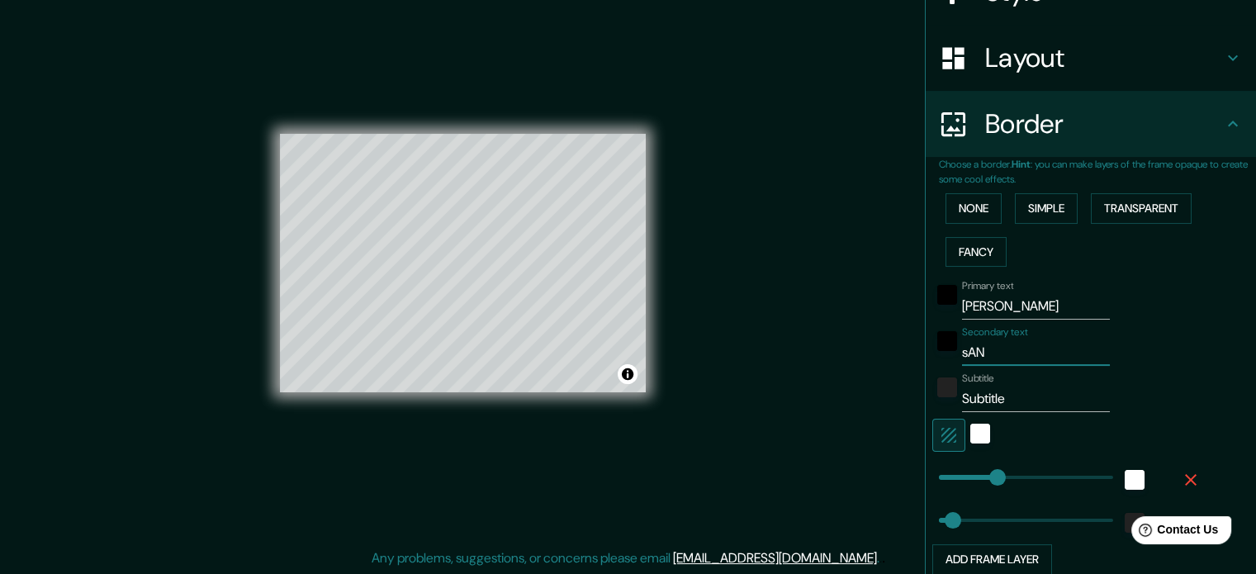
type input "sANT"
type input "35"
type input "sANTA"
type input "35"
type input "sANTA"
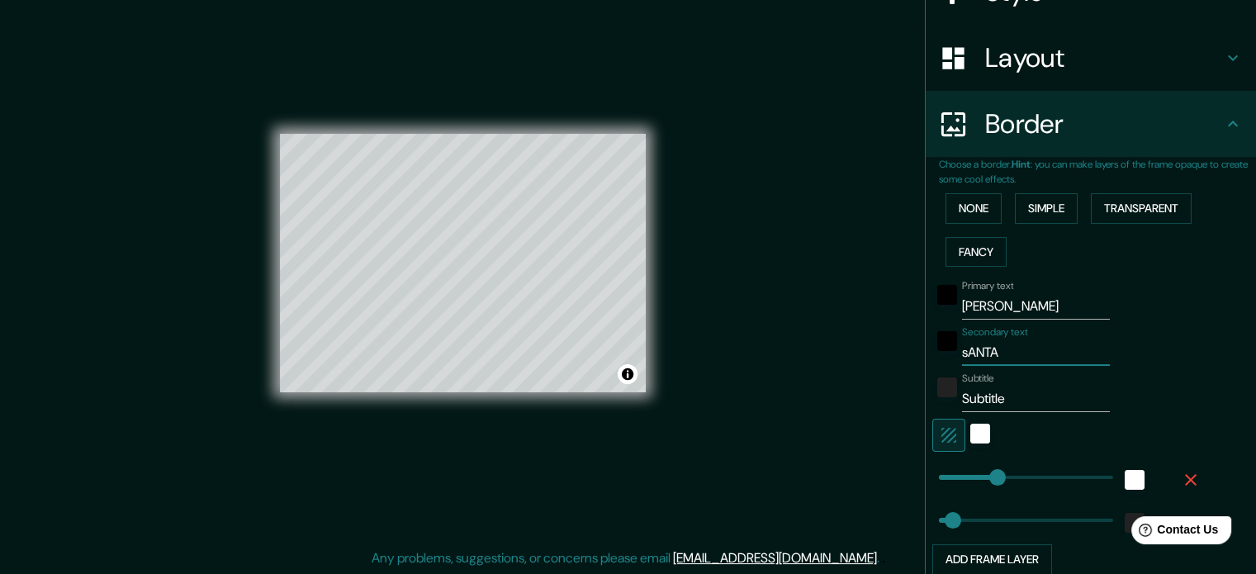
type input "35"
type input "sANTA F"
type input "35"
type input "sANTA FE"
type input "35"
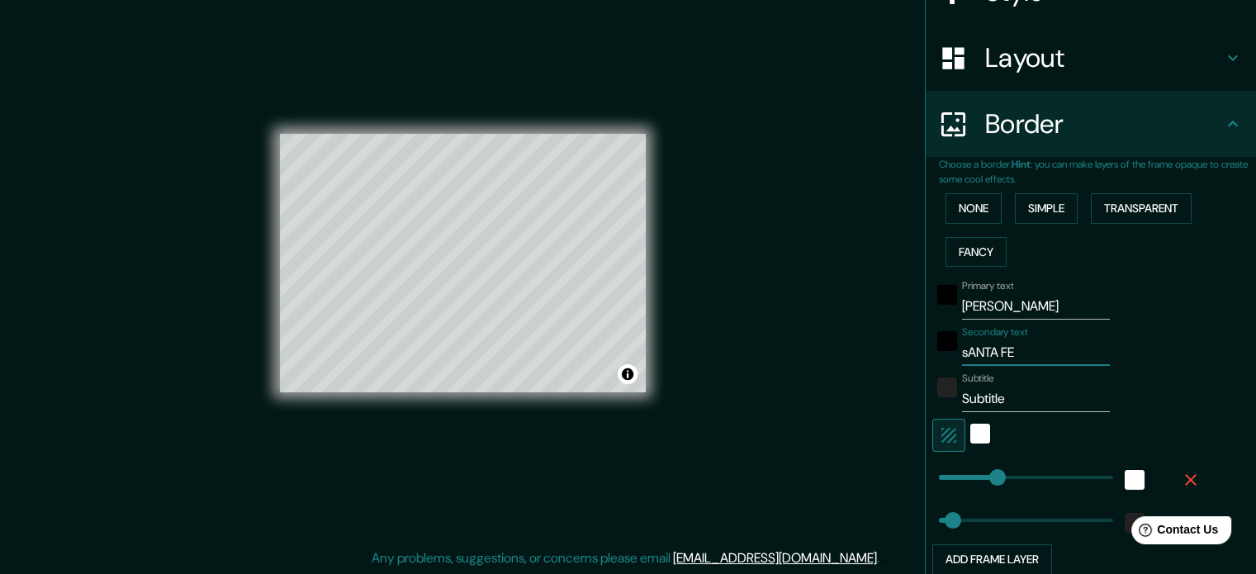
type input "sANTA FE"
drag, startPoint x: 981, startPoint y: 393, endPoint x: 881, endPoint y: 392, distance: 100.8
click at [881, 392] on div "Mappin Location [GEOGRAPHIC_DATA], [GEOGRAPHIC_DATA], [GEOGRAPHIC_DATA] [GEOGRA…" at bounding box center [628, 277] width 1256 height 596
type input "f"
type input "35"
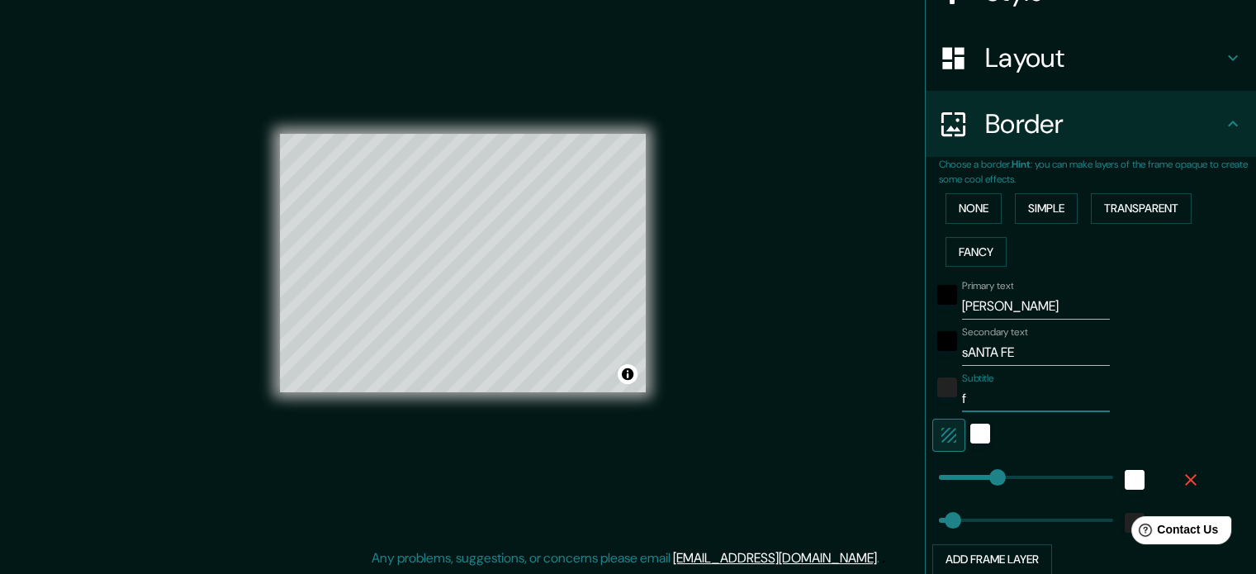
type input "fa"
type input "35"
type input "fap"
type input "35"
type input "fapt"
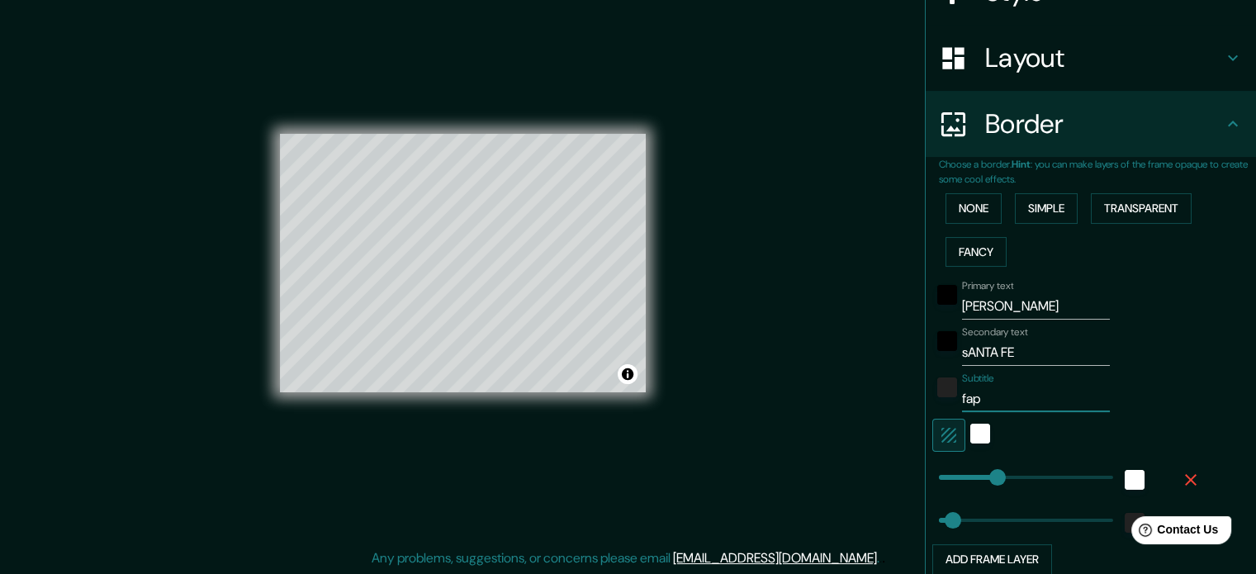
type input "35"
type input "fap"
type input "35"
type input "fapy"
type input "35"
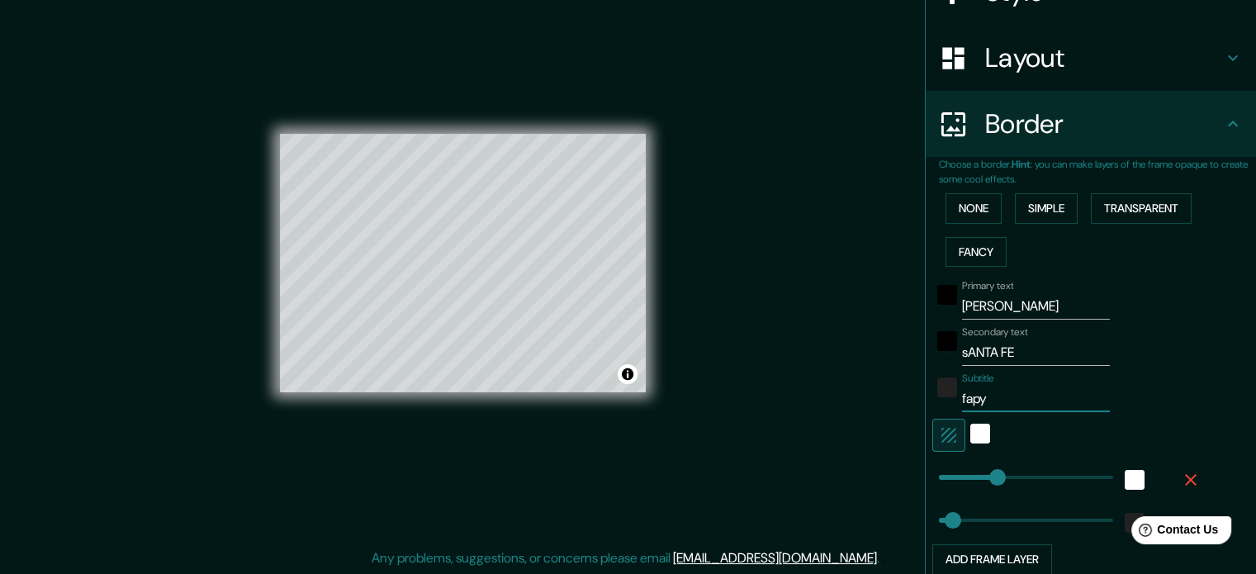
type input "fapyf"
type input "35"
type input "fapy"
type input "35"
type input "fap"
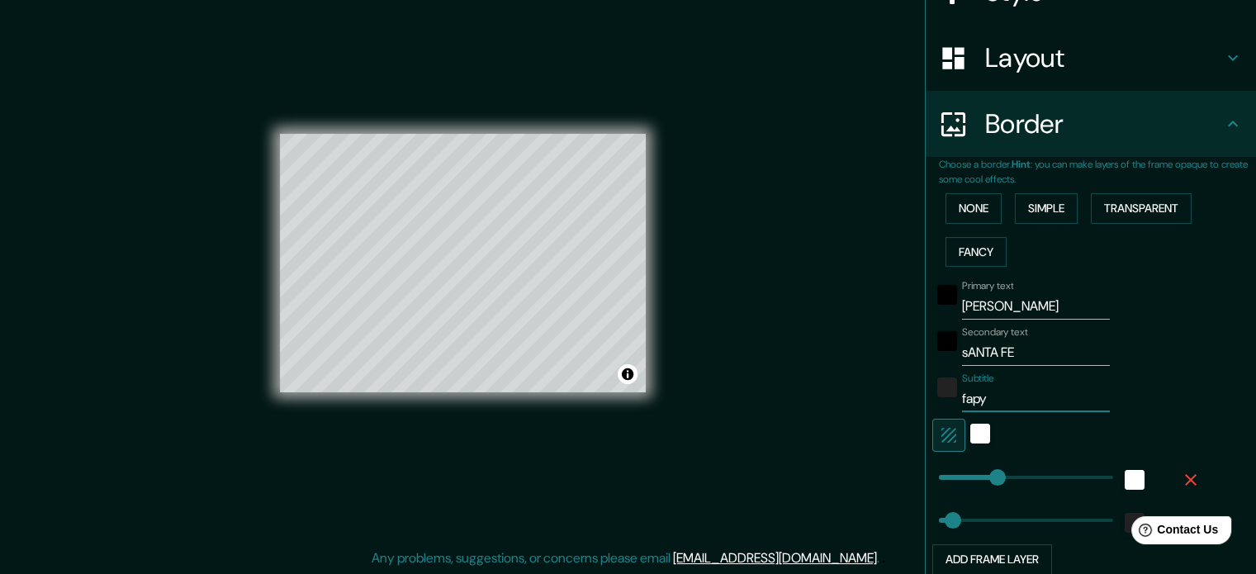
type input "35"
type input "fapd"
type input "35"
type input "fapd"
type input "35"
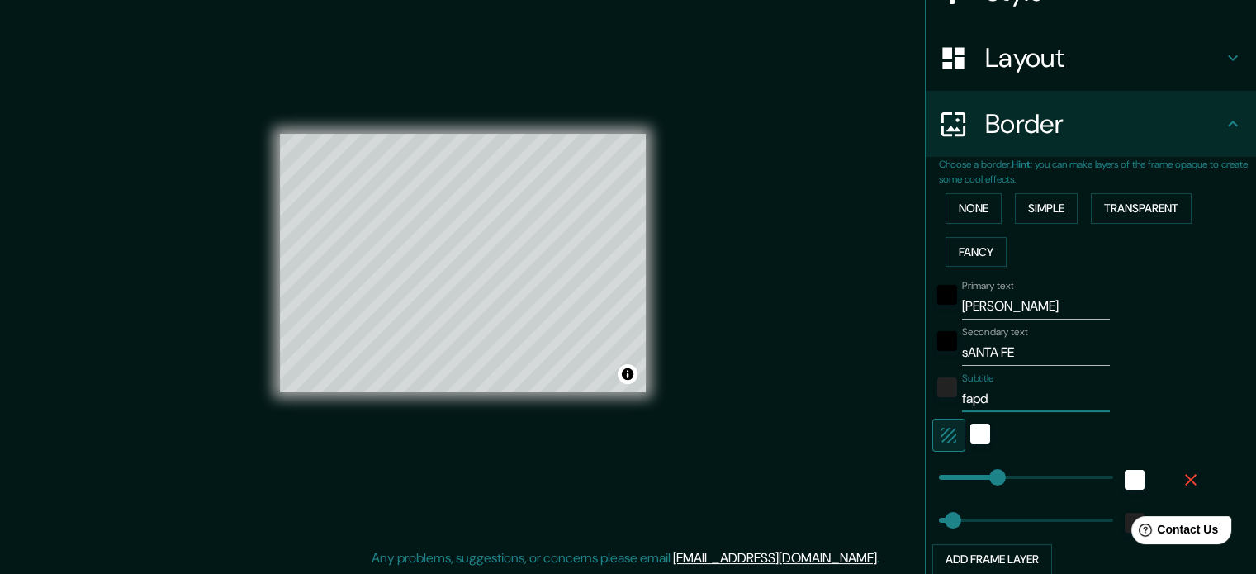
type input "fapd"
type input "35"
click at [763, 255] on div "Mappin Location [GEOGRAPHIC_DATA], [GEOGRAPHIC_DATA], [GEOGRAPHIC_DATA] [GEOGRA…" at bounding box center [628, 277] width 1256 height 596
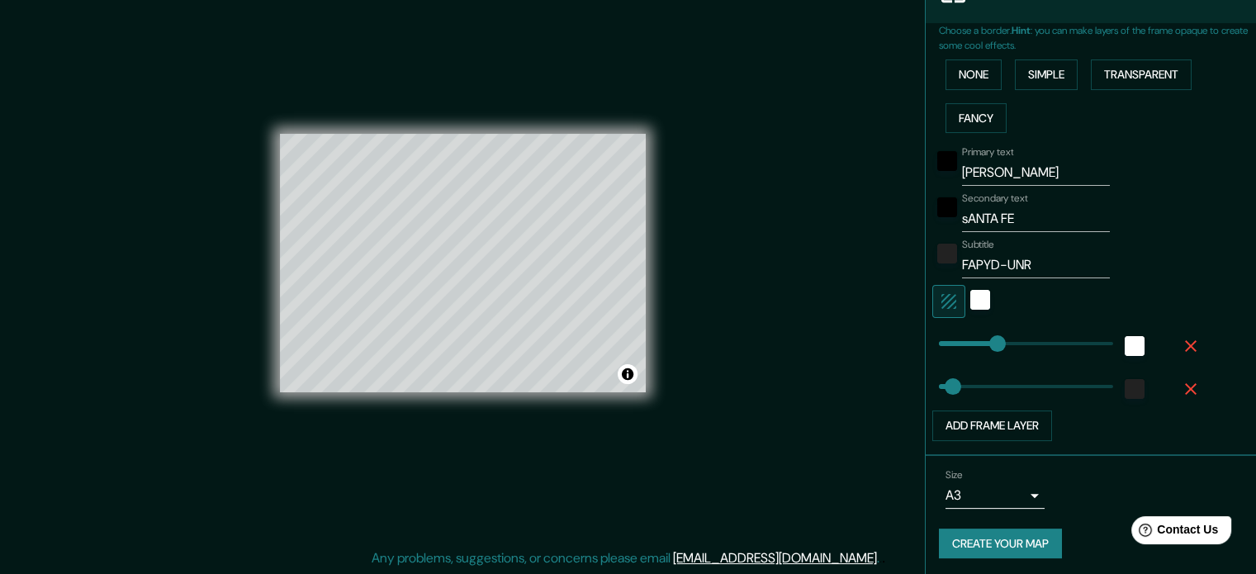
scroll to position [363, 0]
click at [1038, 541] on button "Create your map" at bounding box center [1000, 542] width 123 height 31
click at [978, 551] on button "Create your map" at bounding box center [1000, 542] width 123 height 31
click at [976, 544] on button "Create your map" at bounding box center [1000, 542] width 123 height 31
click at [575, 115] on div "© Mapbox © OpenStreetMap Improve this map" at bounding box center [463, 263] width 366 height 517
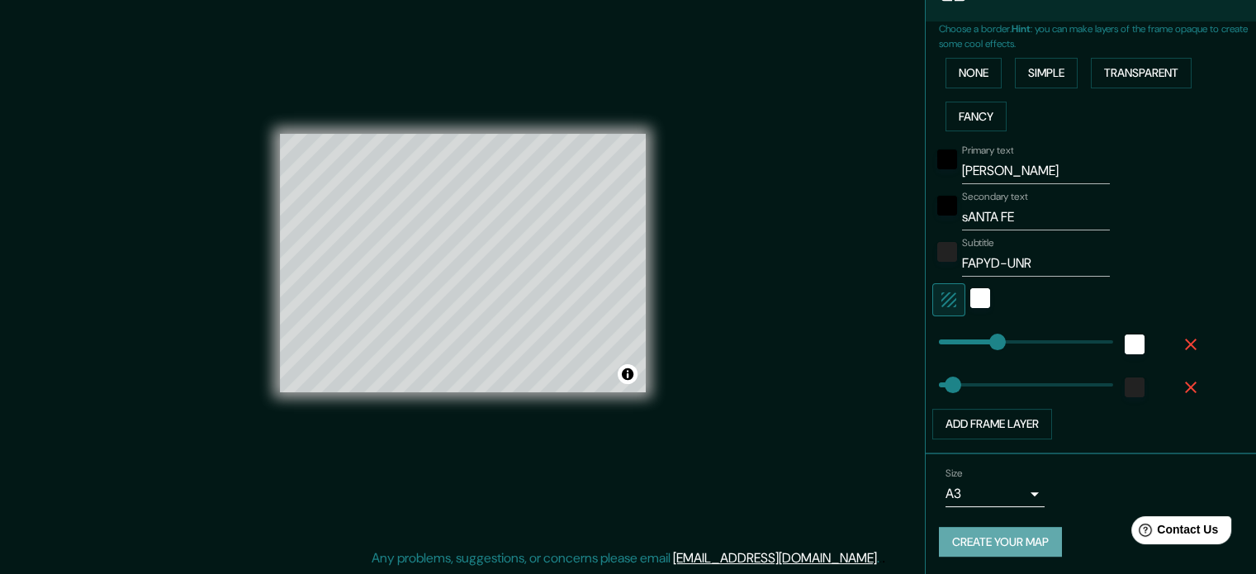
click at [991, 537] on button "Create your map" at bounding box center [1000, 542] width 123 height 31
click at [988, 488] on body "Mappin Location [GEOGRAPHIC_DATA], [GEOGRAPHIC_DATA], [GEOGRAPHIC_DATA] [GEOGRA…" at bounding box center [628, 266] width 1256 height 574
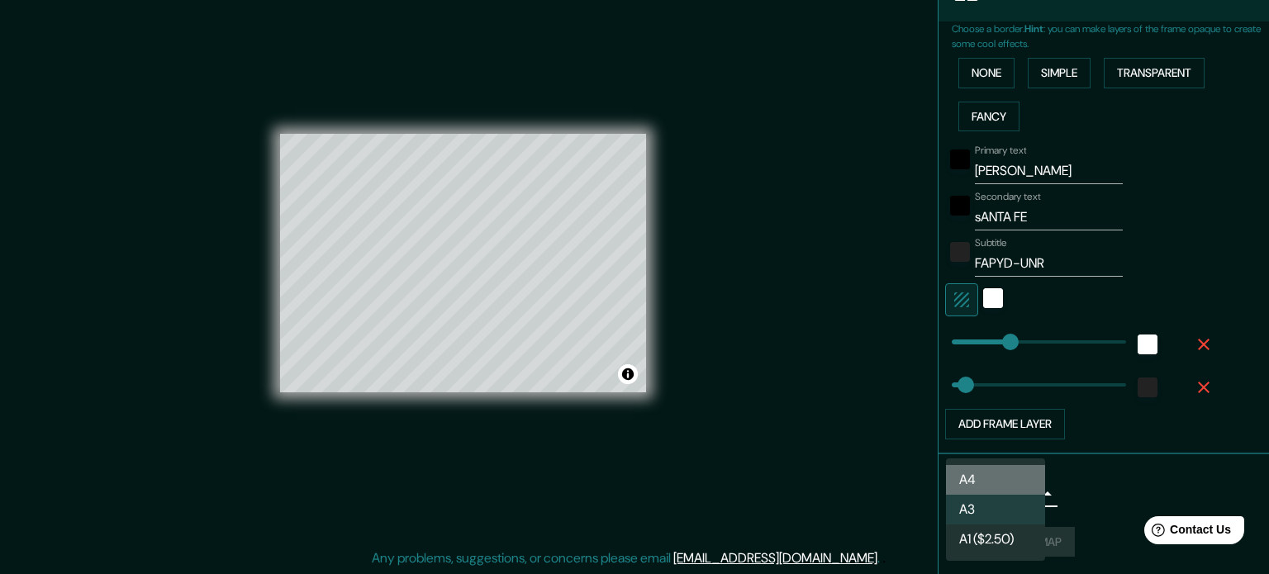
click at [985, 477] on li "A4" at bounding box center [995, 480] width 99 height 30
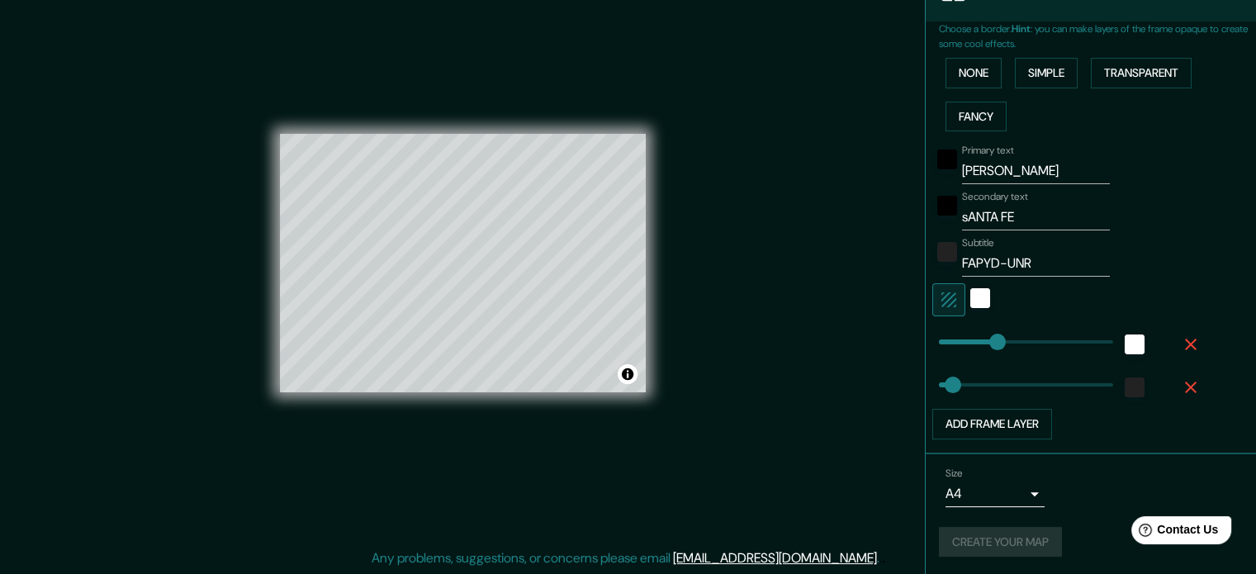
click at [1001, 534] on div "Create your map" at bounding box center [1091, 542] width 304 height 31
